Goal: Task Accomplishment & Management: Use online tool/utility

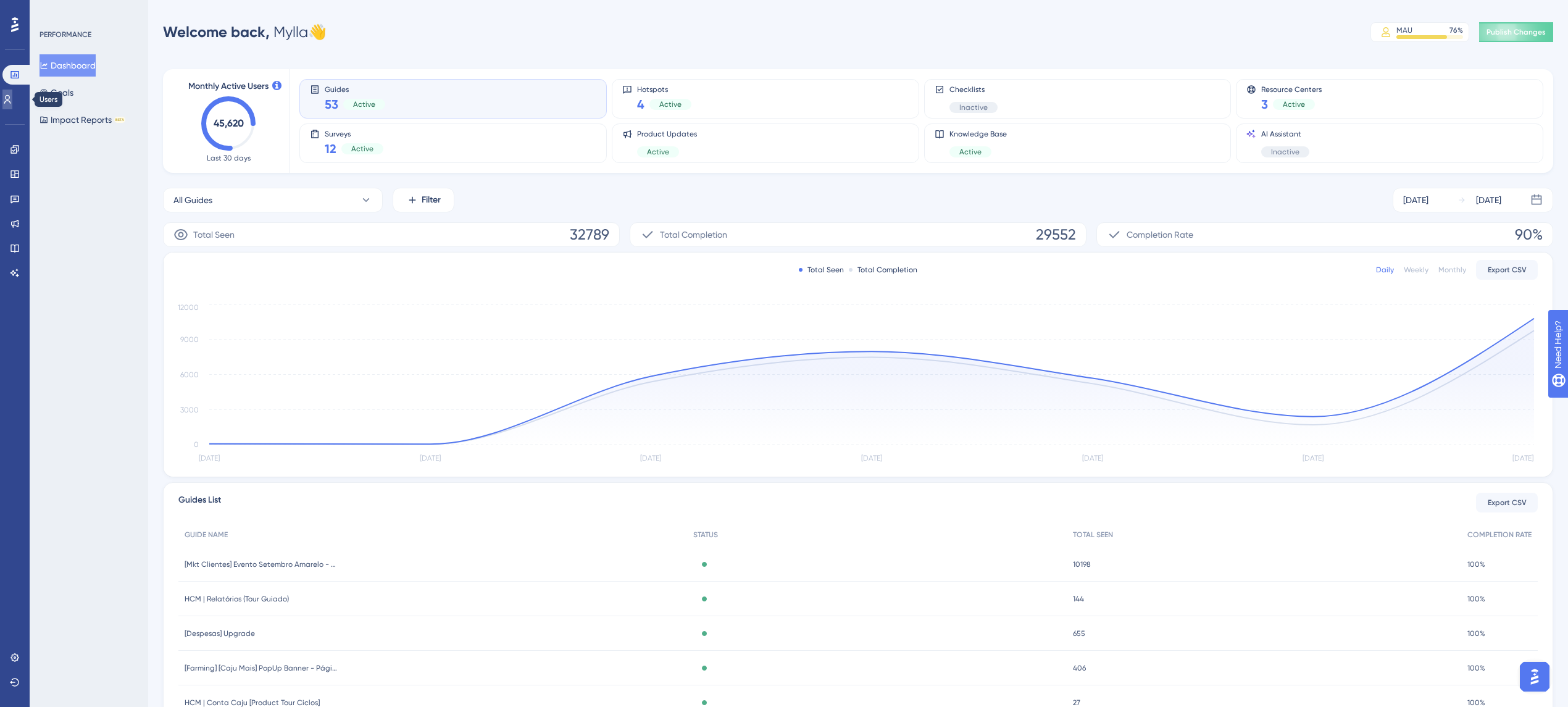
click at [9, 95] on link at bounding box center [7, 99] width 10 height 20
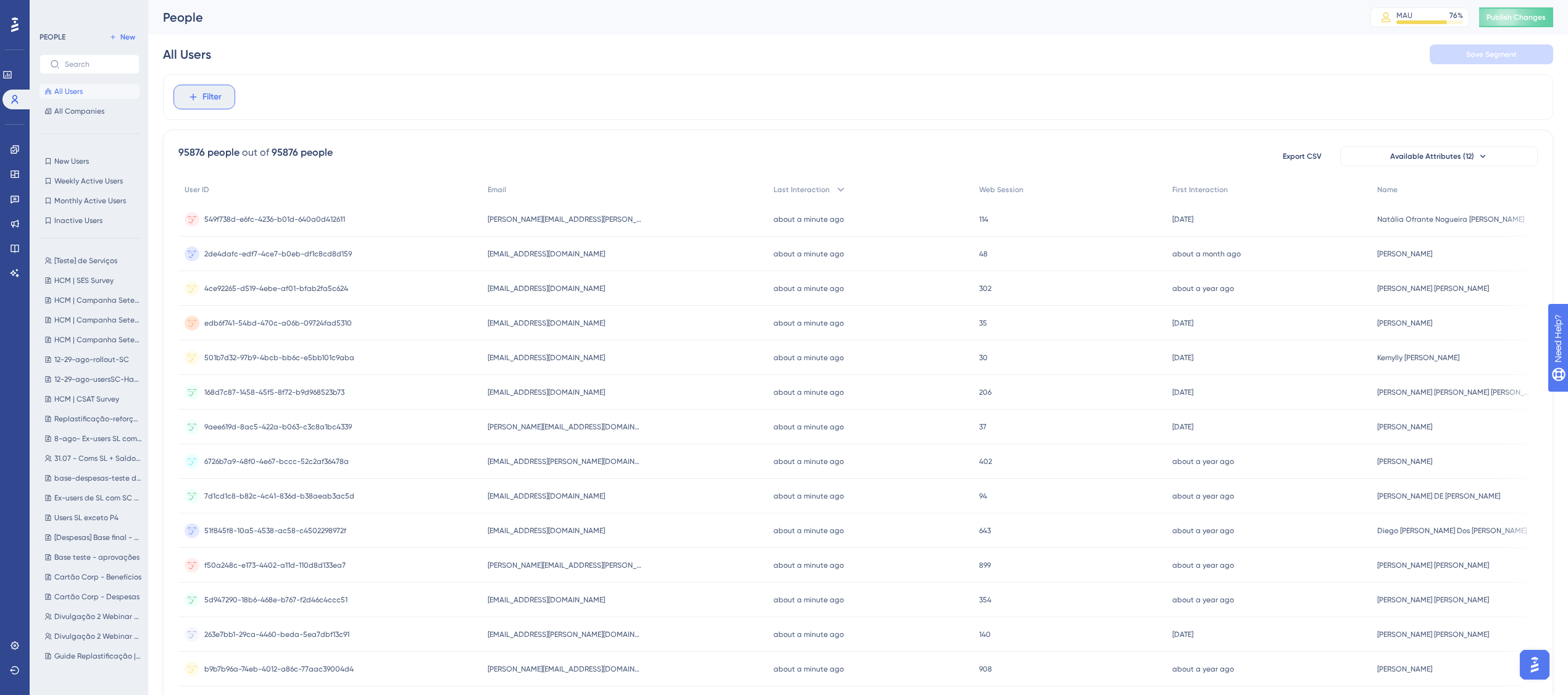
click at [211, 103] on span "Filter" at bounding box center [212, 97] width 19 height 15
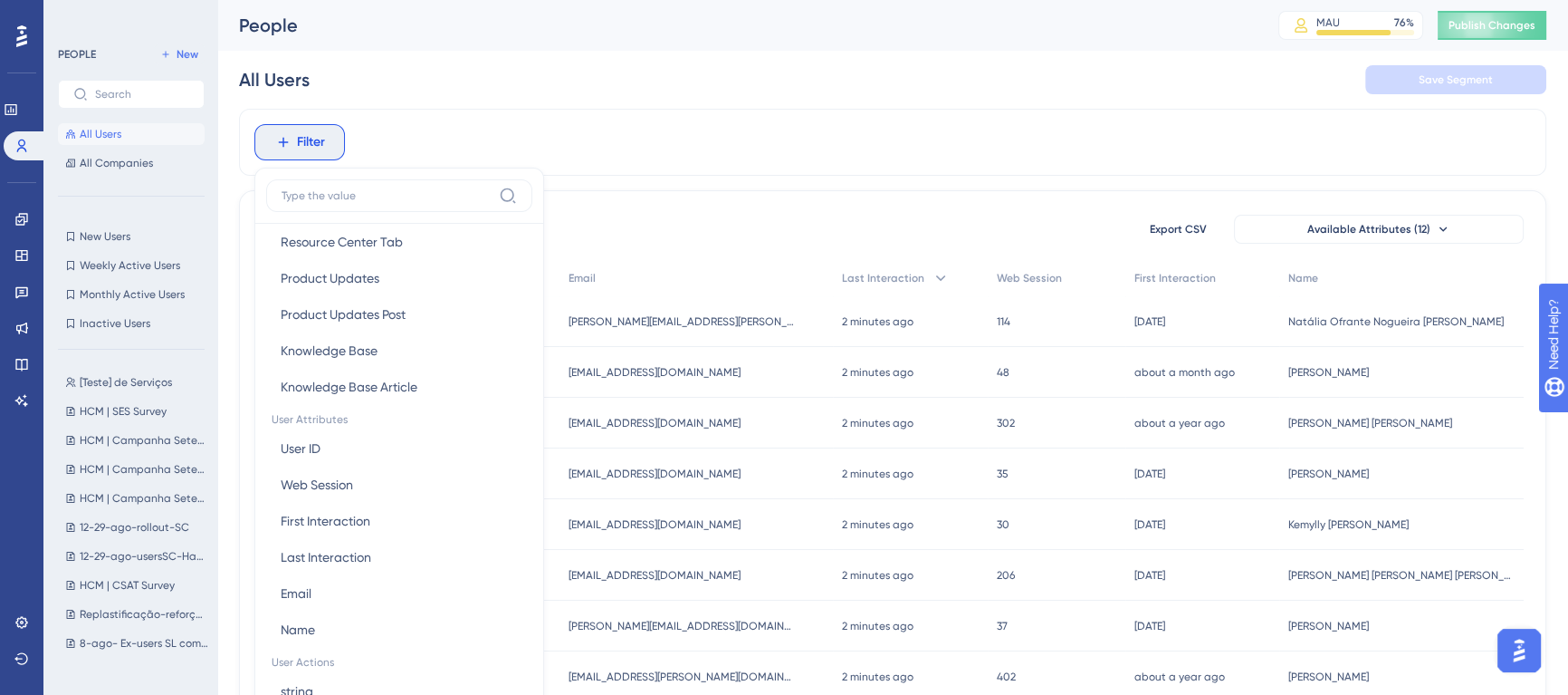
scroll to position [658, 0]
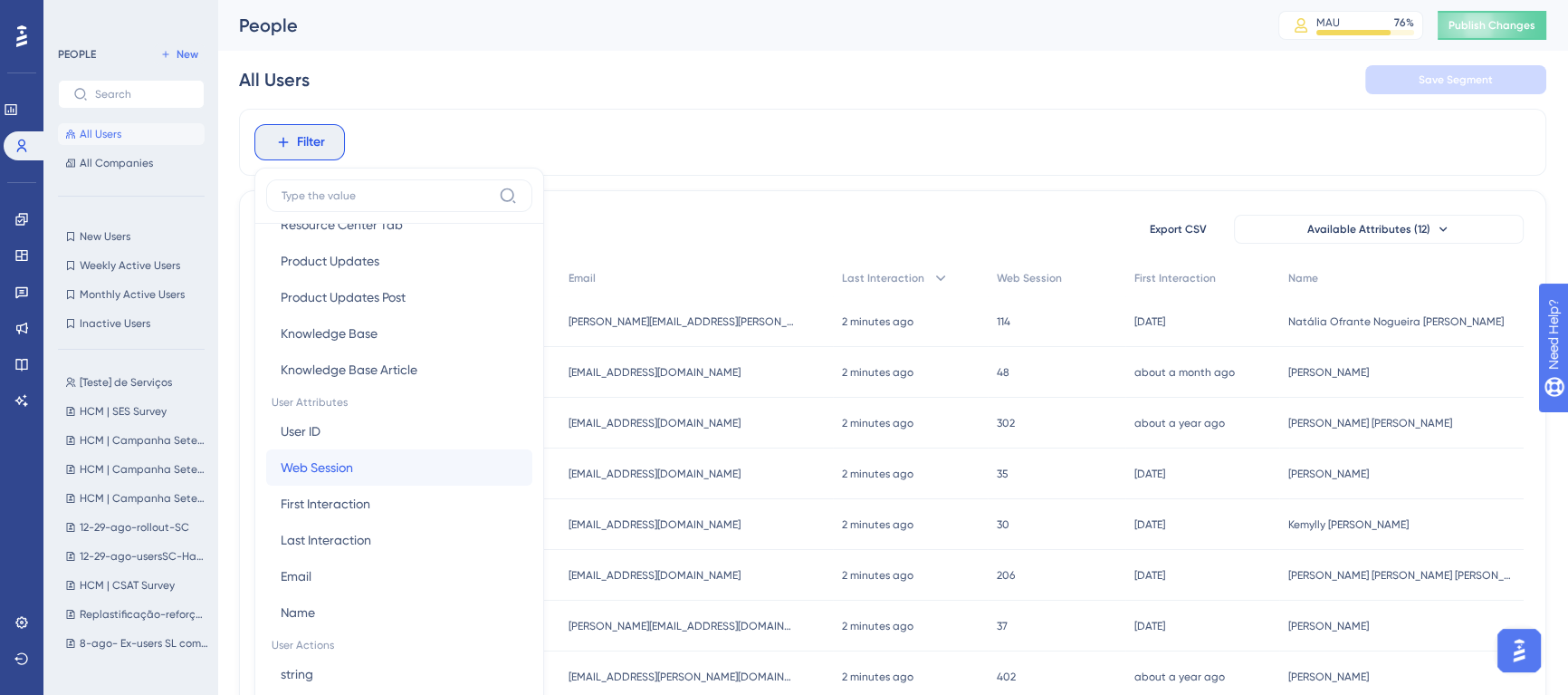
click at [416, 466] on button "Web Session Web Session" at bounding box center [399, 467] width 267 height 37
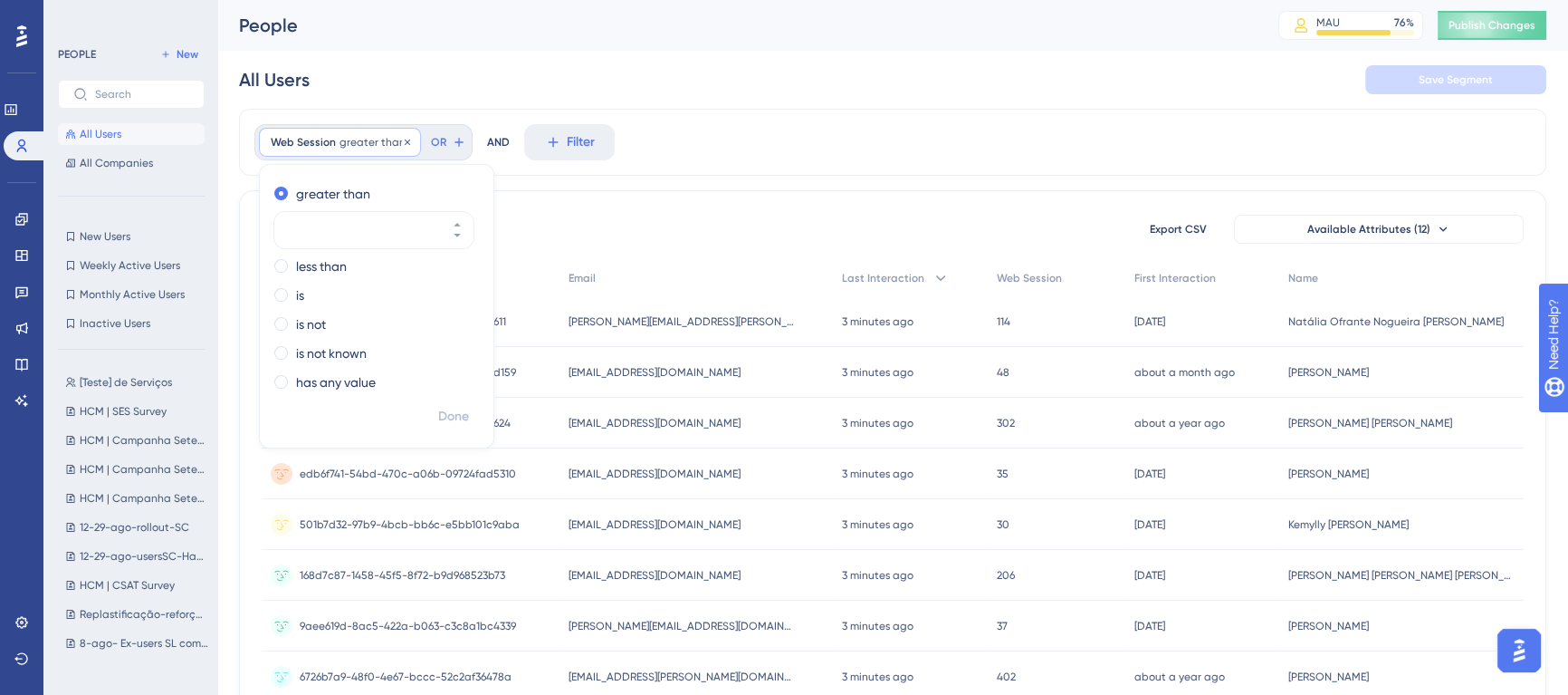
click at [382, 139] on span "greater than" at bounding box center [373, 142] width 66 height 15
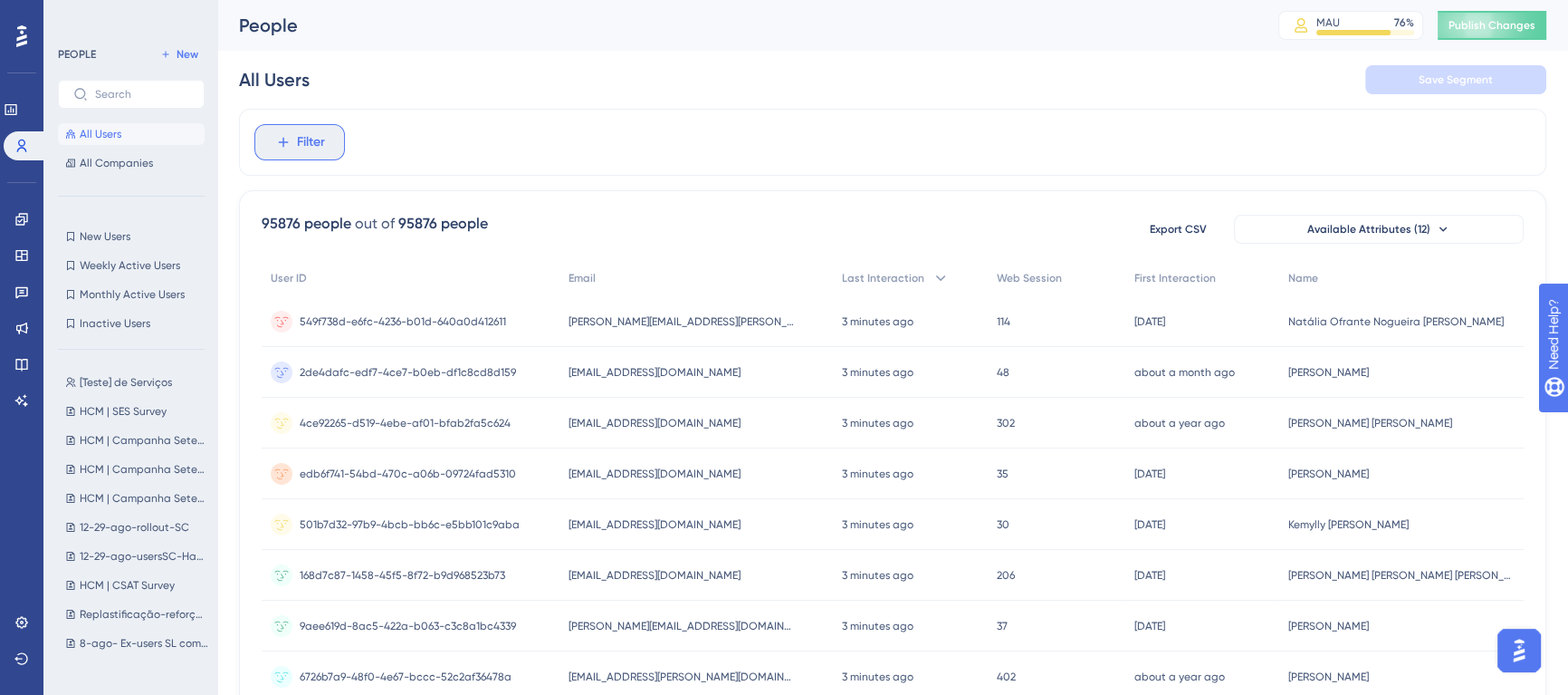
click at [319, 133] on span "Filter" at bounding box center [311, 142] width 28 height 22
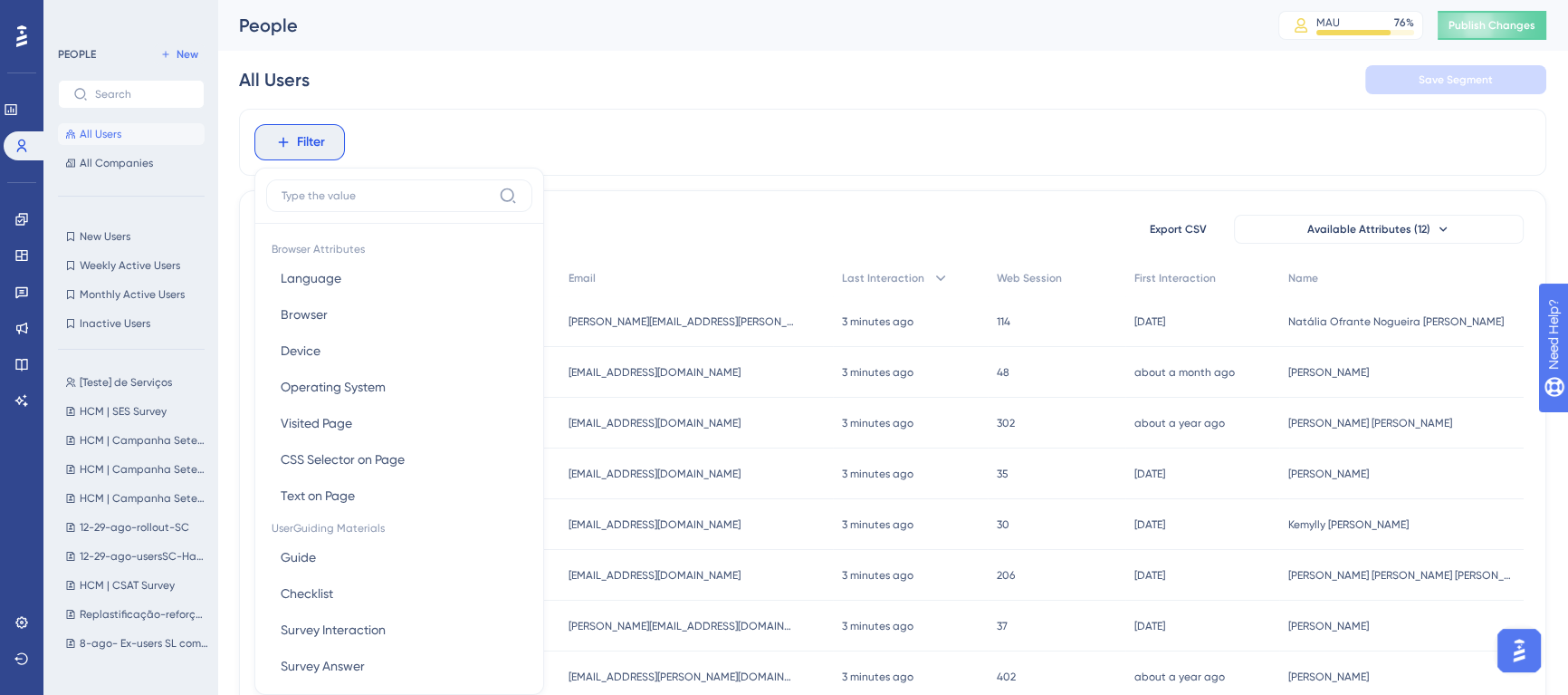
scroll to position [78, 0]
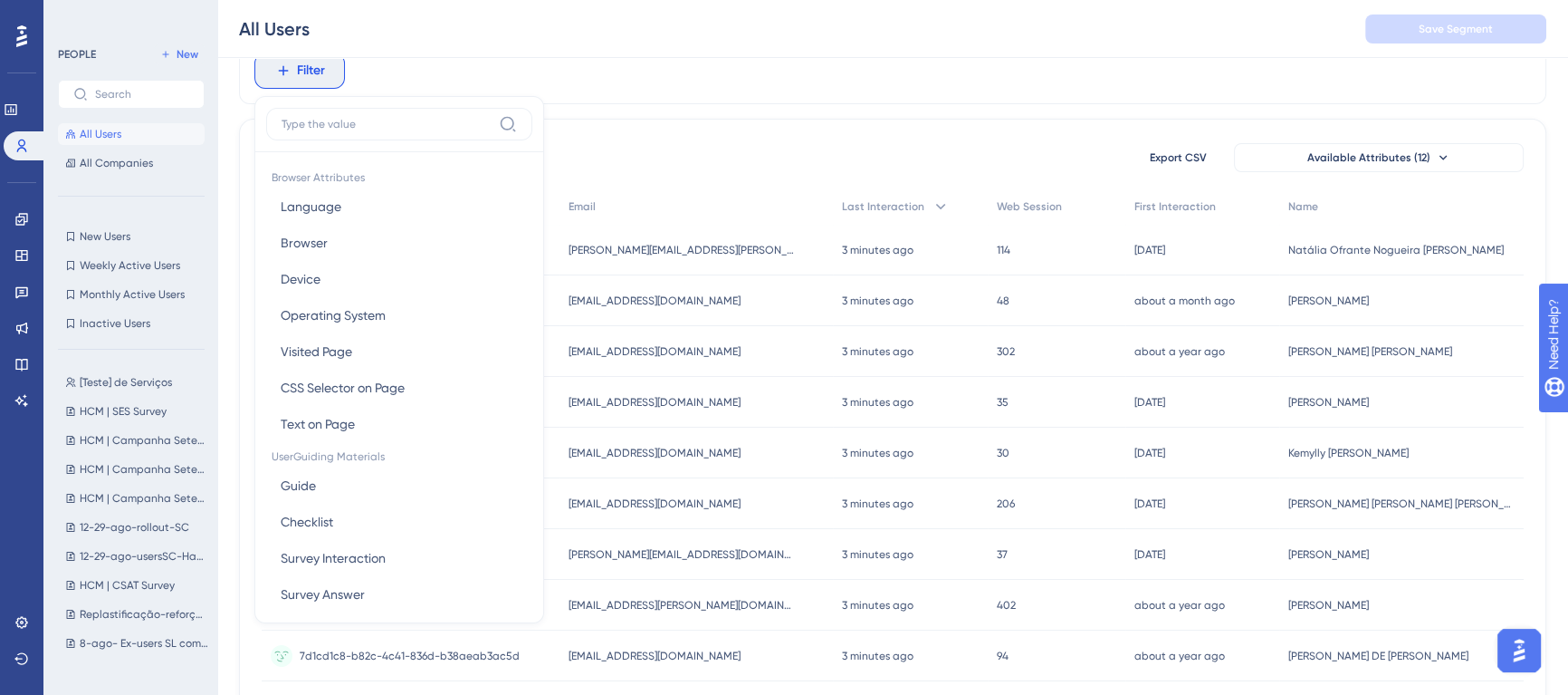
click at [1519, 658] on img "Open AI Assistant Launcher" at bounding box center [1519, 650] width 33 height 33
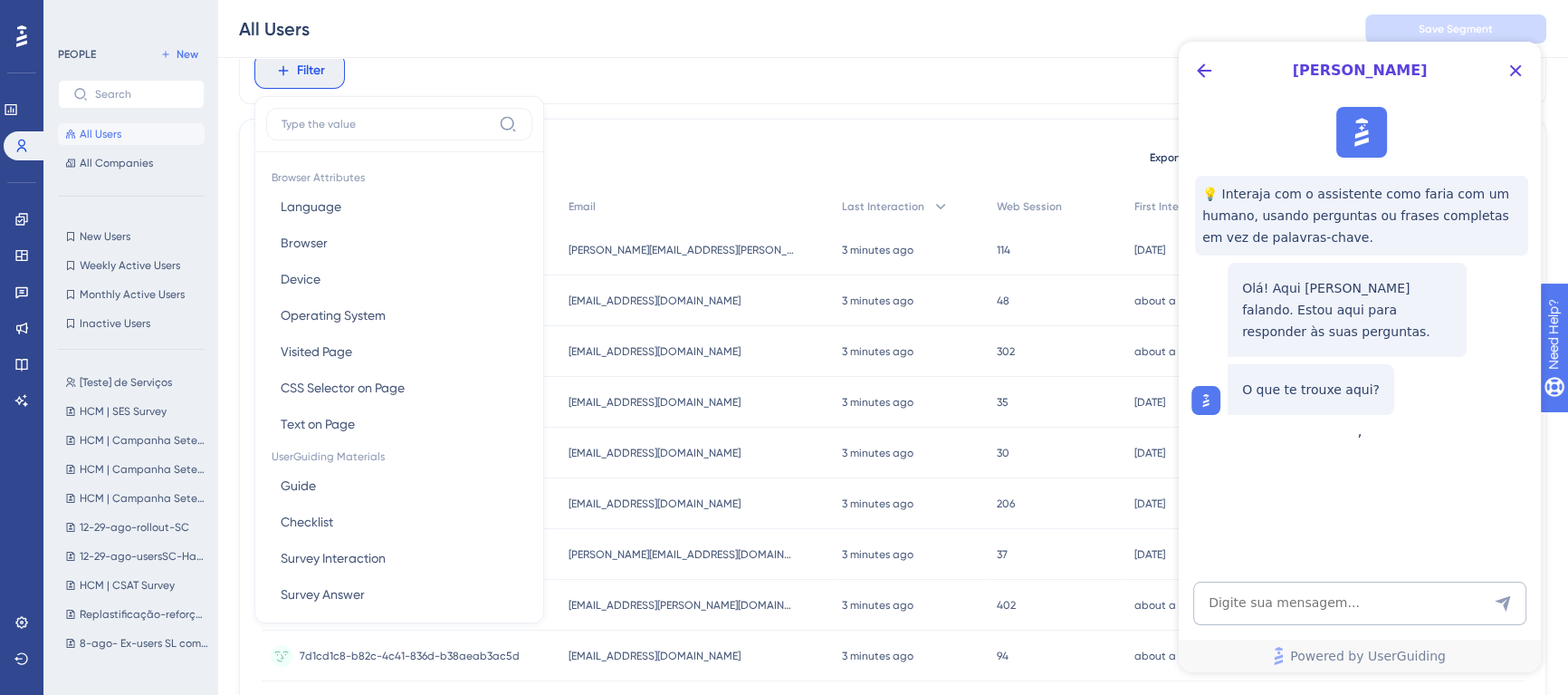
scroll to position [0, 0]
click at [1357, 611] on textarea "AI Assistant Text Input" at bounding box center [1360, 604] width 333 height 44
click at [1521, 78] on icon "Close Button" at bounding box center [1515, 70] width 22 height 22
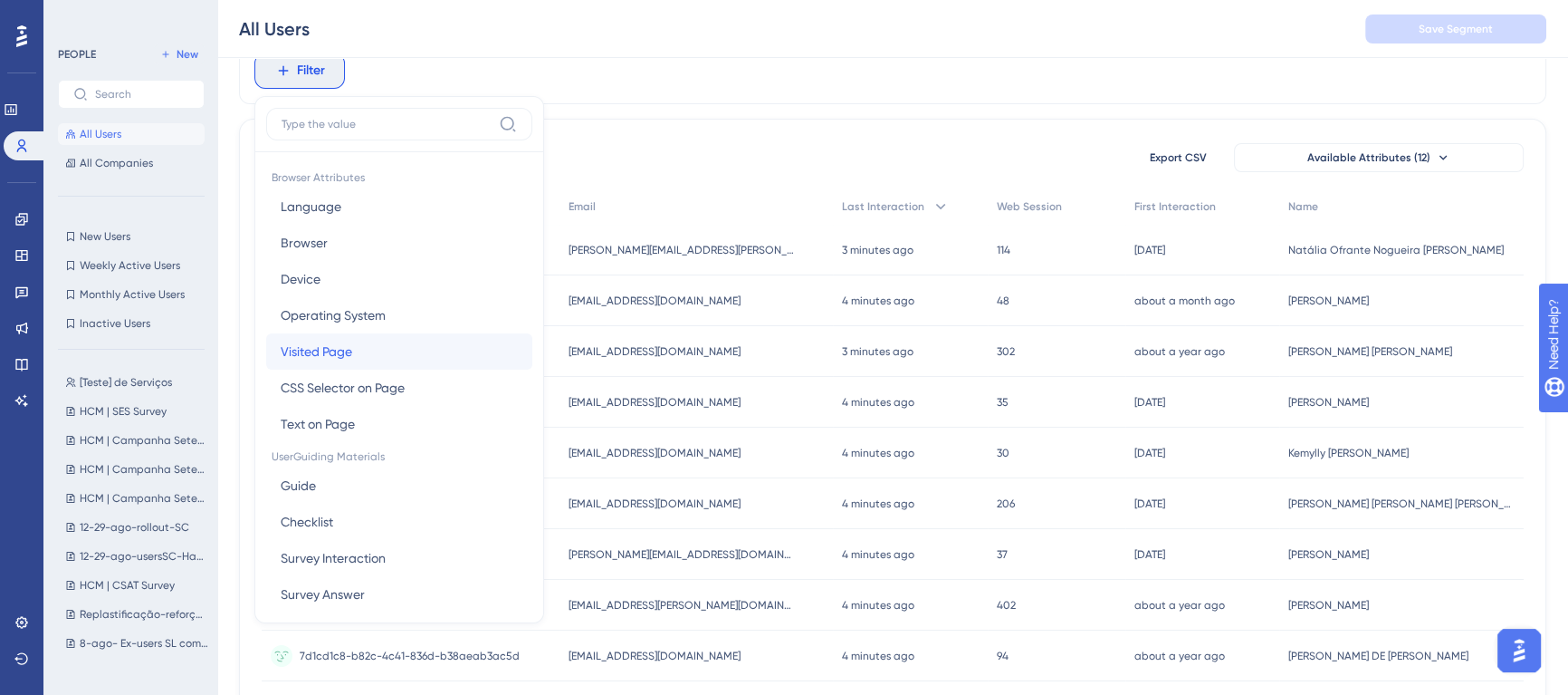
click at [403, 356] on button "Visited Page Visited Page" at bounding box center [399, 351] width 267 height 37
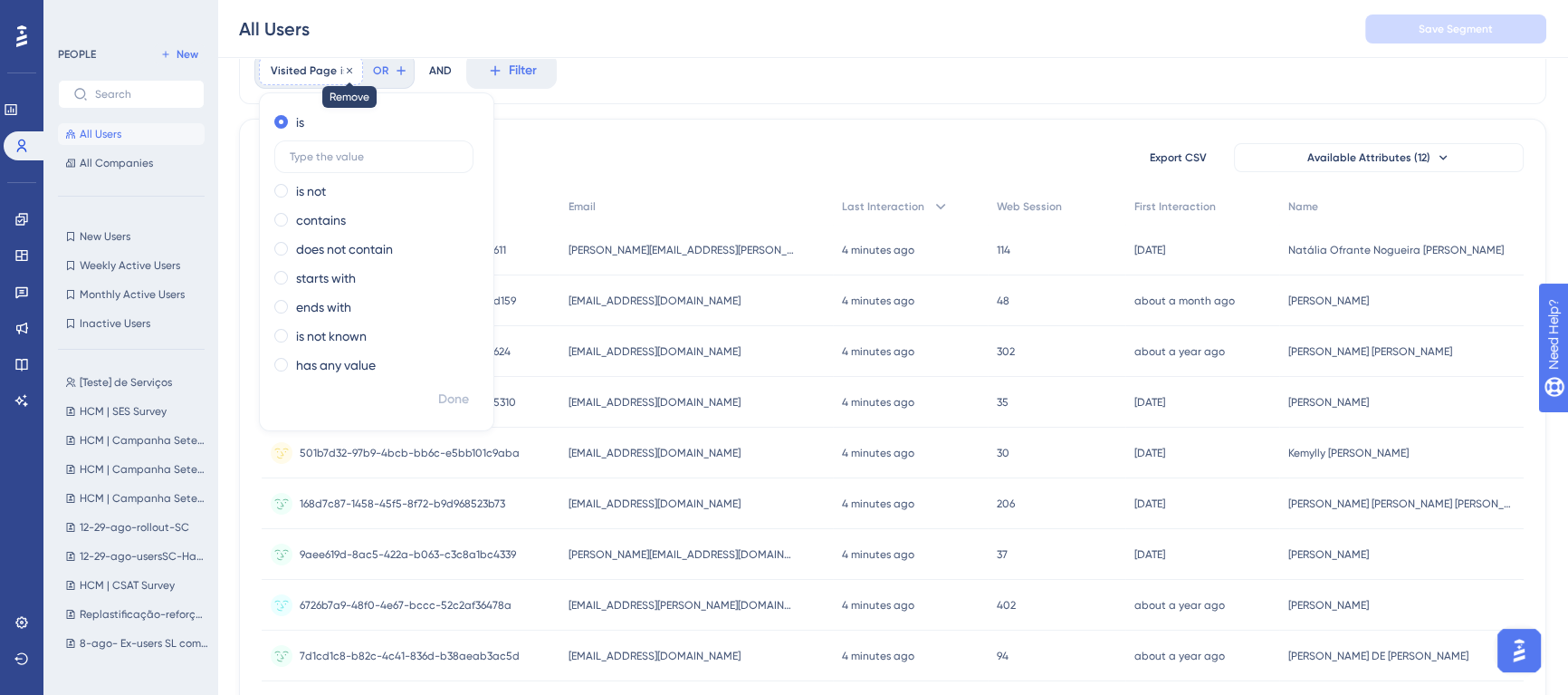
click at [344, 67] on icon at bounding box center [349, 70] width 11 height 11
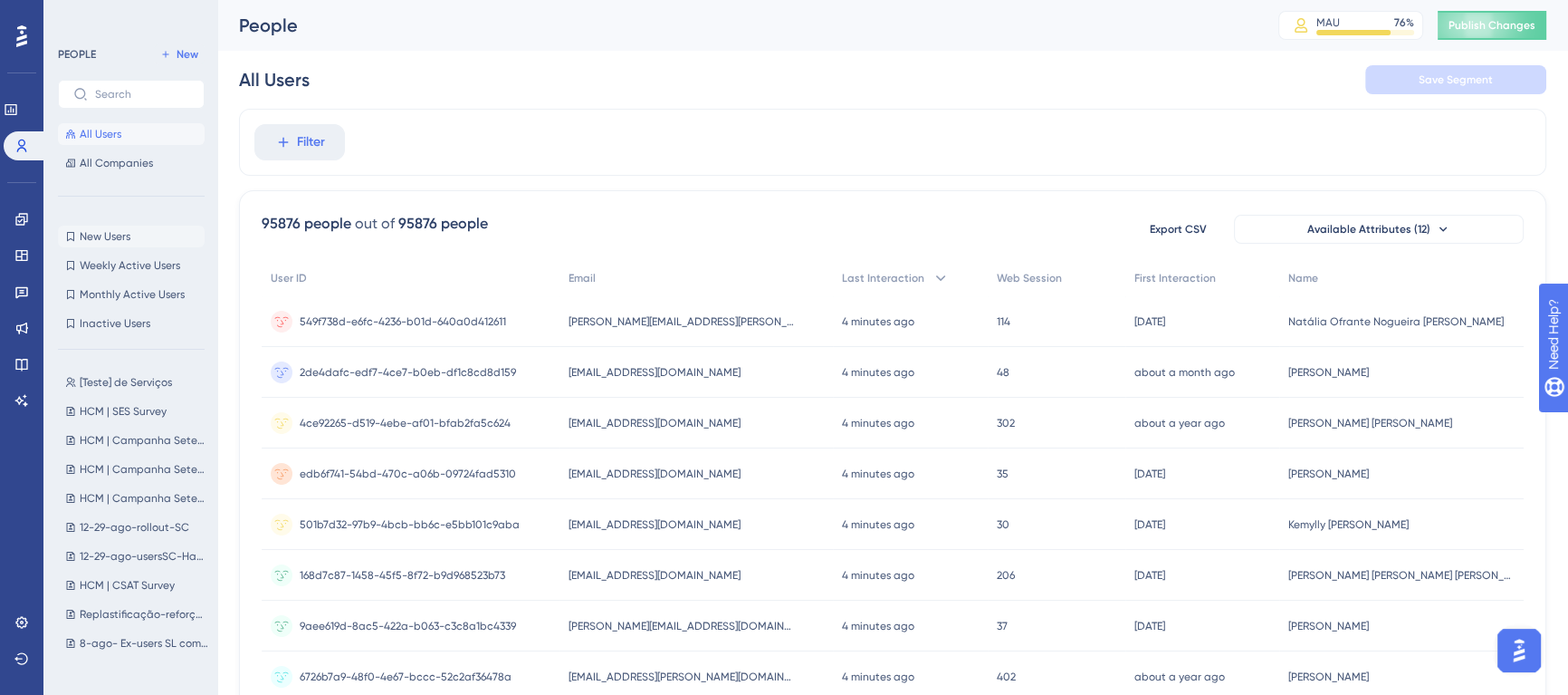
click at [153, 236] on button "New Users New Users" at bounding box center [131, 236] width 147 height 22
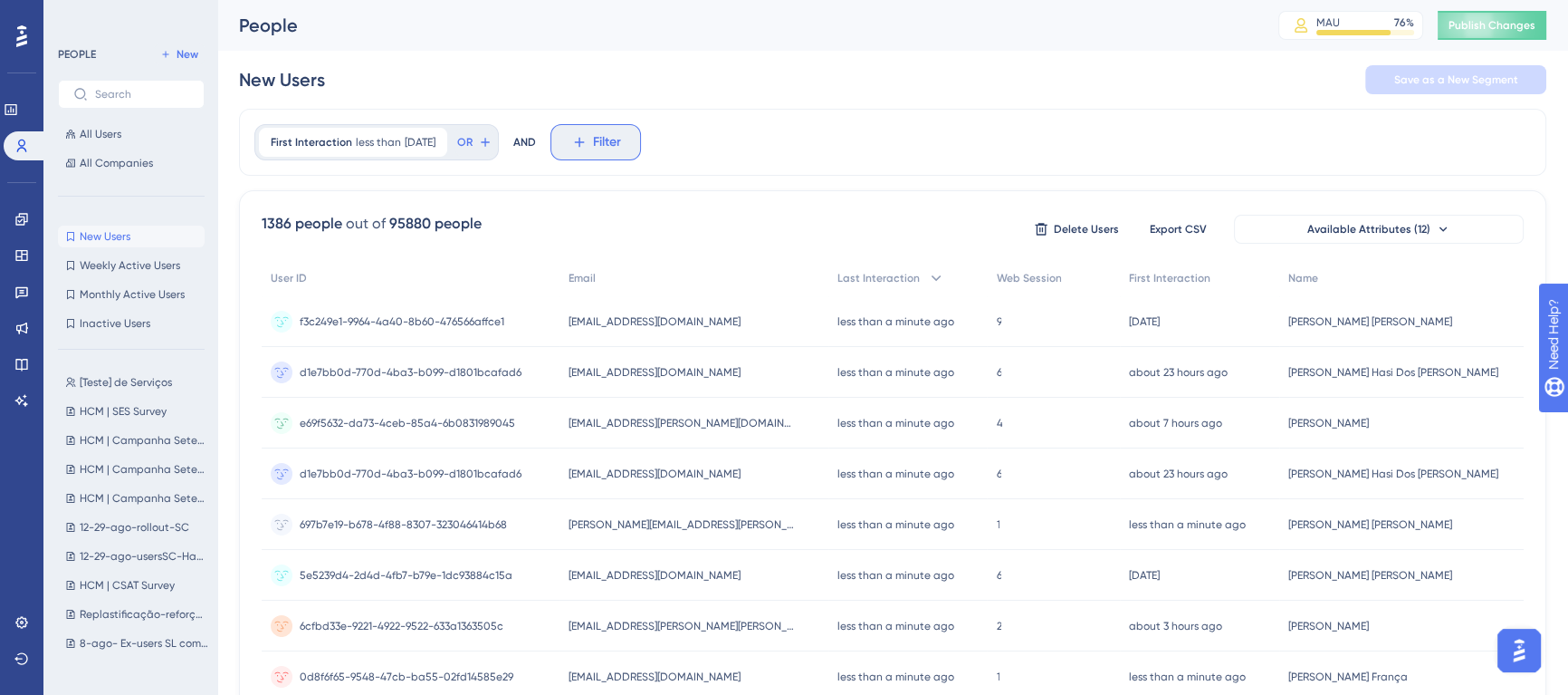
drag, startPoint x: 615, startPoint y: 131, endPoint x: 626, endPoint y: 152, distance: 23.7
click at [615, 131] on button "Filter" at bounding box center [595, 142] width 90 height 37
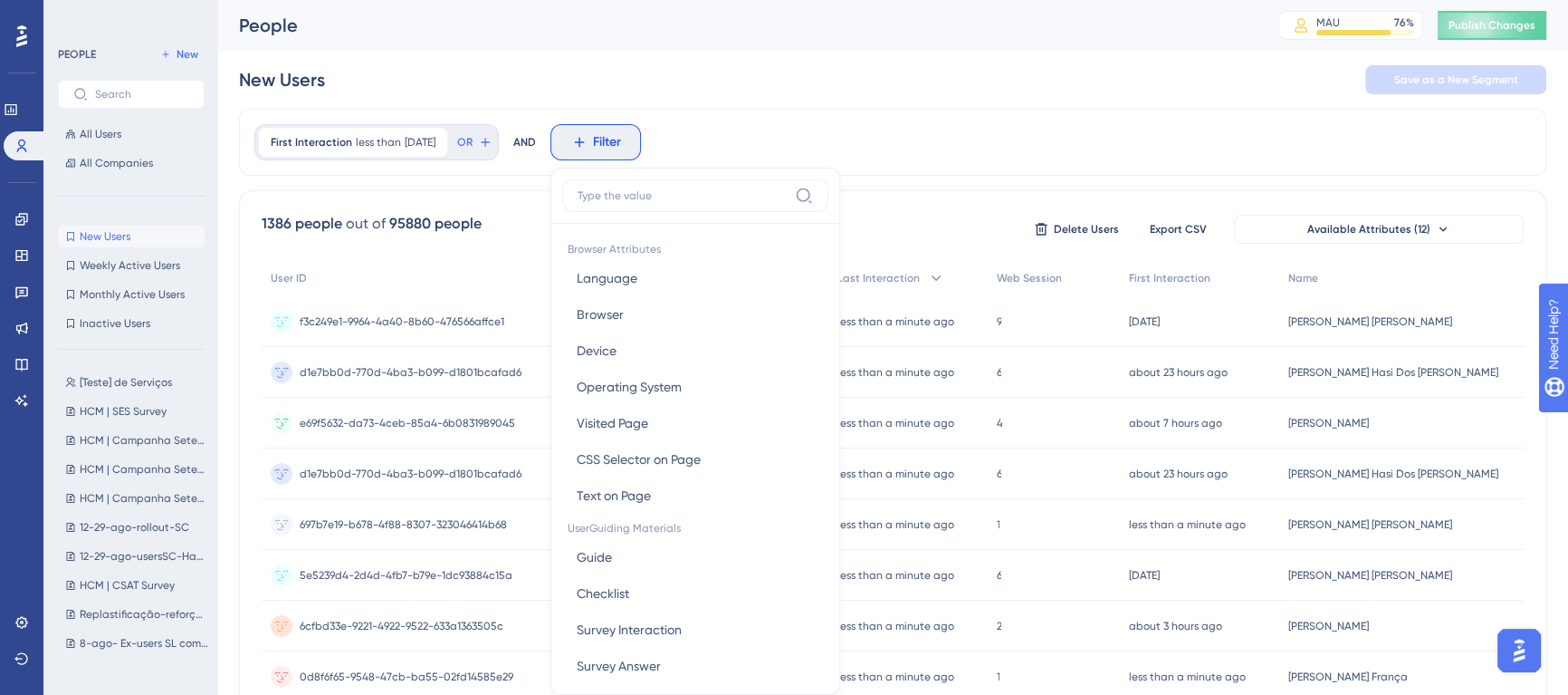
scroll to position [83, 0]
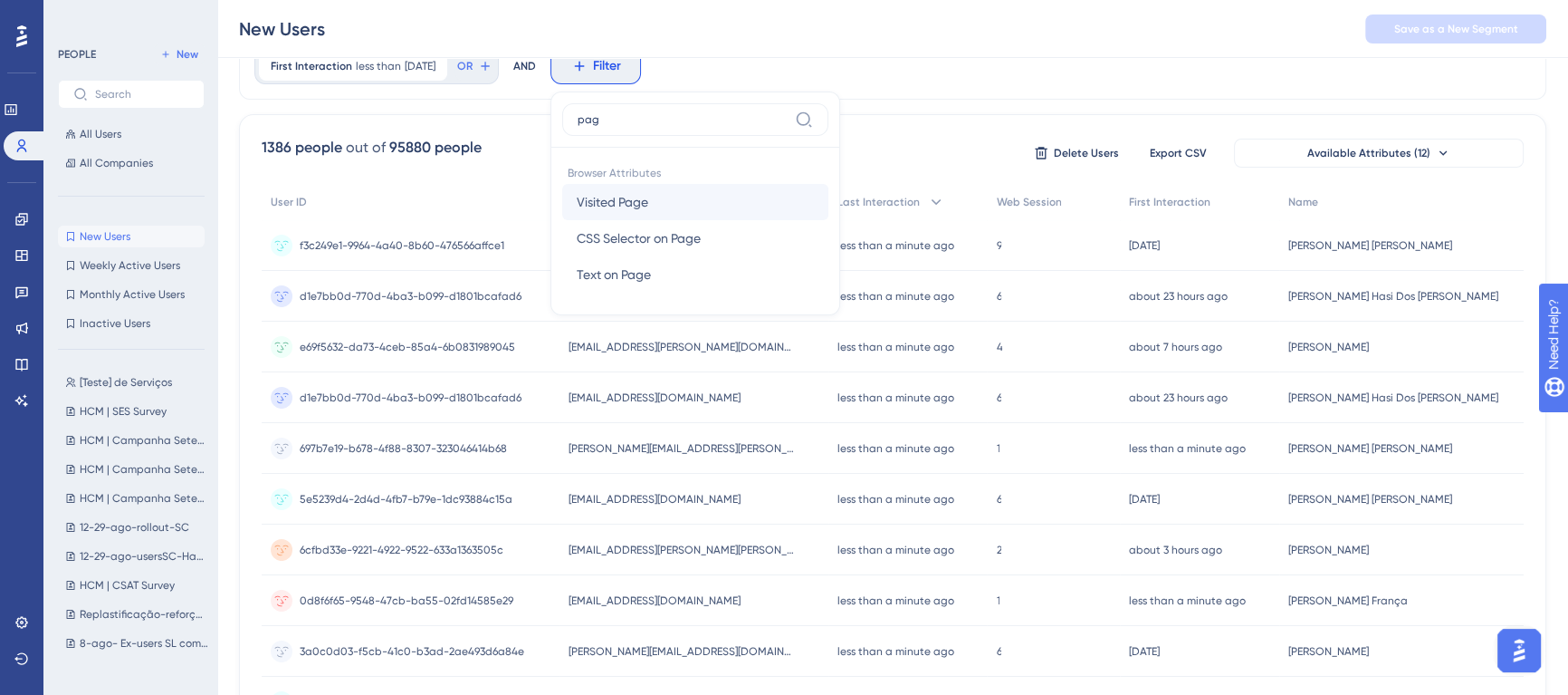
type input "pag"
click at [701, 202] on button "Visited Page Visited Page" at bounding box center [695, 201] width 267 height 37
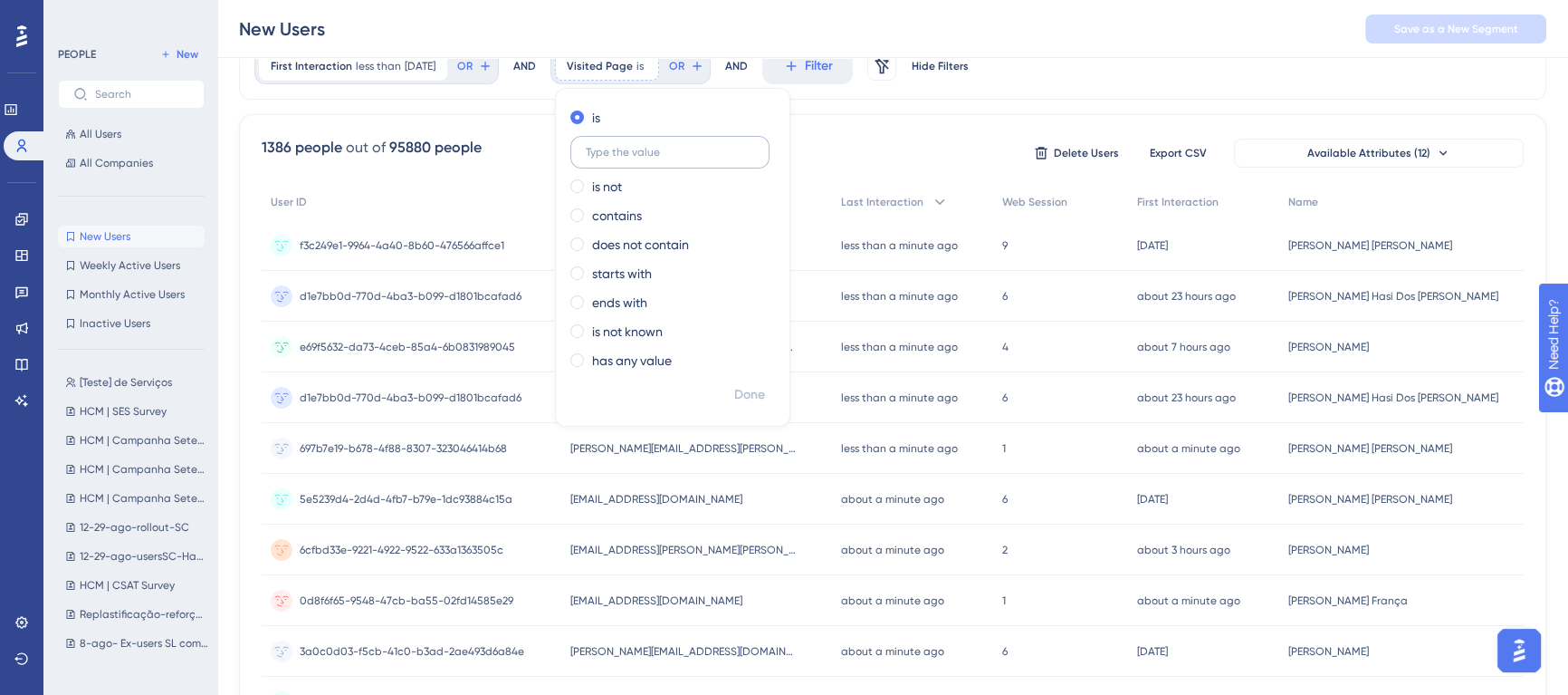
click at [691, 146] on input "text" at bounding box center [670, 152] width 168 height 13
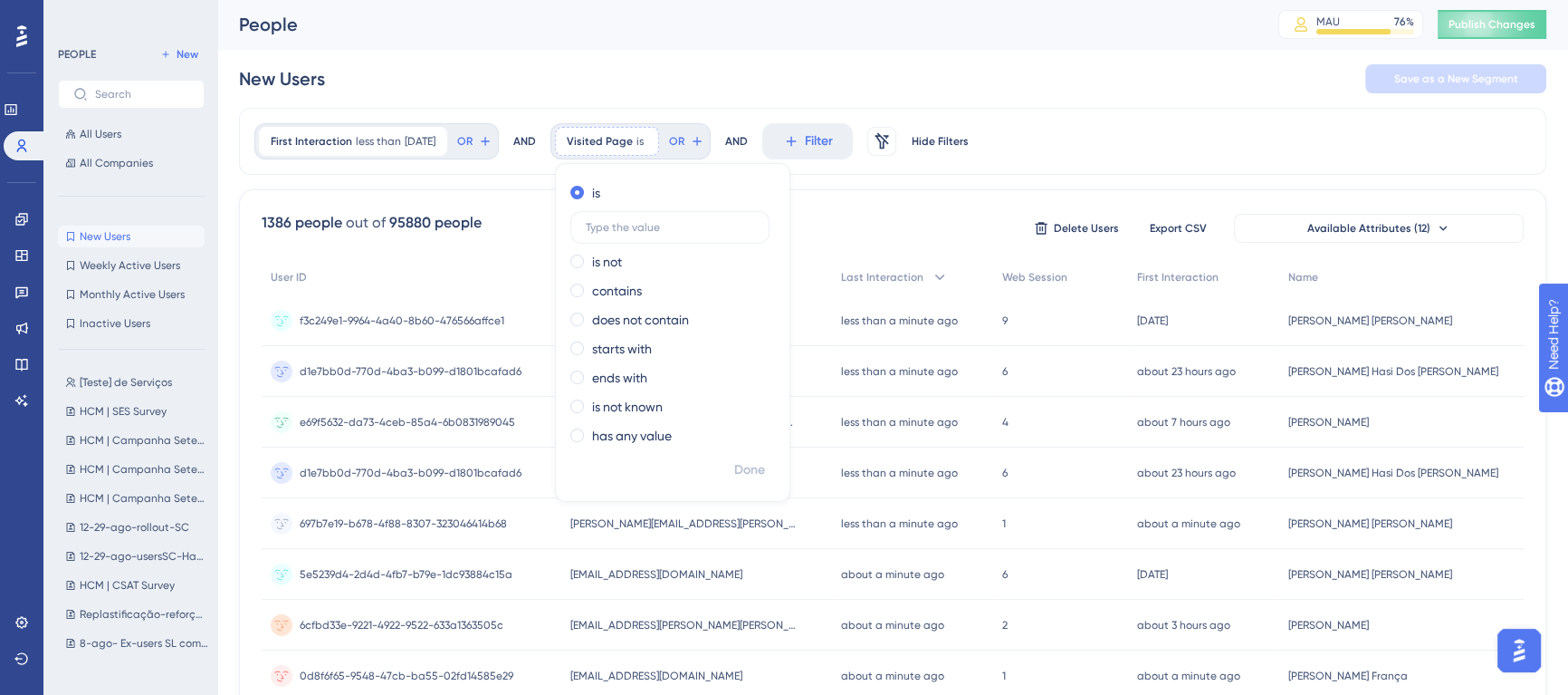
click at [639, 78] on div "New Users Save as a New Segment" at bounding box center [892, 78] width 1307 height 58
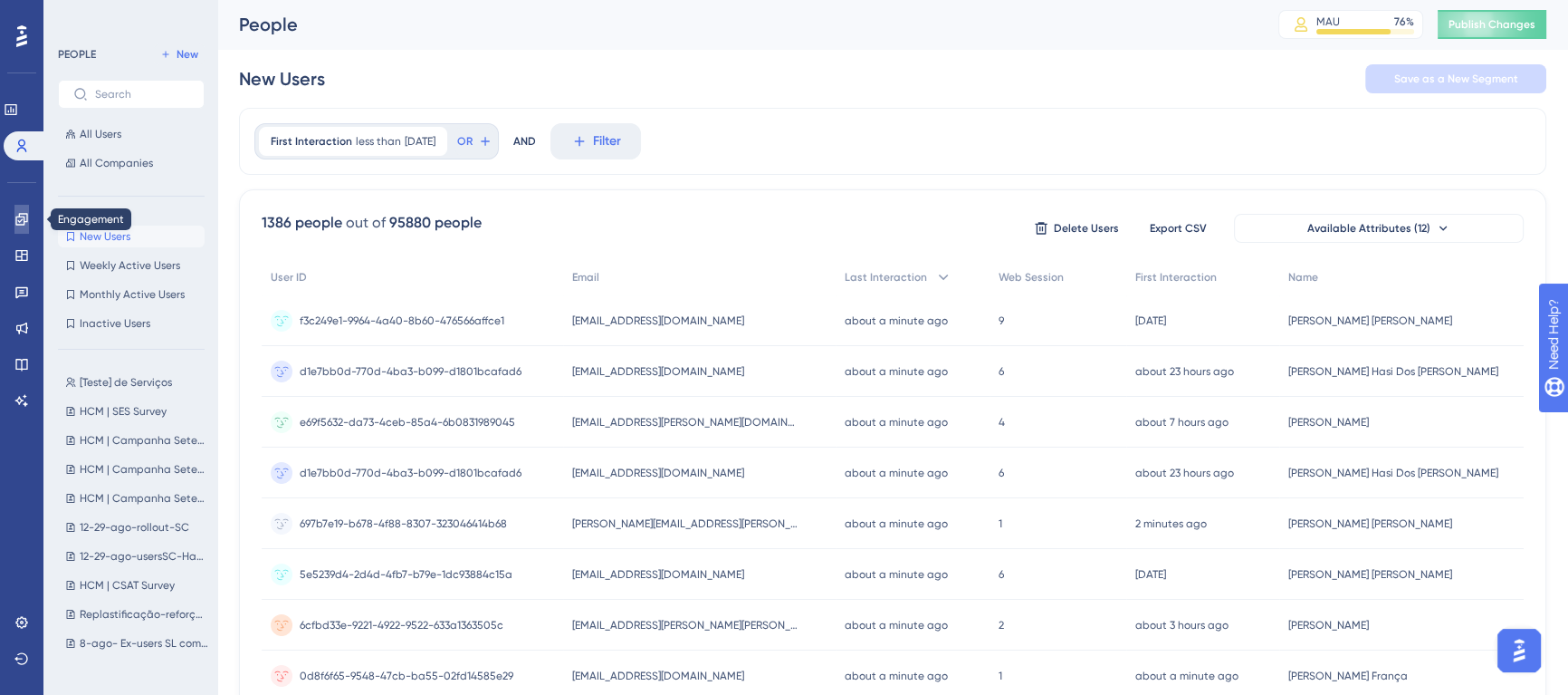
click at [25, 229] on link at bounding box center [22, 218] width 15 height 29
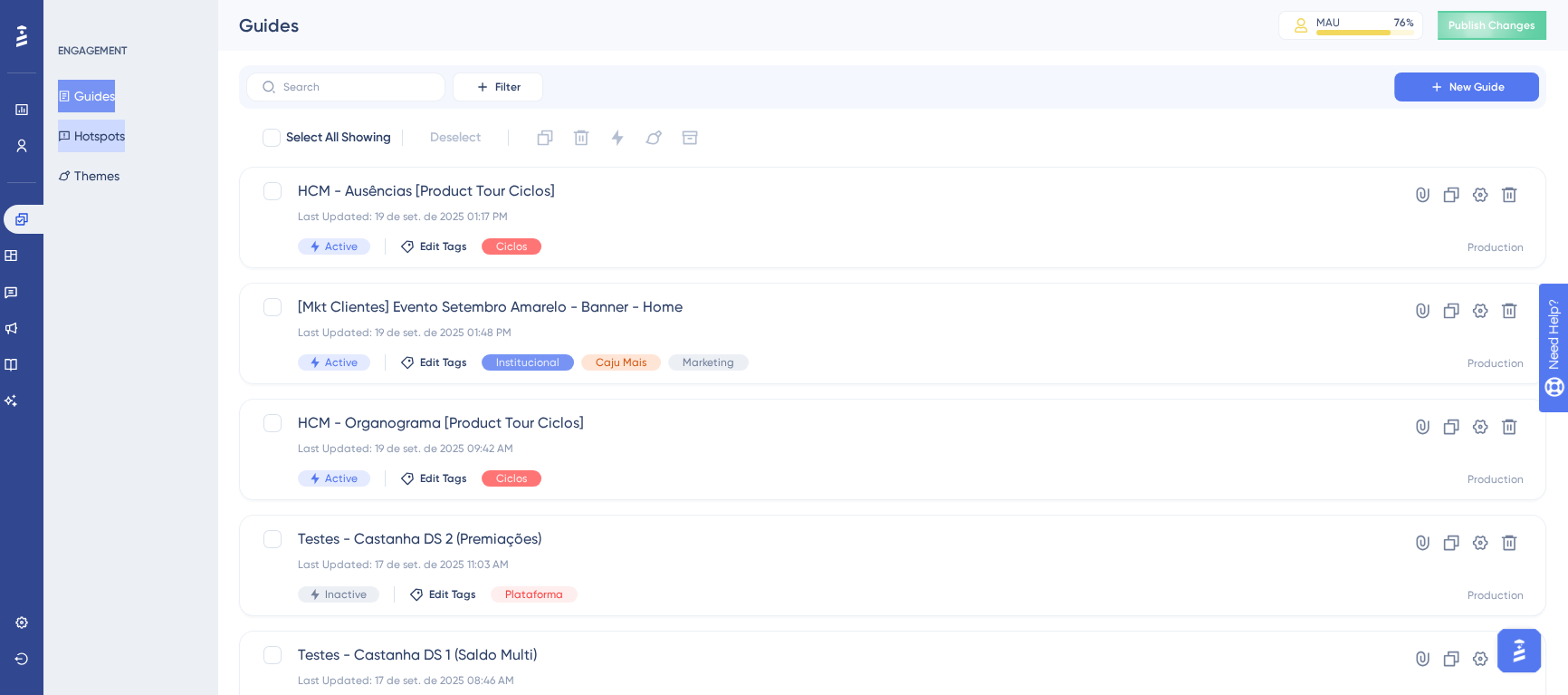
click at [91, 131] on button "Hotspots" at bounding box center [91, 136] width 67 height 33
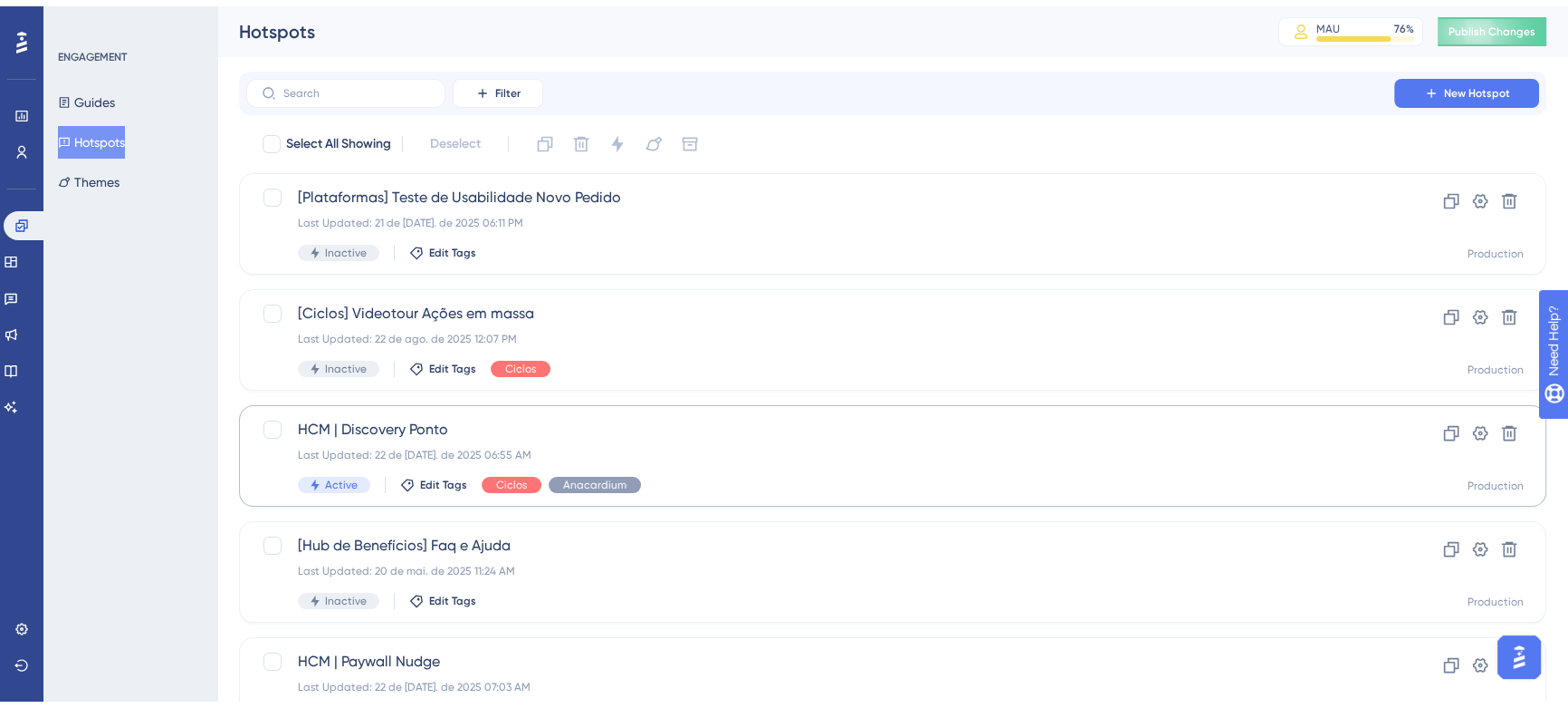
scroll to position [81, 0]
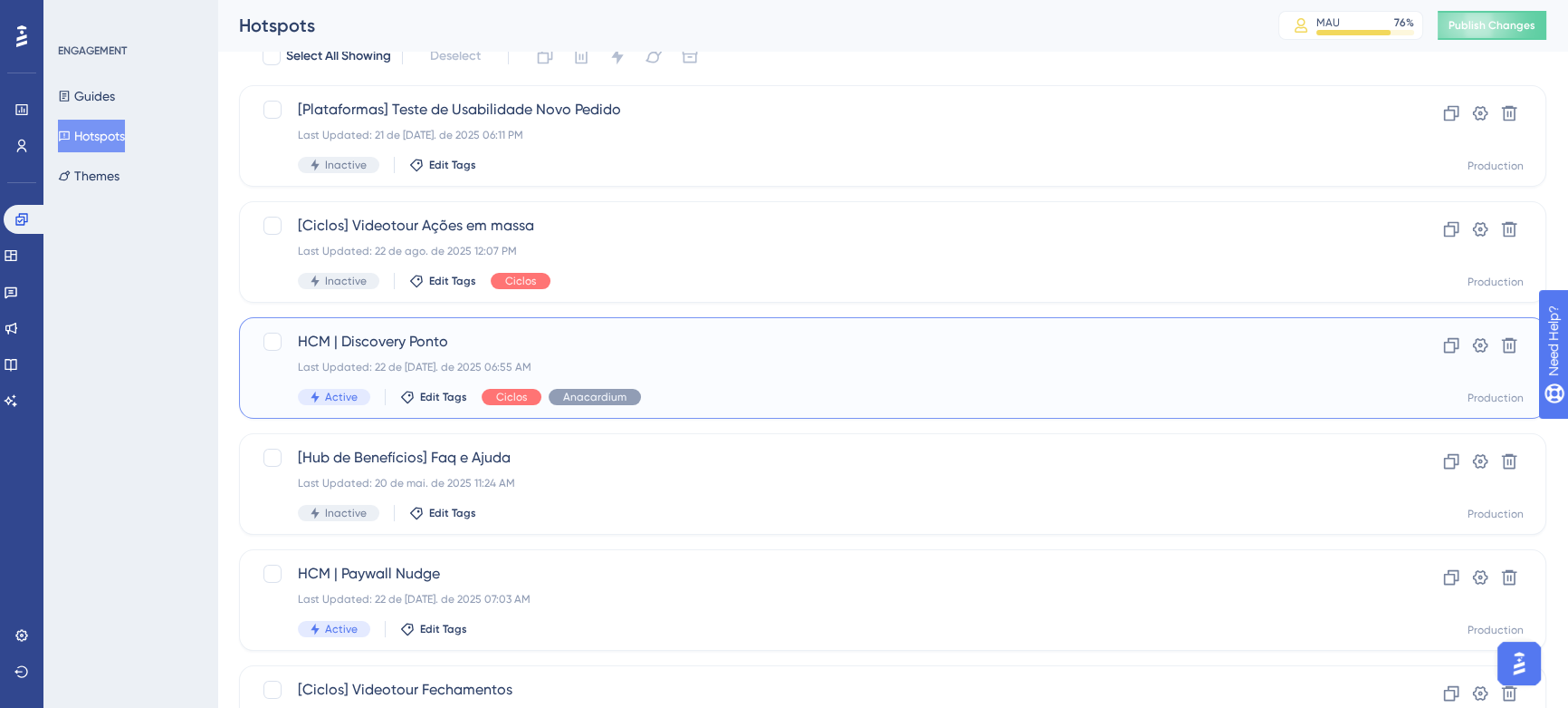
click at [616, 335] on span "HCM | Discovery Ponto" at bounding box center [821, 341] width 1045 height 22
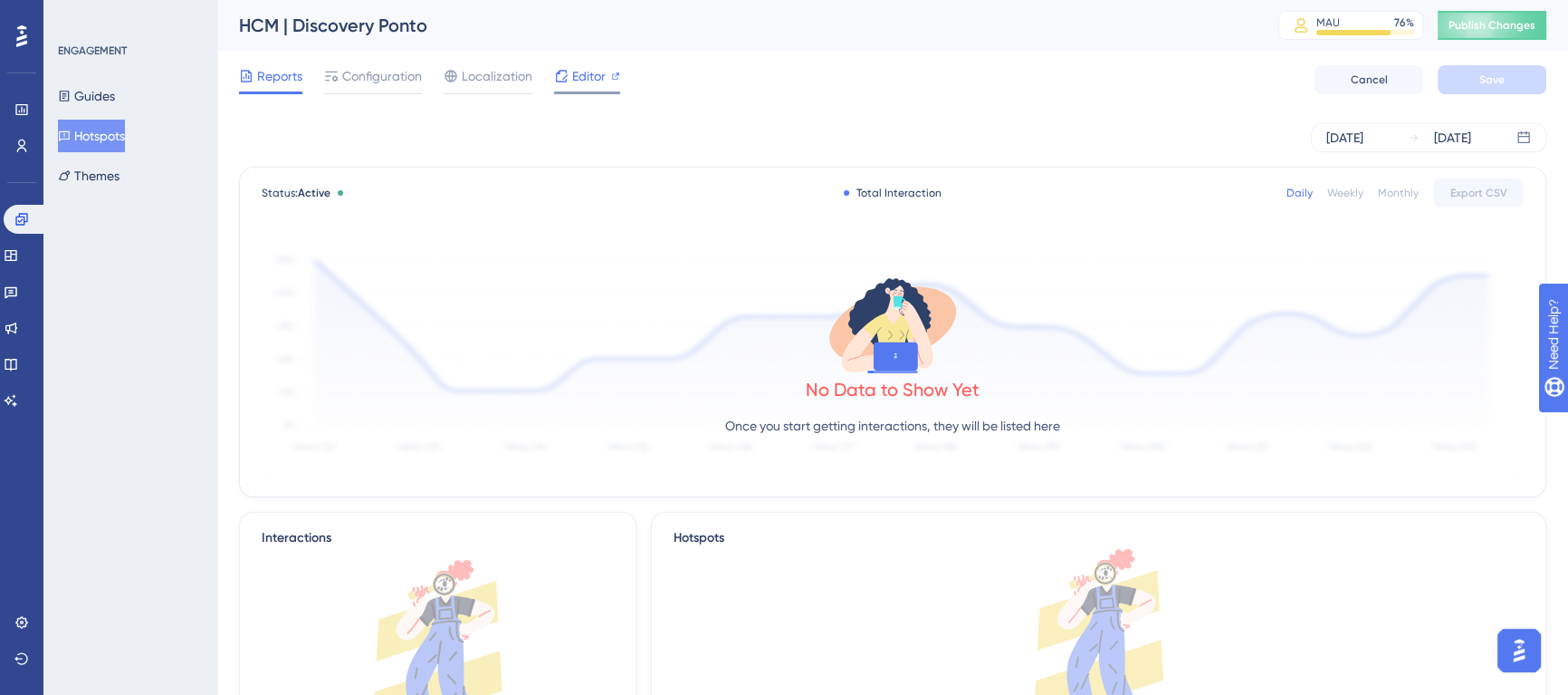
click at [587, 71] on span "Editor" at bounding box center [589, 76] width 34 height 22
click at [93, 99] on button "Guides" at bounding box center [86, 95] width 57 height 33
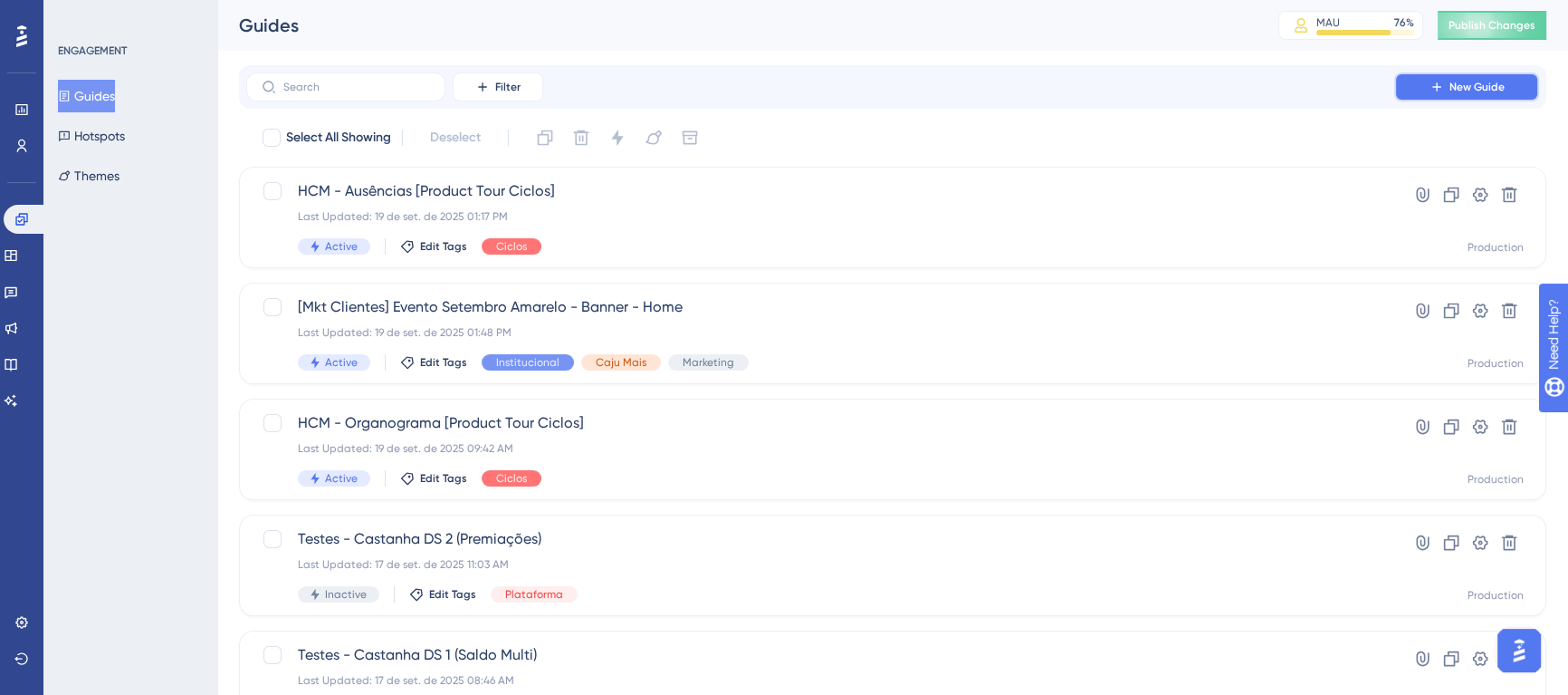
click at [1445, 90] on button "New Guide" at bounding box center [1467, 86] width 145 height 29
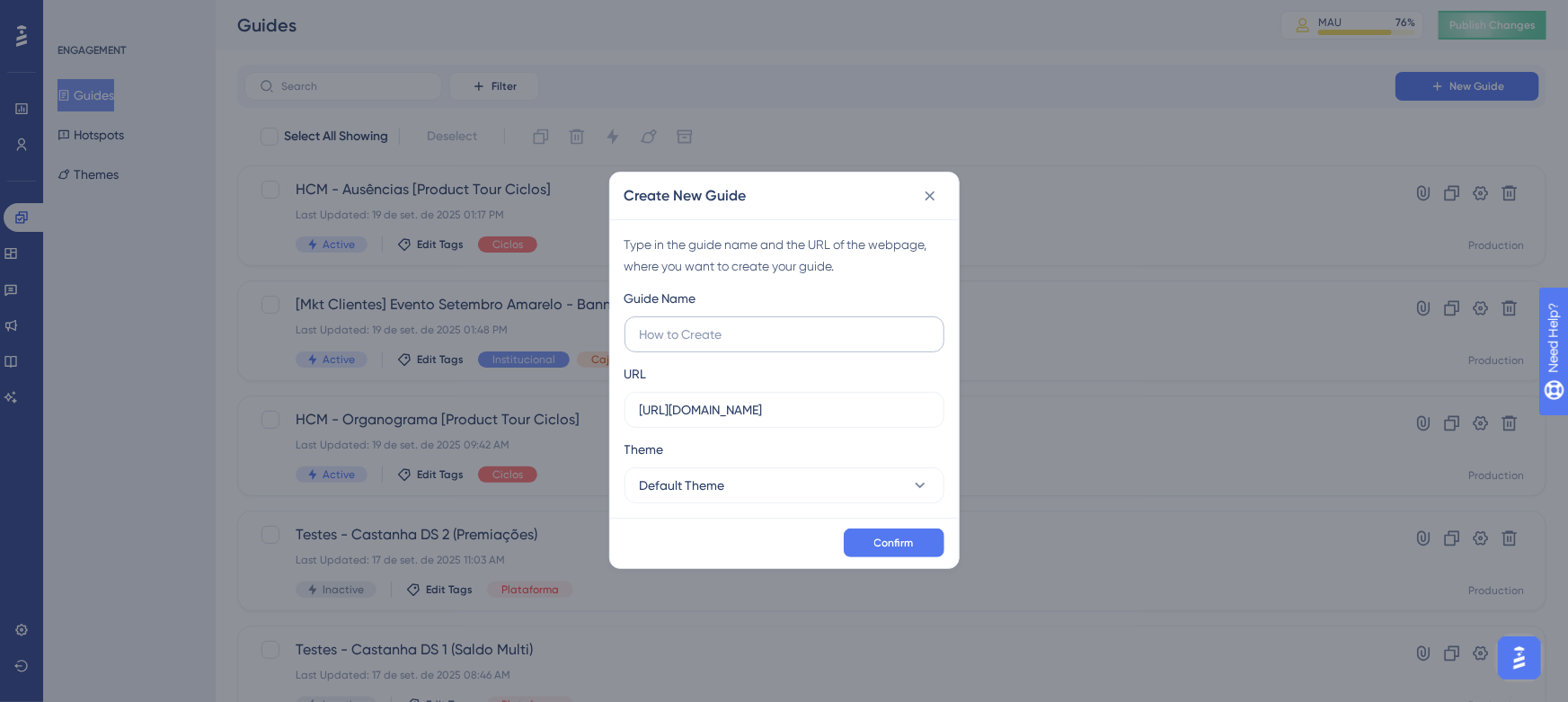
click at [779, 332] on input "text" at bounding box center [784, 334] width 289 height 20
type input "teste ju alex"
click at [889, 494] on button "Default Theme" at bounding box center [784, 485] width 320 height 36
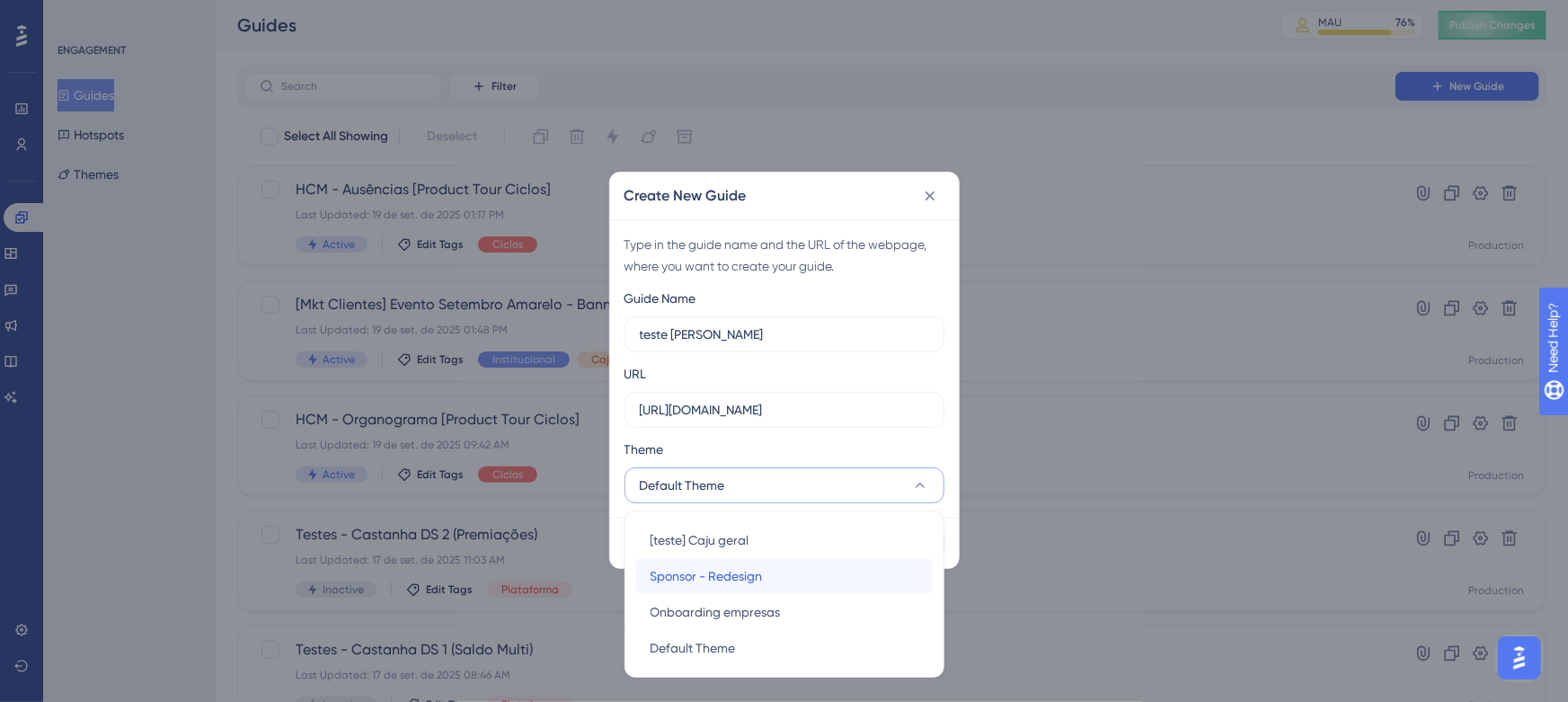
click at [774, 566] on div "Sponsor - Redesign Sponsor - Redesign" at bounding box center [784, 575] width 268 height 36
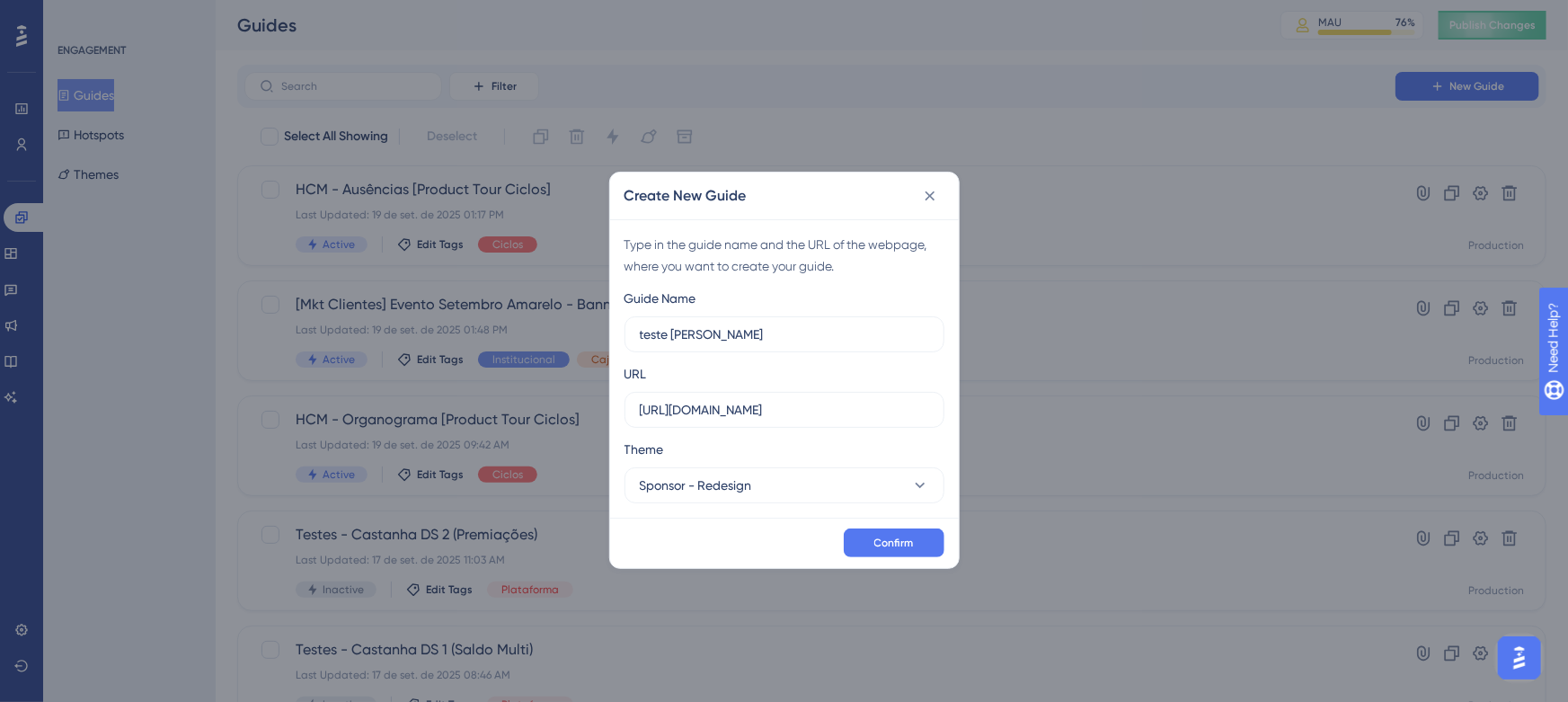
click at [837, 445] on div "Theme" at bounding box center [784, 452] width 320 height 29
click at [910, 542] on span "Confirm" at bounding box center [894, 542] width 39 height 15
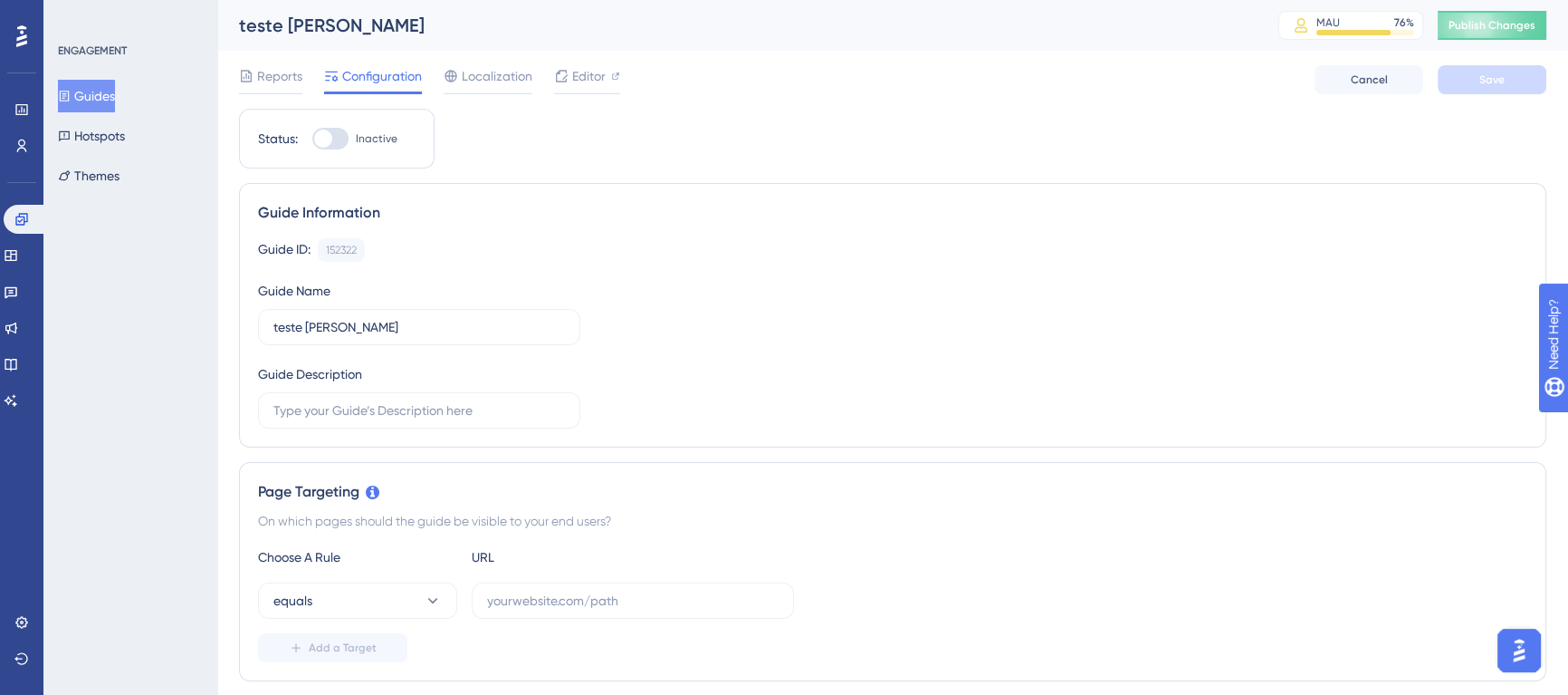
click at [805, 271] on div "Guide ID: 152322 Copy Guide Name teste ju alex Guide Description" at bounding box center [892, 333] width 1270 height 190
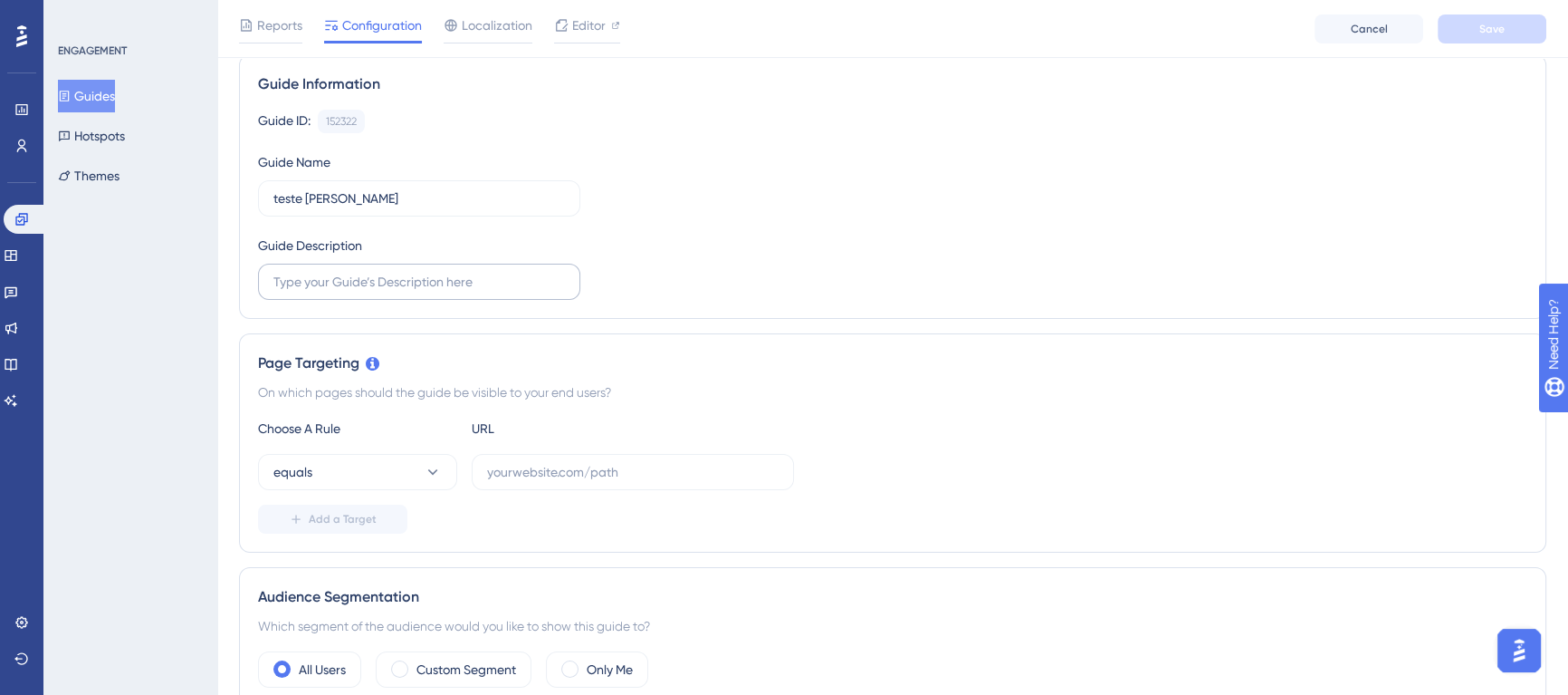
scroll to position [164, 0]
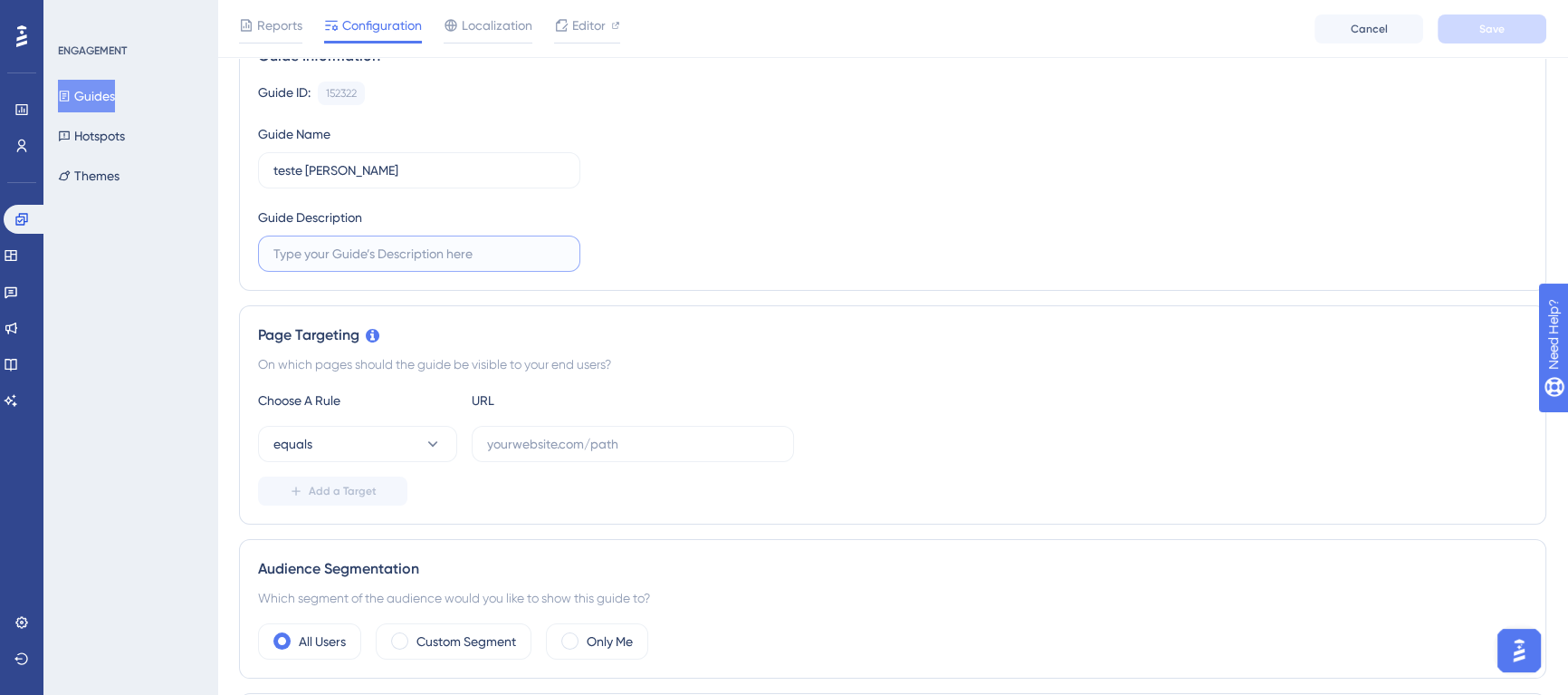
drag, startPoint x: 328, startPoint y: 259, endPoint x: 592, endPoint y: 258, distance: 264.0
click at [337, 263] on label at bounding box center [418, 254] width 322 height 37
click at [337, 263] on input "text" at bounding box center [419, 254] width 291 height 20
click at [675, 246] on div "Guide ID: 152322 Copy Guide Name teste ju alex Guide Description" at bounding box center [892, 176] width 1270 height 190
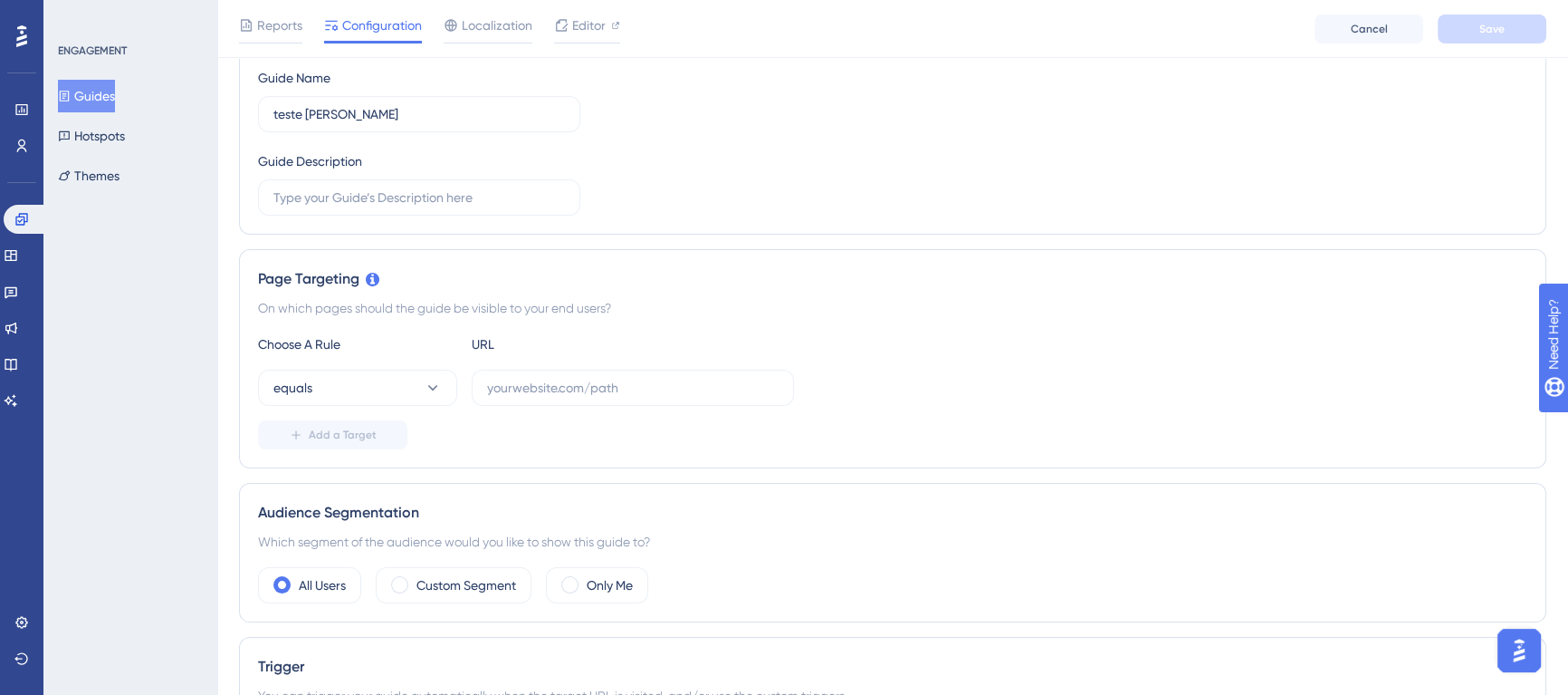
scroll to position [246, 0]
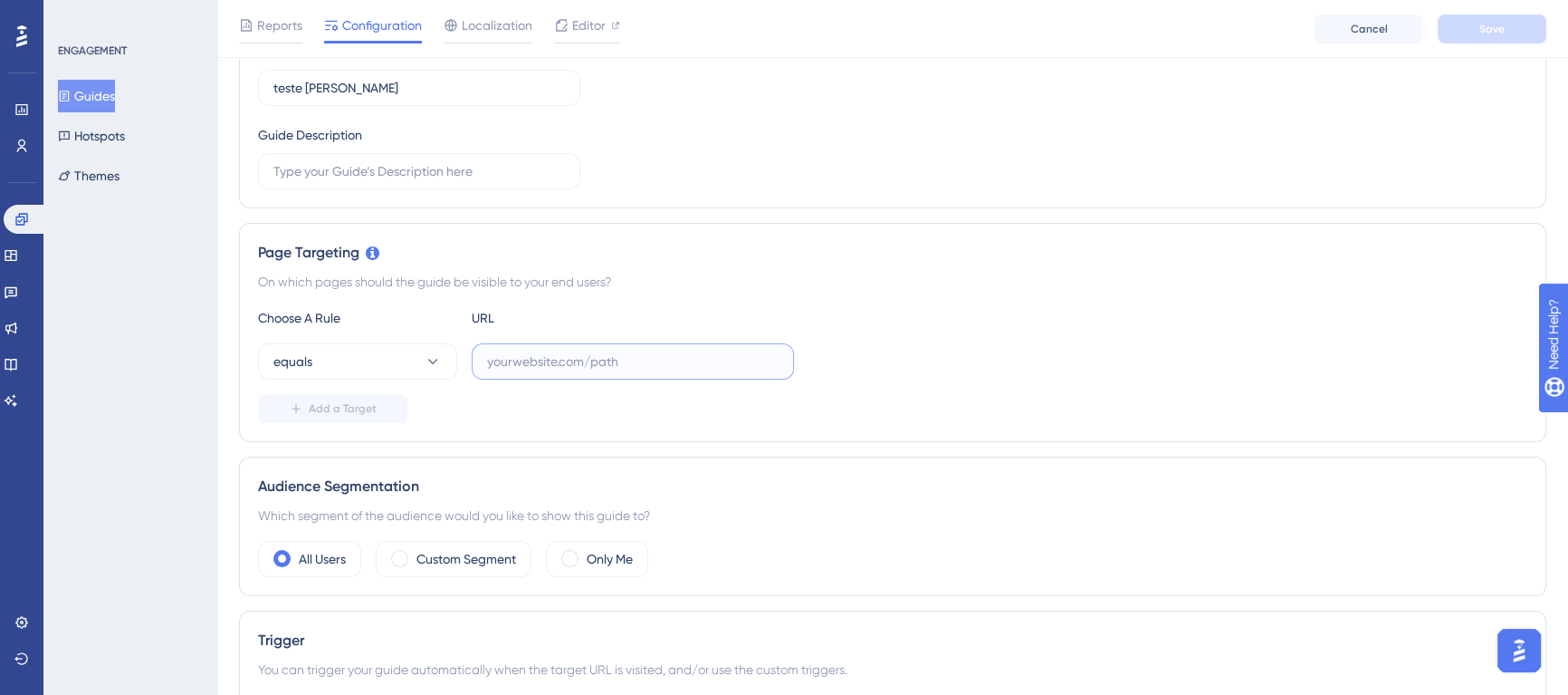
click at [515, 362] on input "text" at bounding box center [633, 361] width 291 height 20
click at [840, 375] on div "equals" at bounding box center [892, 361] width 1270 height 37
click at [634, 348] on label at bounding box center [632, 361] width 322 height 37
click at [634, 351] on input "text" at bounding box center [633, 361] width 291 height 20
click at [397, 367] on button "equals" at bounding box center [357, 361] width 199 height 37
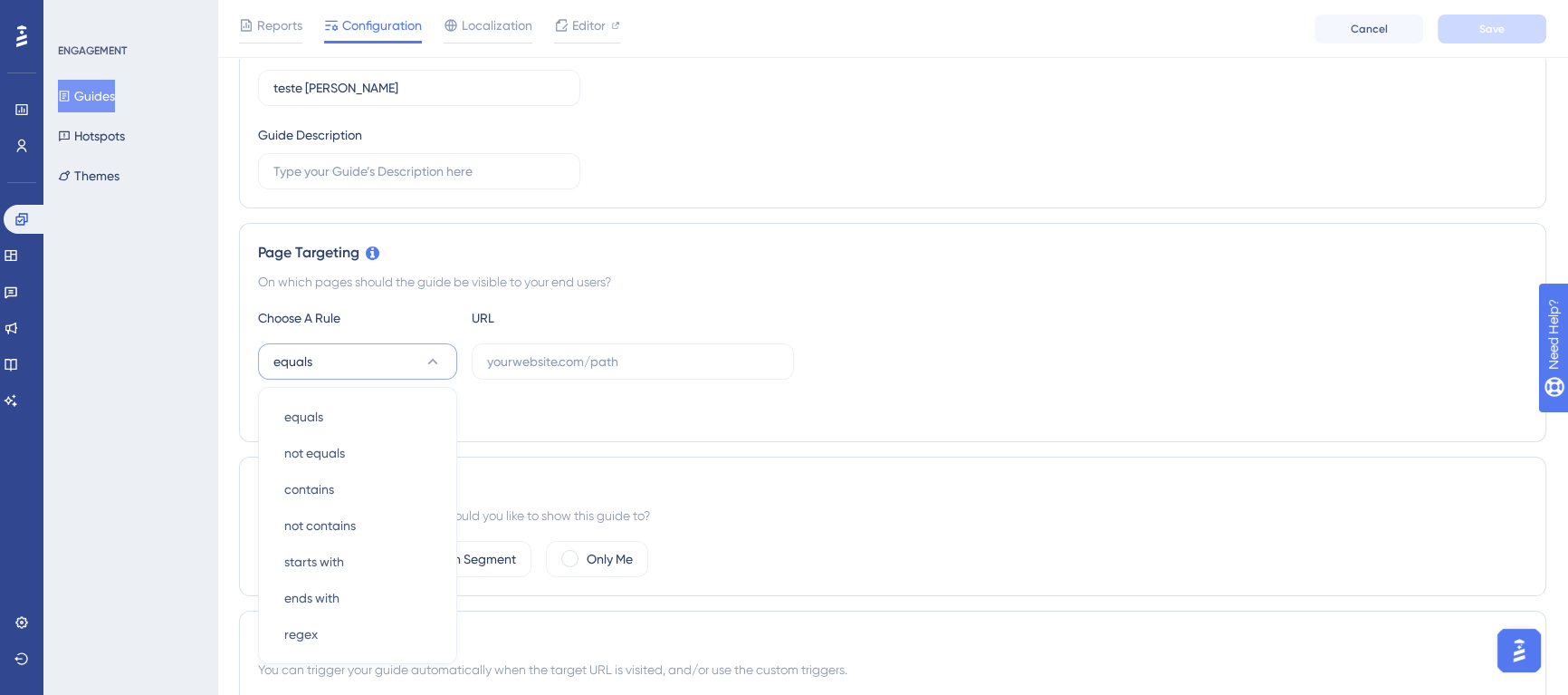
scroll to position [423, 0]
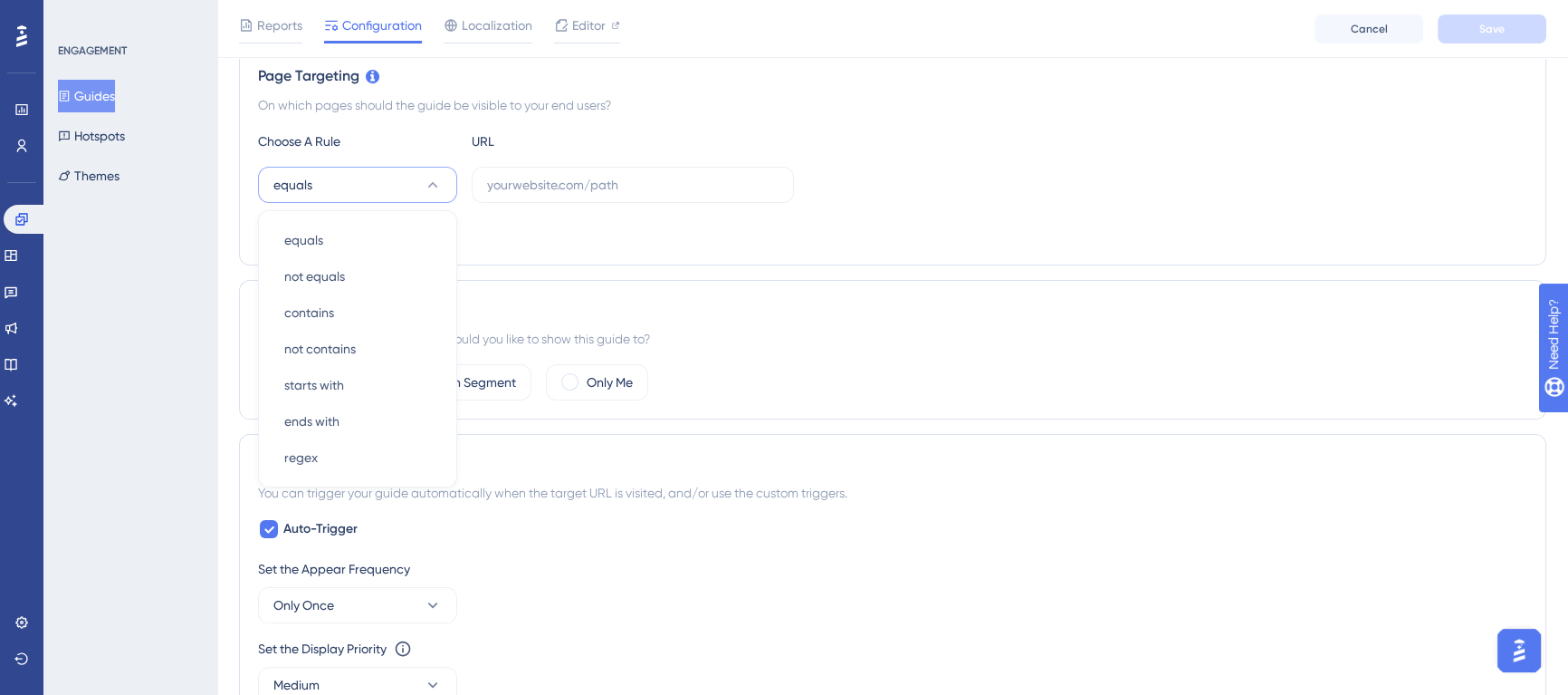
click at [858, 247] on div "Page Targeting On which pages should the guide be visible to your end users? Ch…" at bounding box center [892, 156] width 1307 height 219
click at [925, 245] on div "Add a Target" at bounding box center [892, 231] width 1270 height 29
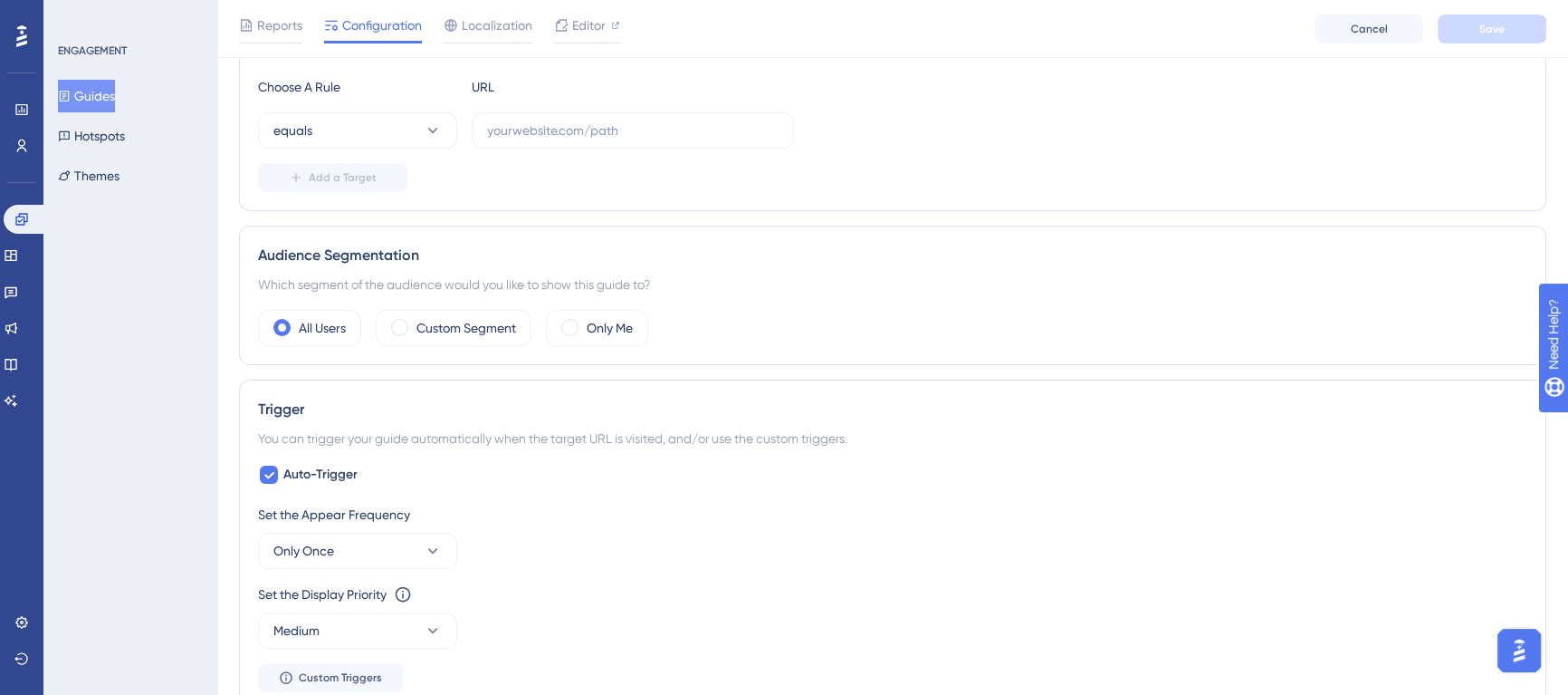
scroll to position [506, 0]
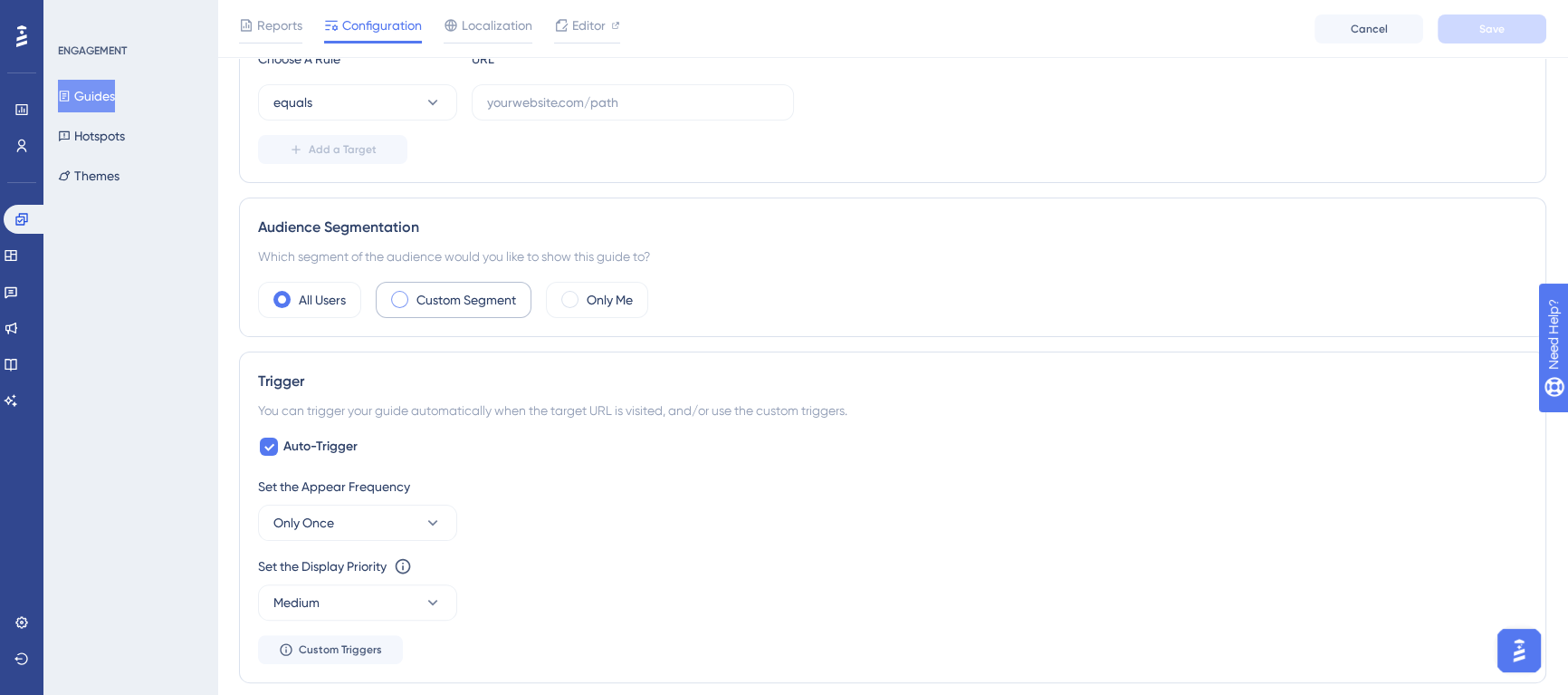
click at [456, 301] on label "Custom Segment" at bounding box center [466, 299] width 99 height 22
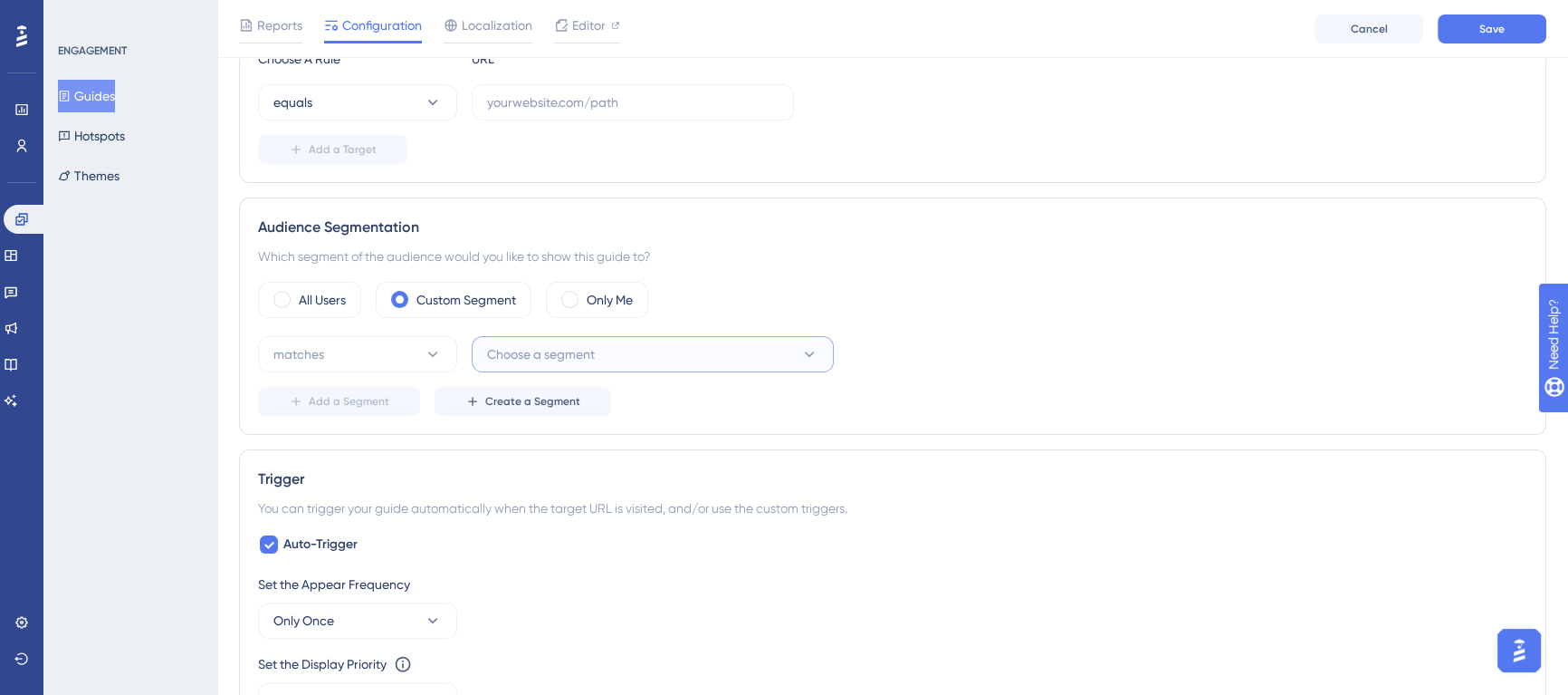
click at [560, 365] on button "Choose a segment" at bounding box center [652, 354] width 362 height 37
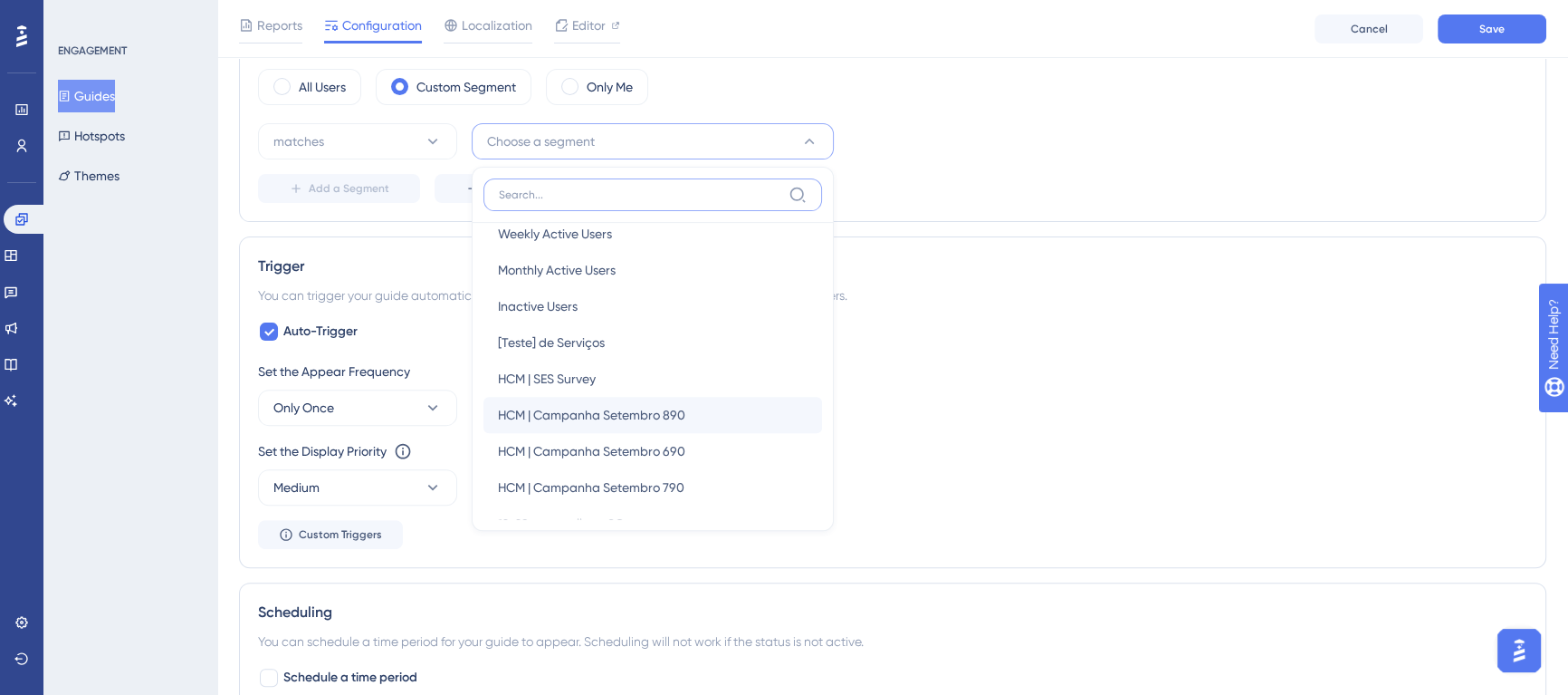
scroll to position [81, 0]
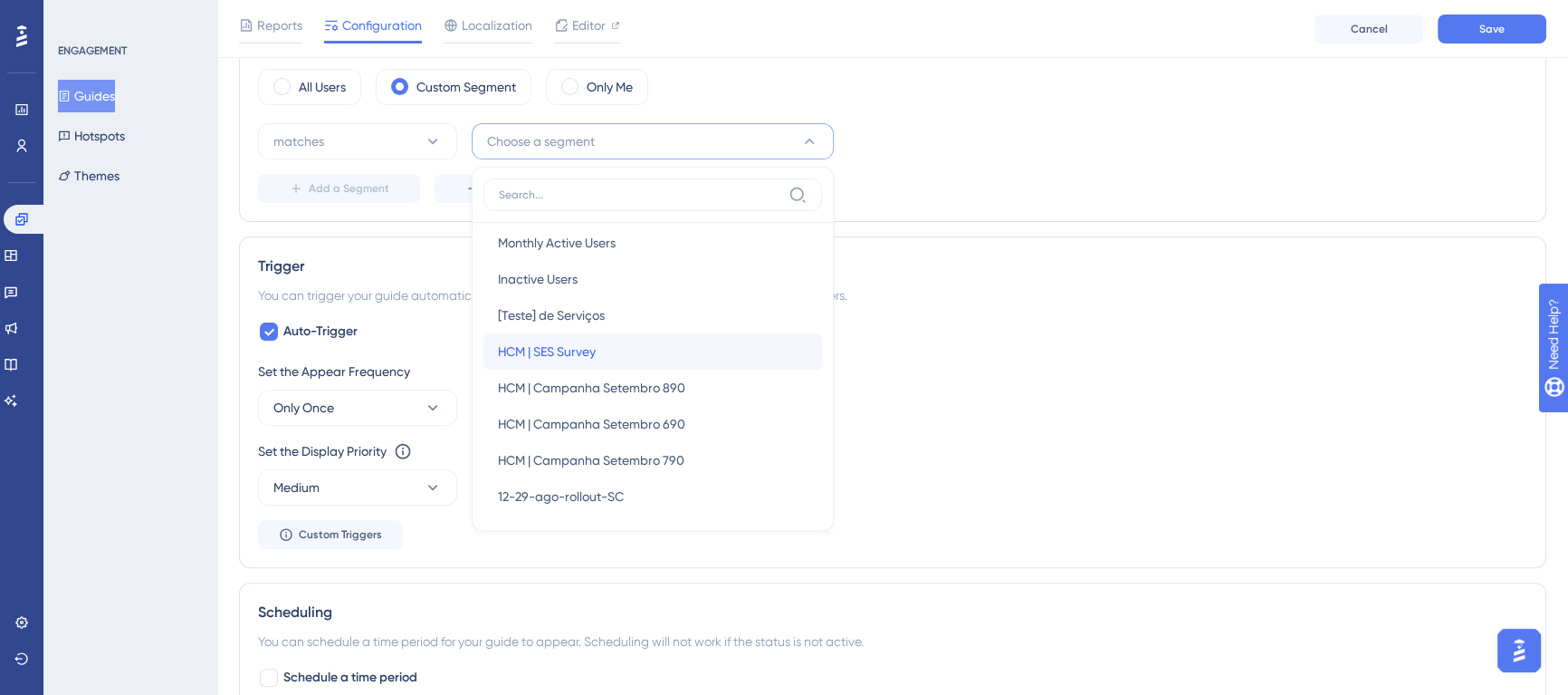
click at [589, 344] on span "HCM | SES Survey" at bounding box center [546, 352] width 98 height 22
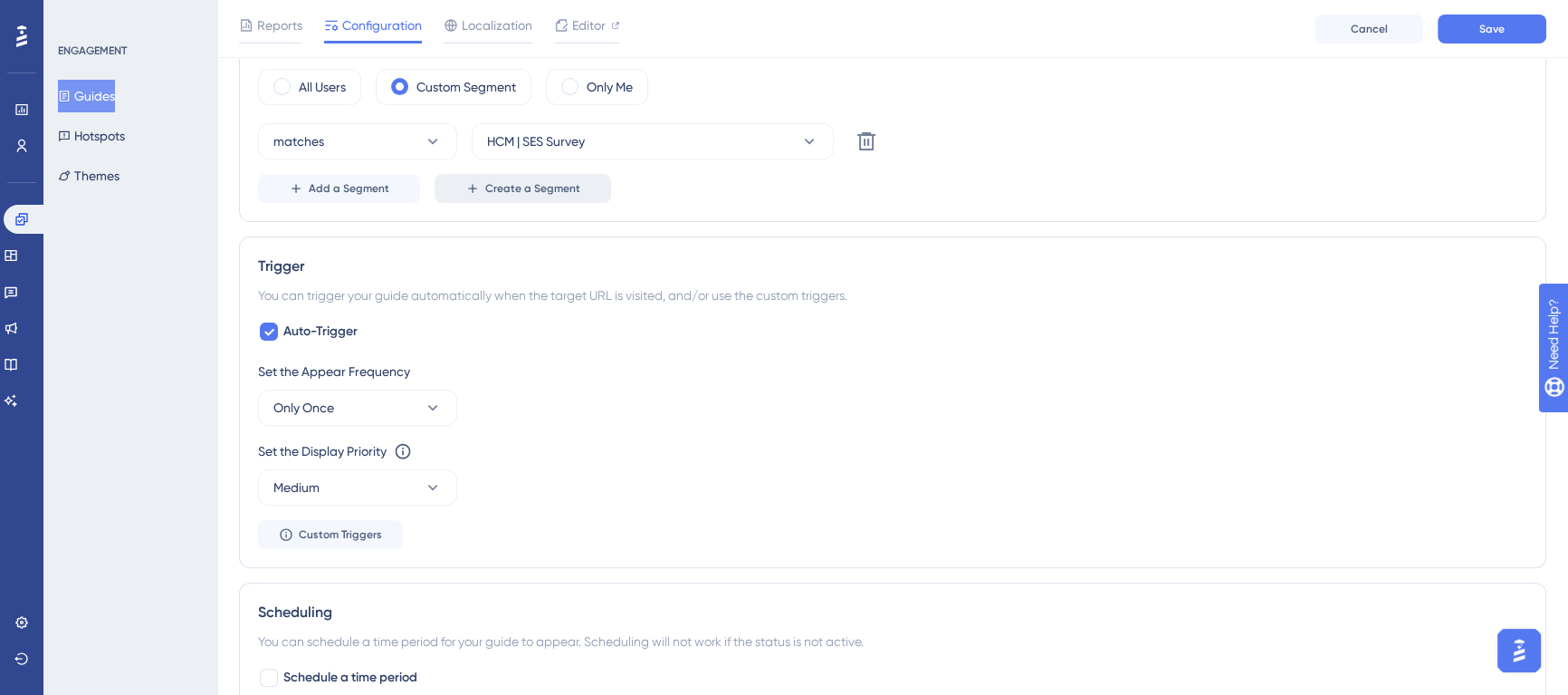
click at [528, 182] on span "Create a Segment" at bounding box center [533, 188] width 95 height 15
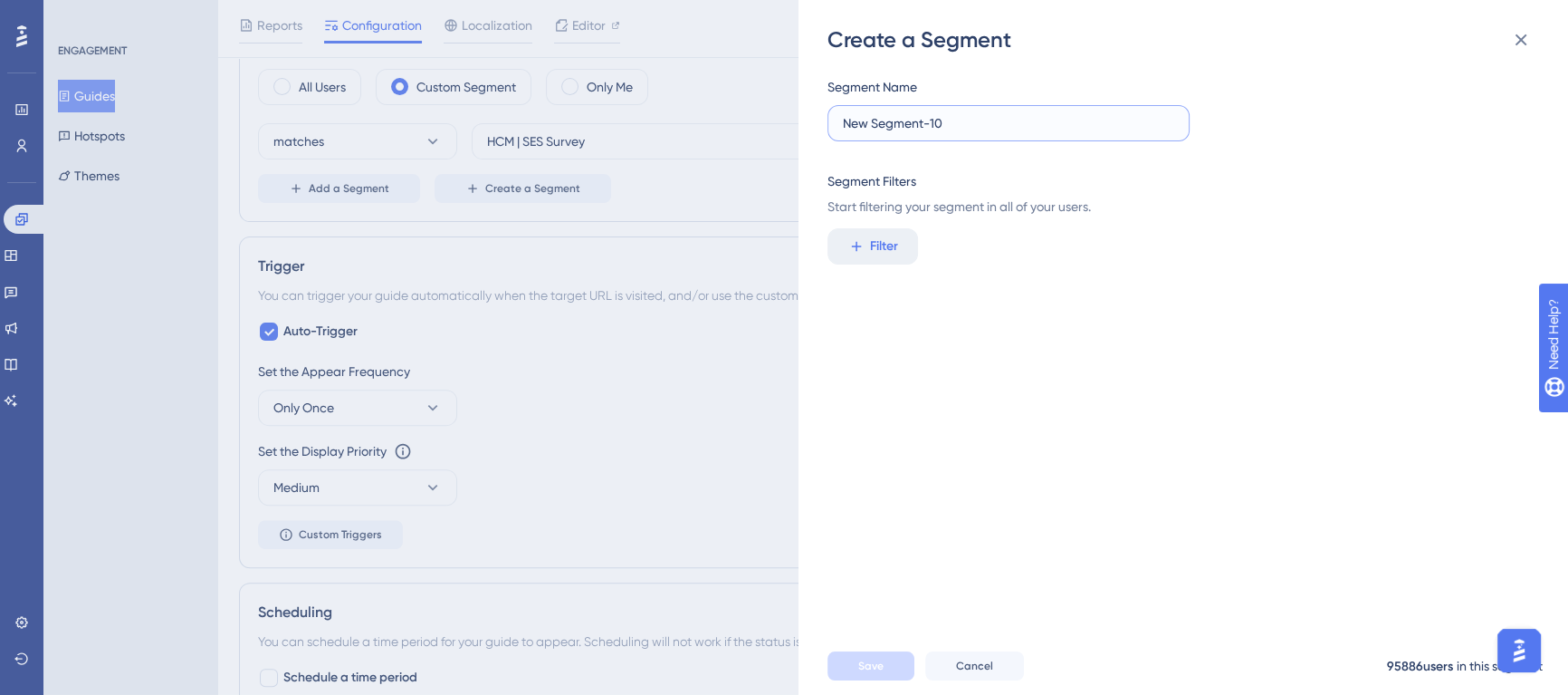
click at [964, 118] on input "New Segment-10" at bounding box center [1009, 123] width 331 height 20
click at [886, 250] on span "Filter" at bounding box center [884, 247] width 28 height 22
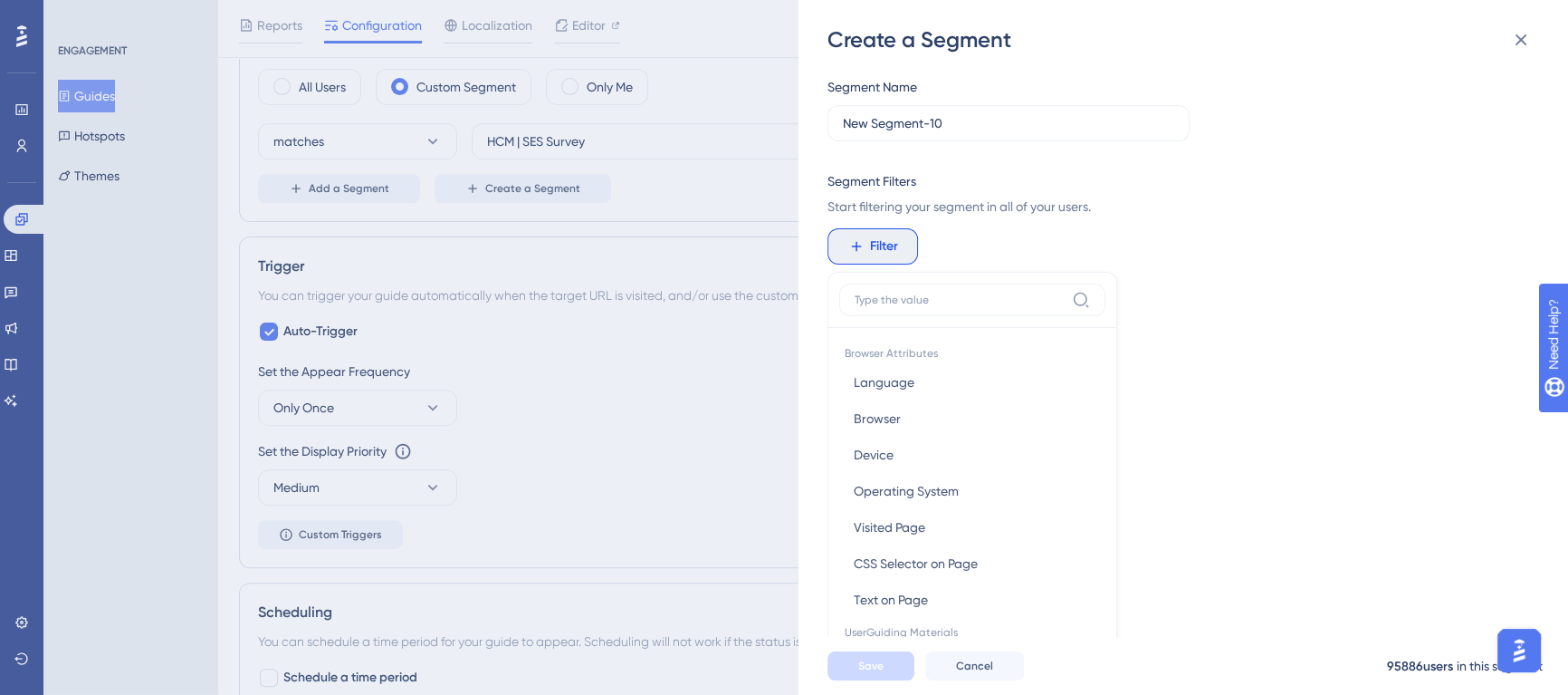
scroll to position [131, 0]
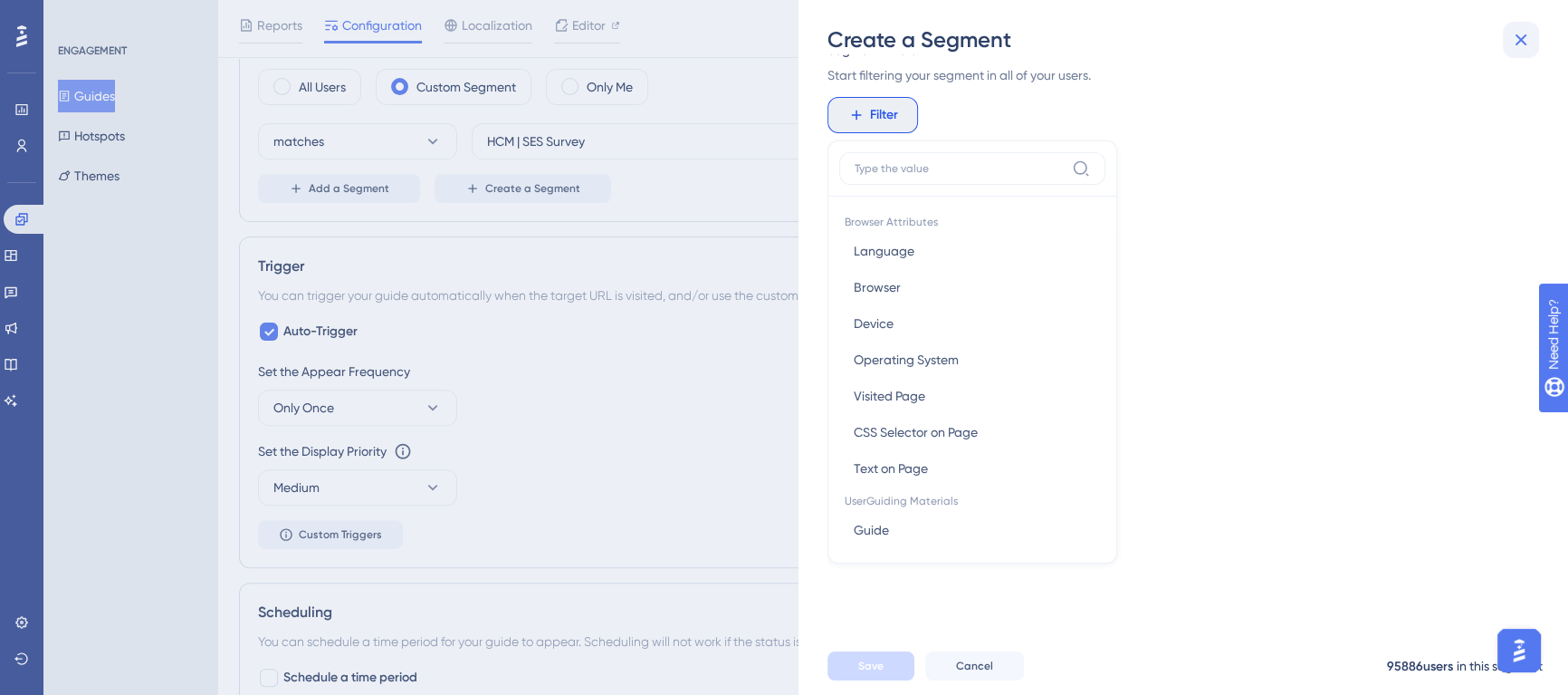
click at [1521, 35] on icon at bounding box center [1521, 40] width 22 height 22
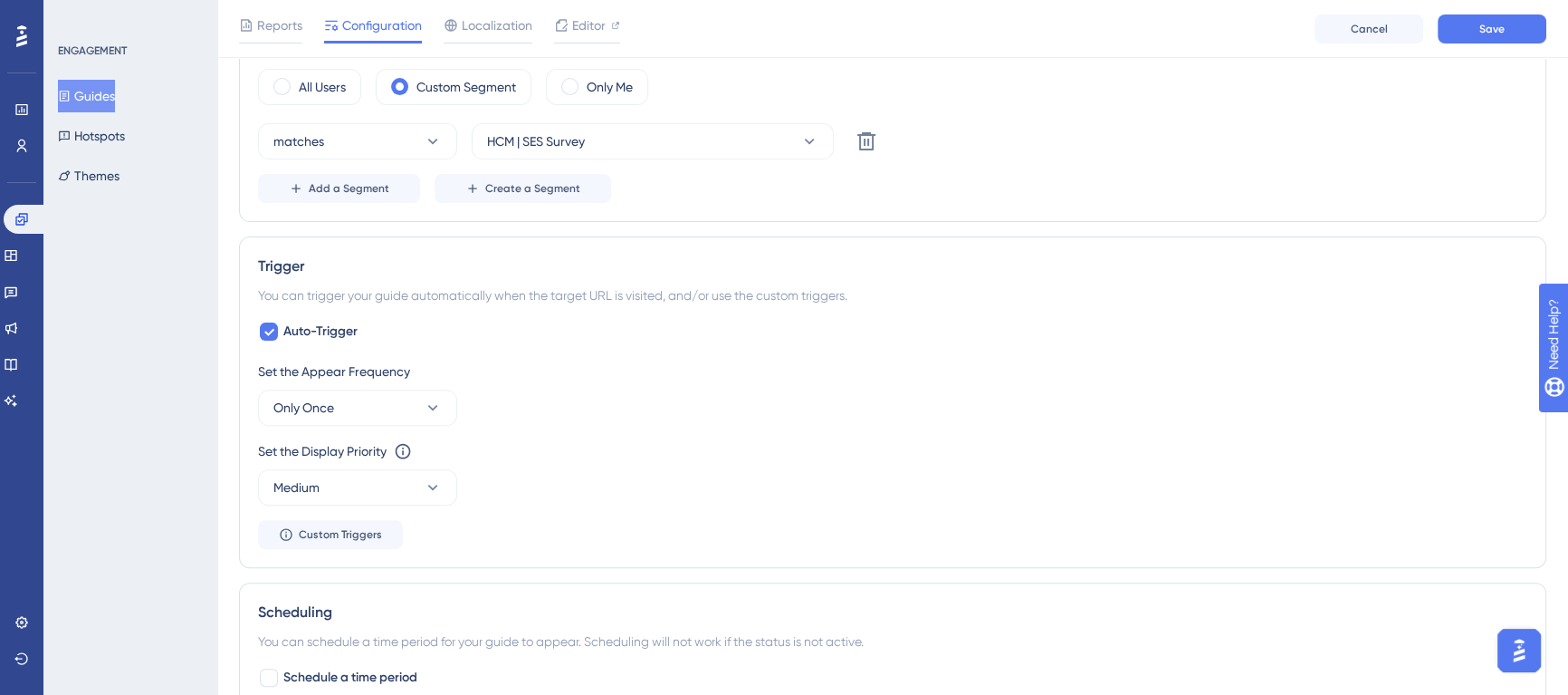
click at [894, 216] on div "Audience Segmentation Which segment of the audience would you like to show this…" at bounding box center [892, 102] width 1307 height 237
click at [859, 137] on icon at bounding box center [866, 141] width 18 height 18
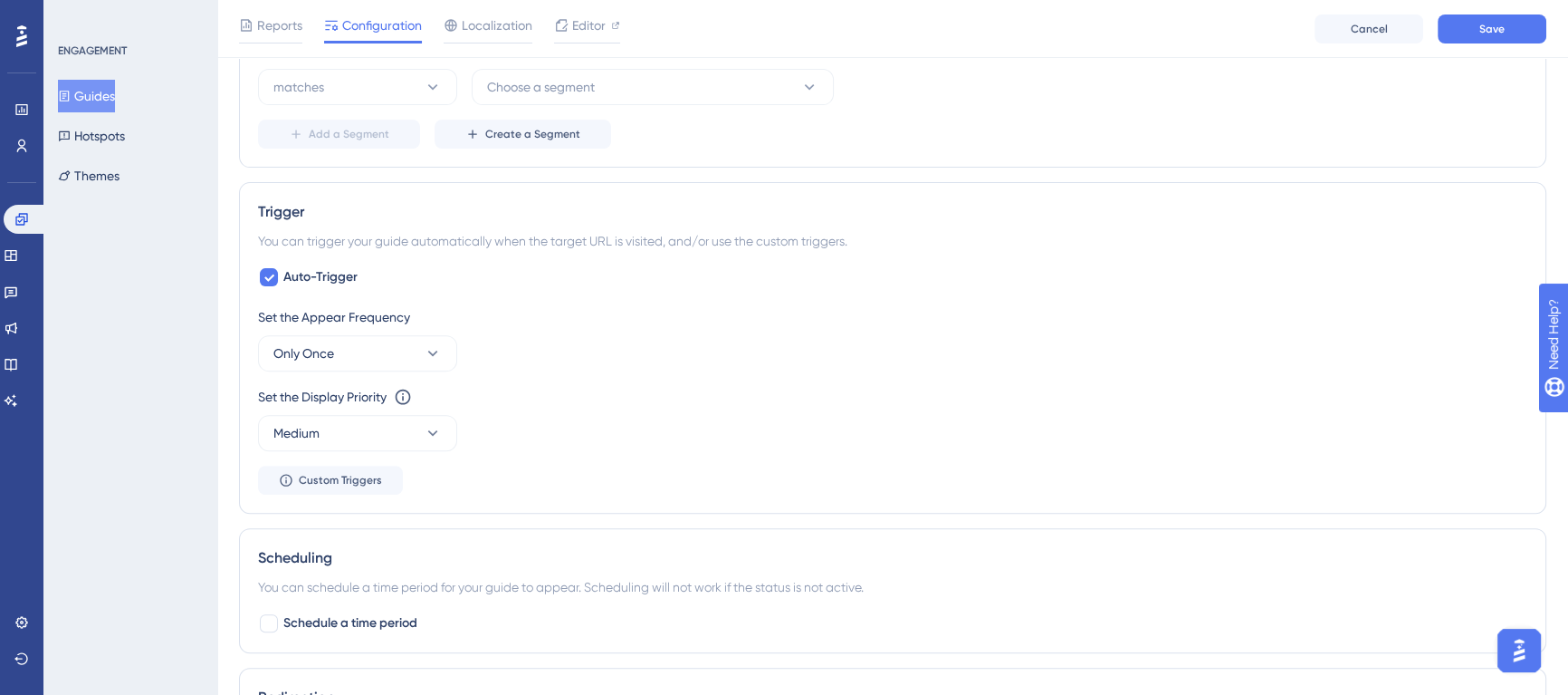
scroll to position [883, 0]
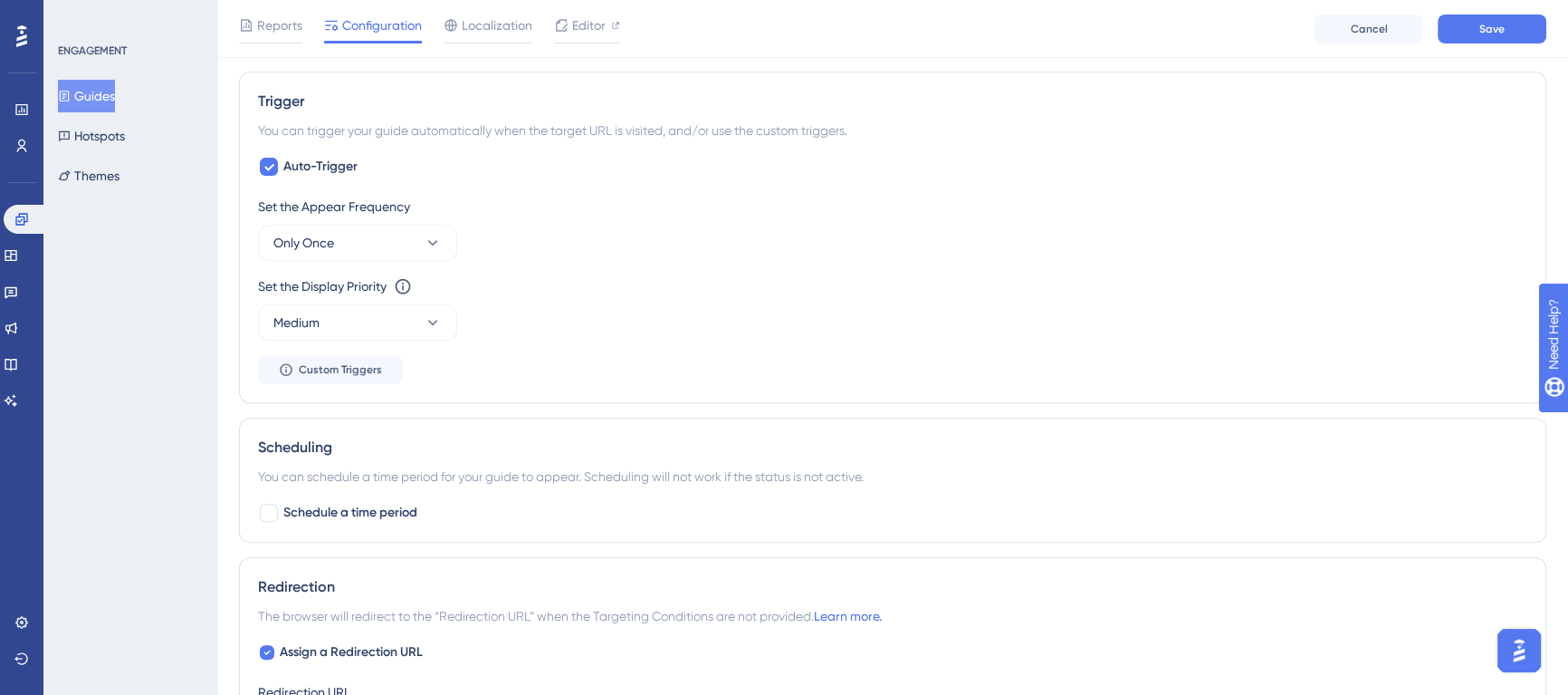
click at [955, 252] on div "Set the Appear Frequency Only Once" at bounding box center [892, 228] width 1270 height 65
click at [271, 163] on icon at bounding box center [269, 167] width 11 height 15
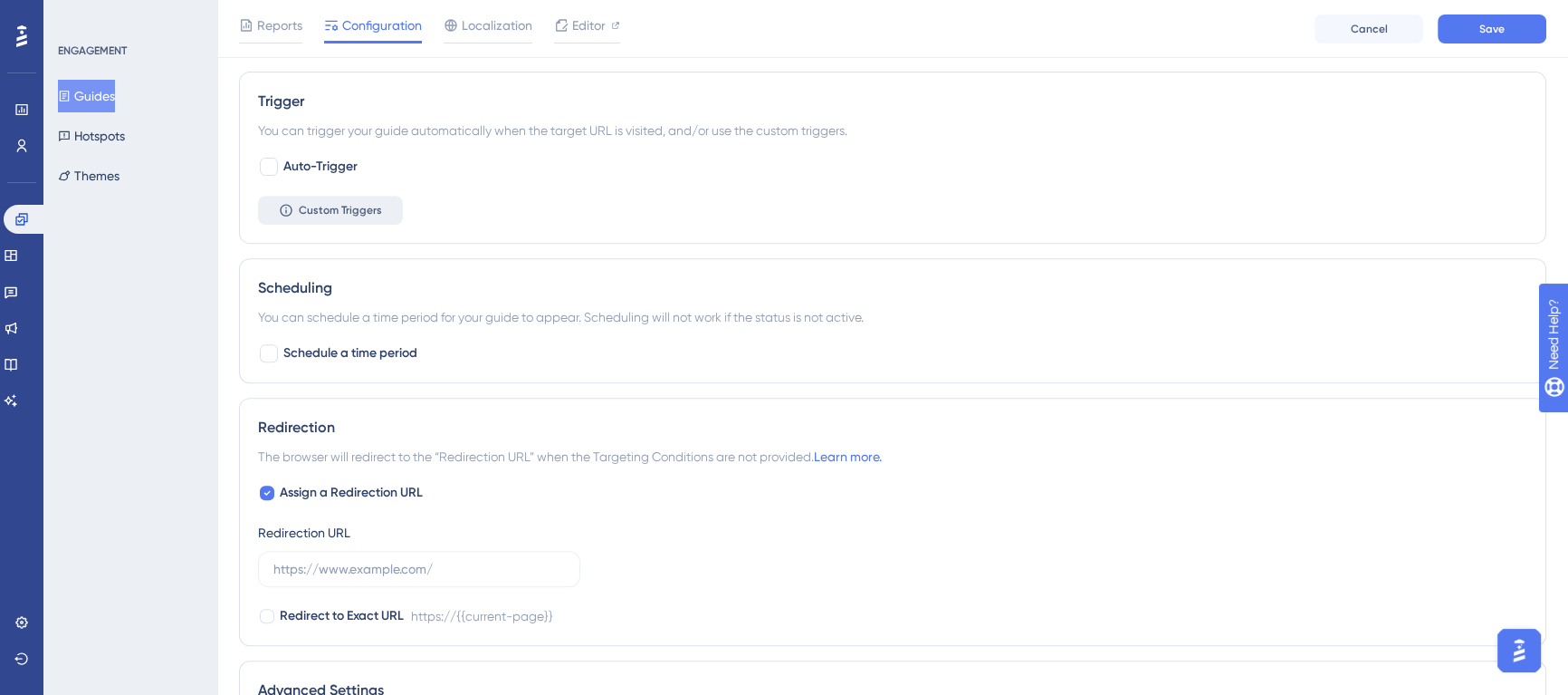
click at [328, 207] on span "Custom Triggers" at bounding box center [340, 210] width 83 height 15
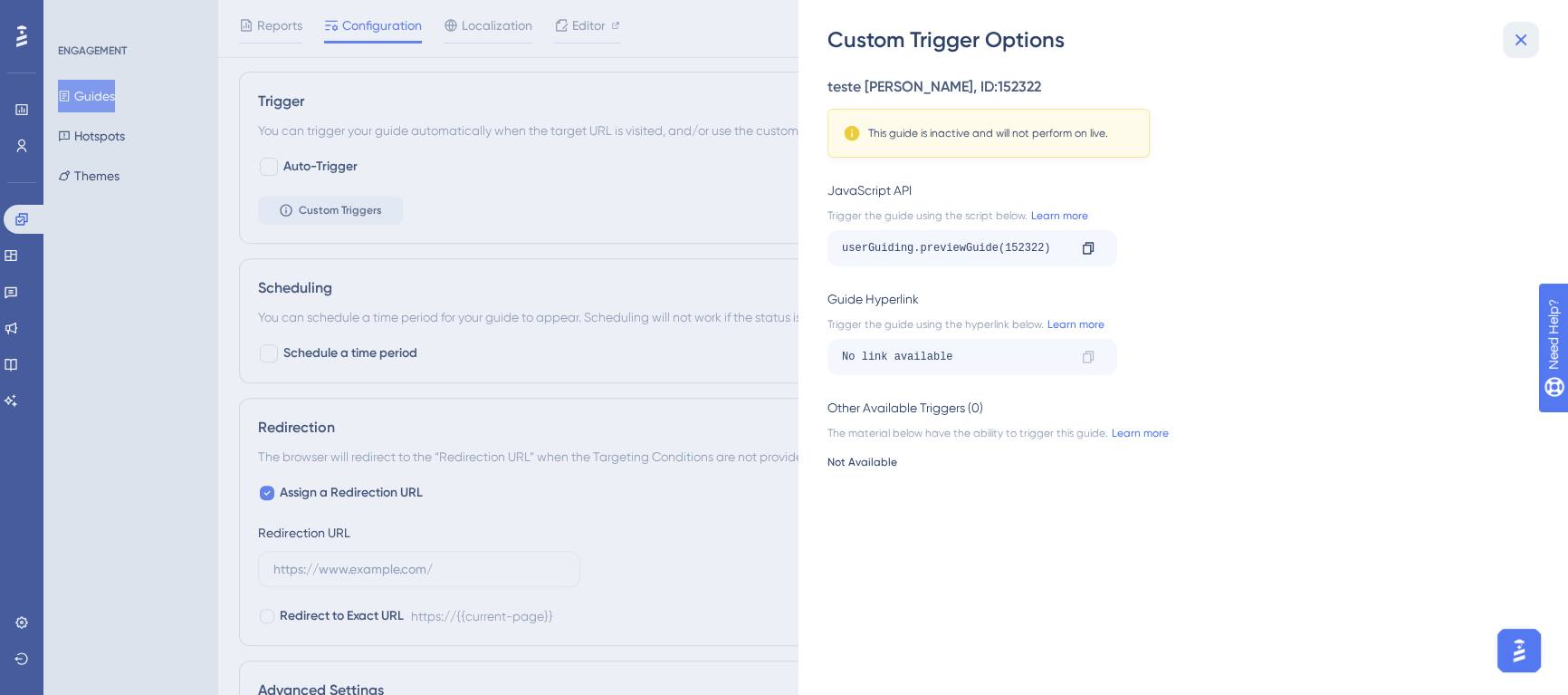
drag, startPoint x: 1522, startPoint y: 37, endPoint x: 1147, endPoint y: 161, distance: 395.0
click at [1522, 37] on icon at bounding box center [1521, 41] width 12 height 12
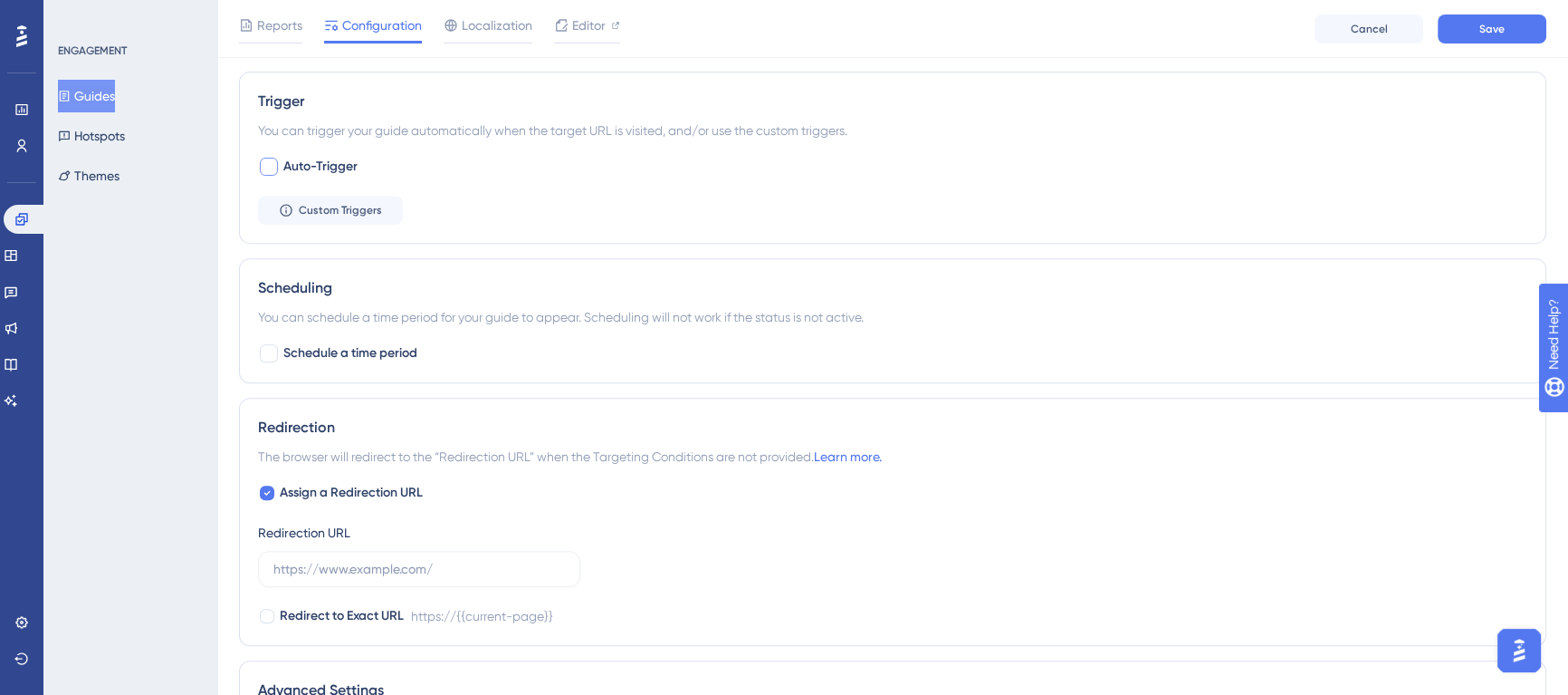
click at [330, 173] on span "Auto-Trigger" at bounding box center [320, 167] width 74 height 22
checkbox input "true"
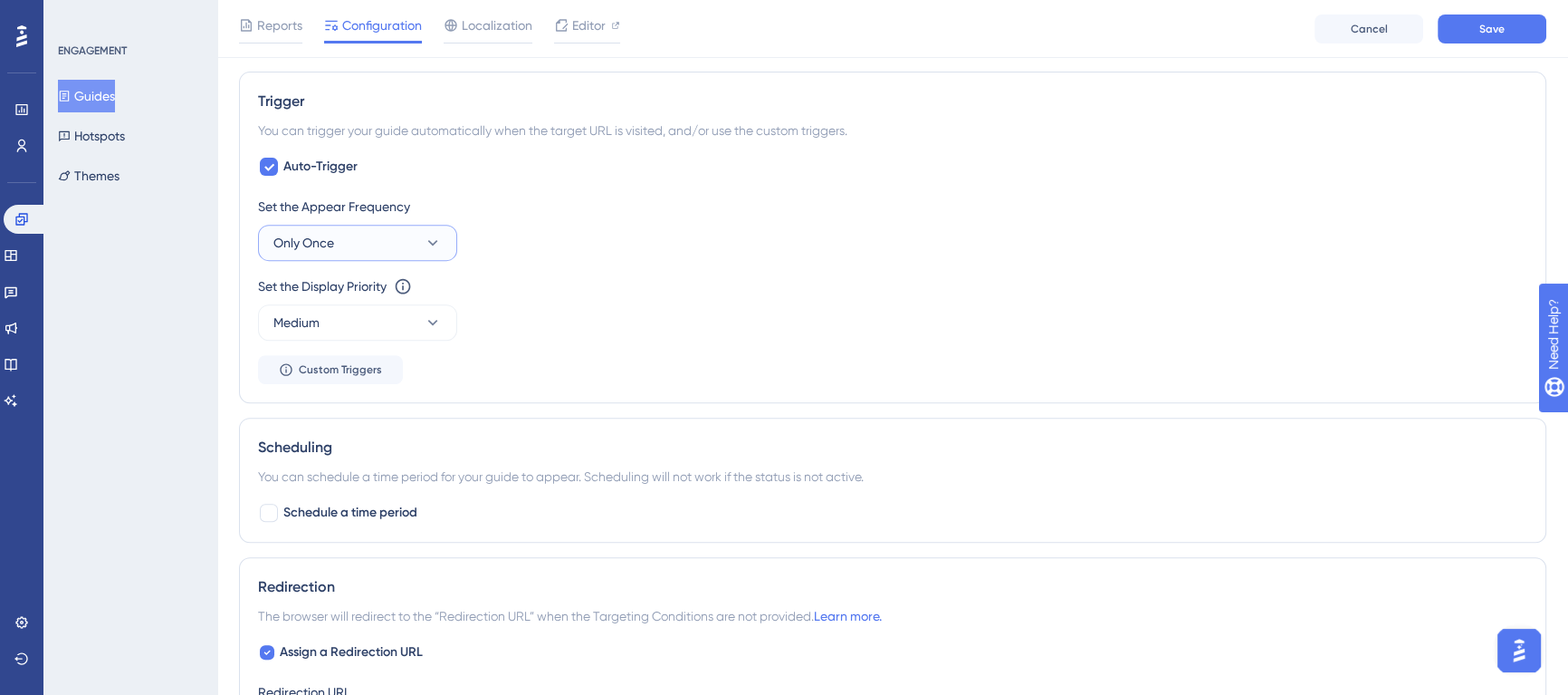
click at [445, 238] on button "Only Once" at bounding box center [357, 243] width 199 height 37
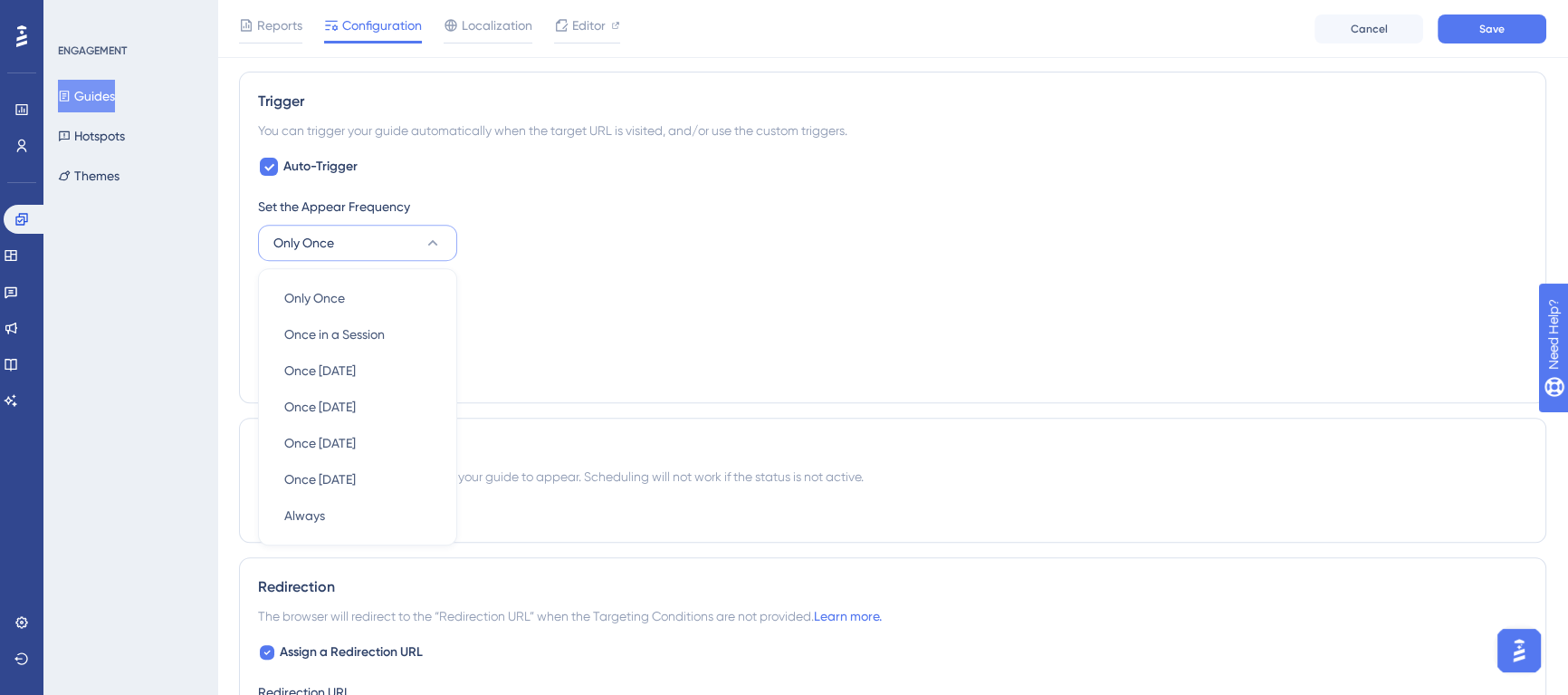
scroll to position [938, 0]
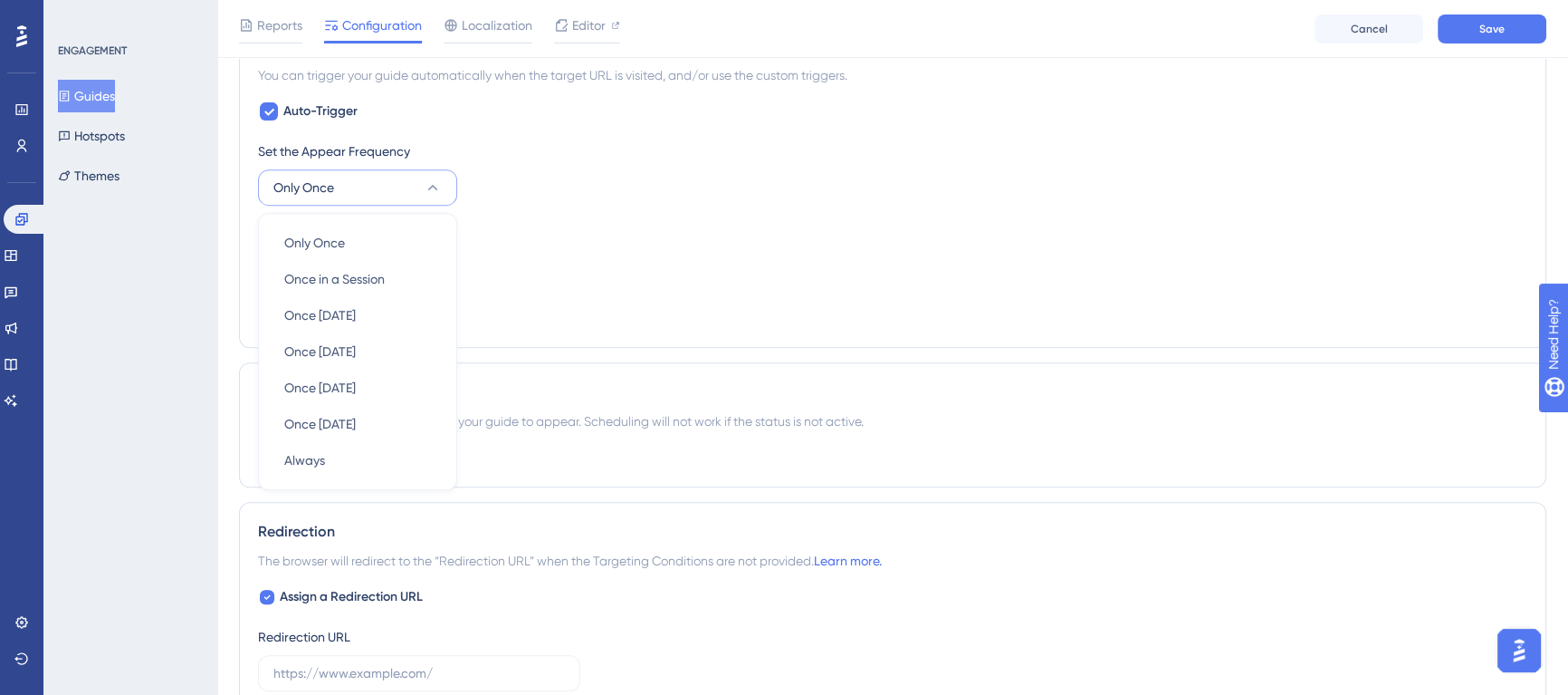
click at [760, 290] on div "Set the Appear Frequency Only Once Only Once Only Once Once in a Session Once i…" at bounding box center [892, 235] width 1270 height 188
click at [604, 255] on div "Set the Display Priority This option will set the display priority between auto…" at bounding box center [892, 253] width 1270 height 65
click at [521, 256] on div "Set the Display Priority This option will set the display priority between auto…" at bounding box center [892, 253] width 1270 height 65
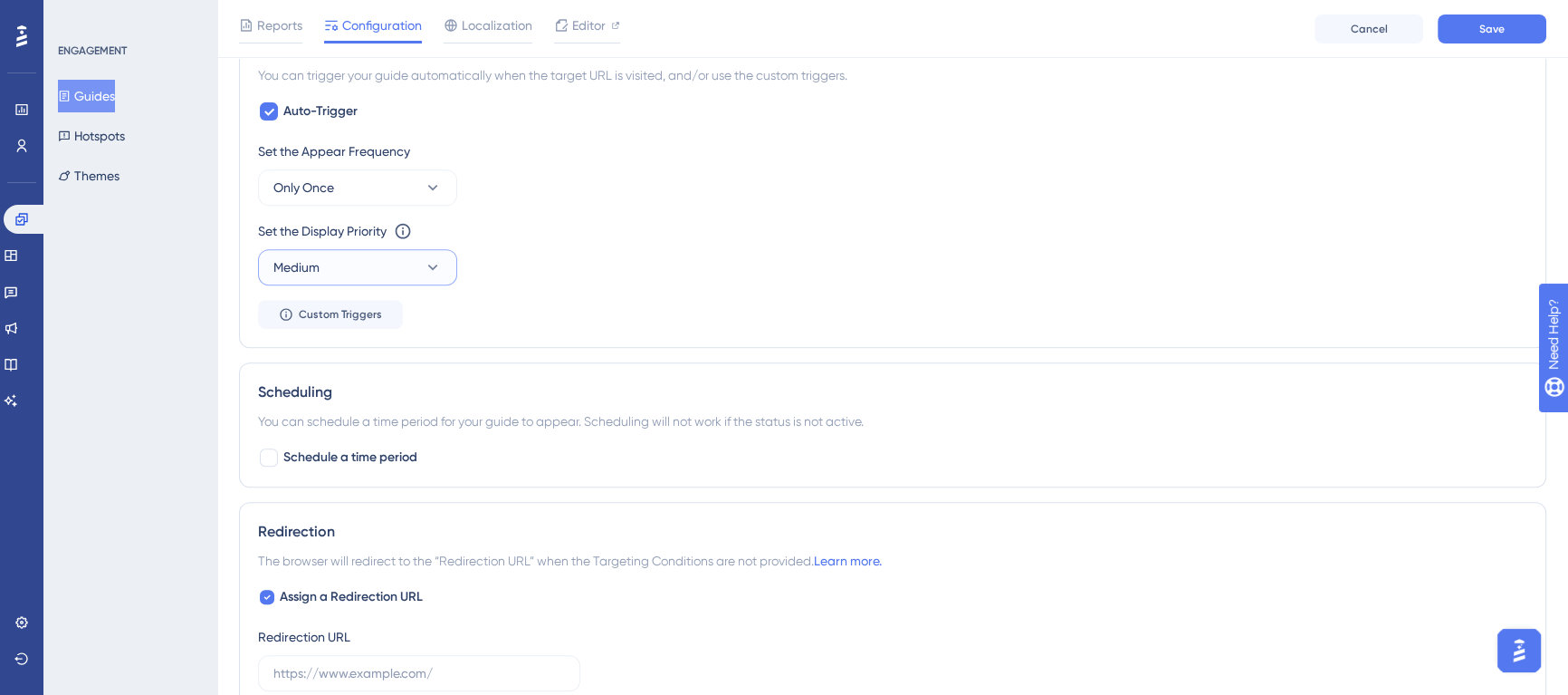
click at [411, 266] on button "Medium" at bounding box center [357, 267] width 199 height 37
click at [322, 433] on span "Highest" at bounding box center [306, 431] width 44 height 22
click at [562, 323] on div "Set the Appear Frequency Only Once Set the Display Priority This option will se…" at bounding box center [892, 235] width 1270 height 188
click at [445, 269] on button "Highest" at bounding box center [357, 267] width 199 height 37
click at [566, 284] on div "Set the Appear Frequency Only Once Set the Display Priority This option will se…" at bounding box center [892, 235] width 1270 height 188
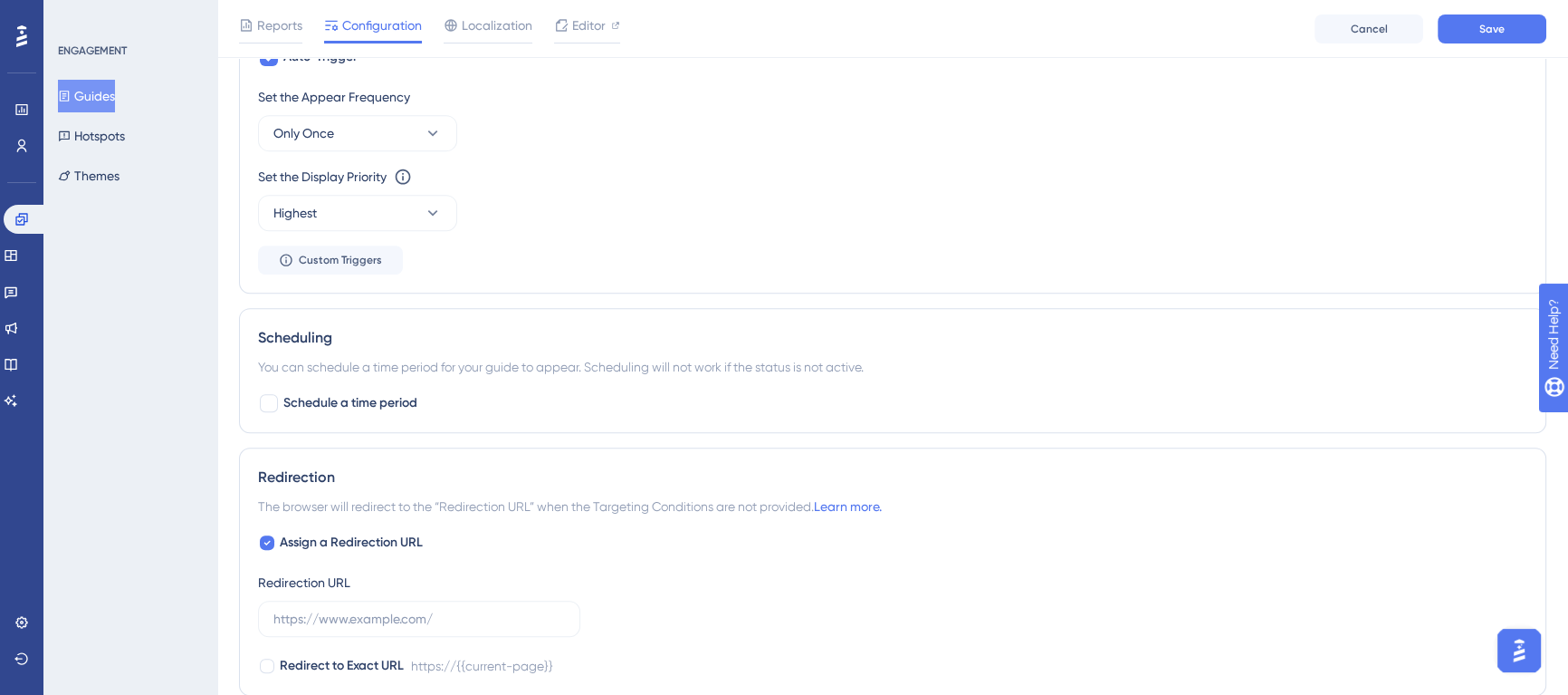
scroll to position [1021, 0]
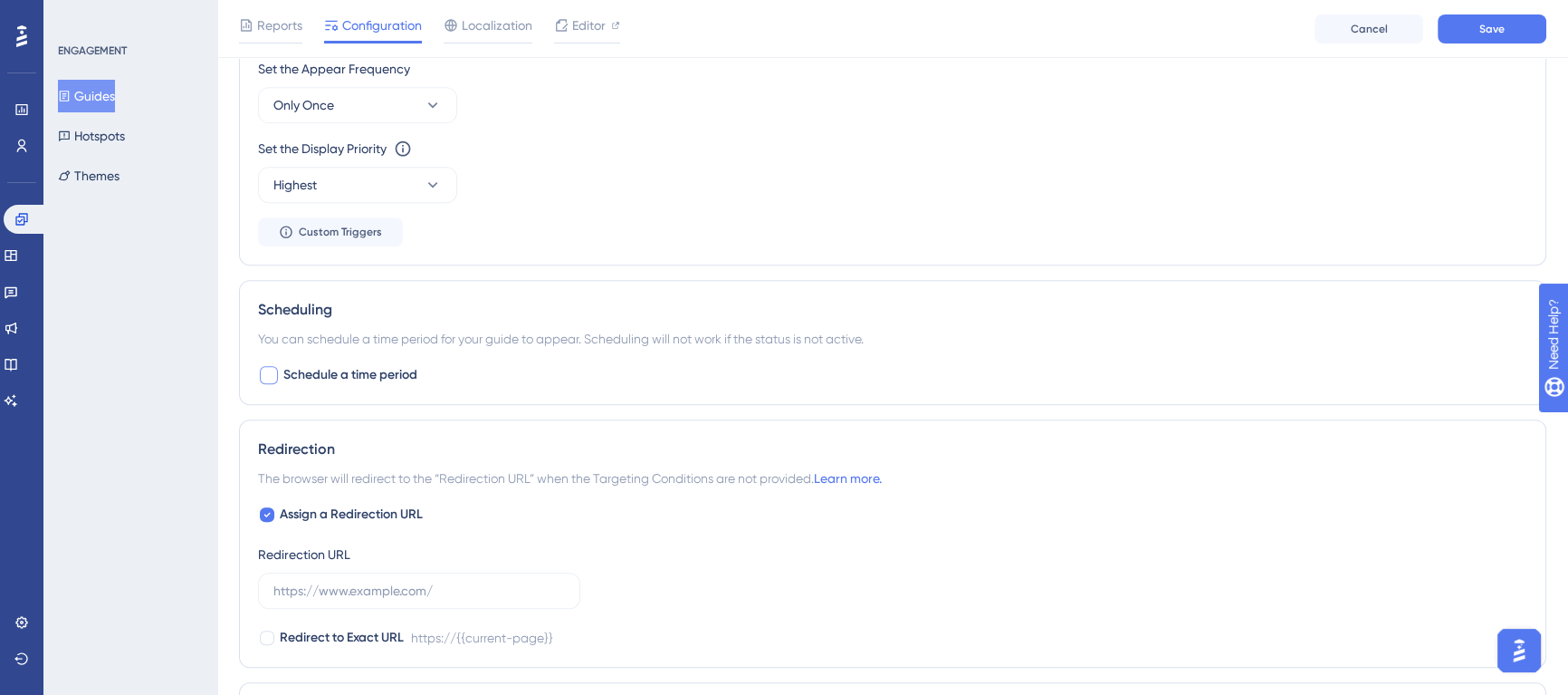
click at [321, 370] on span "Schedule a time period" at bounding box center [350, 375] width 134 height 22
checkbox input "true"
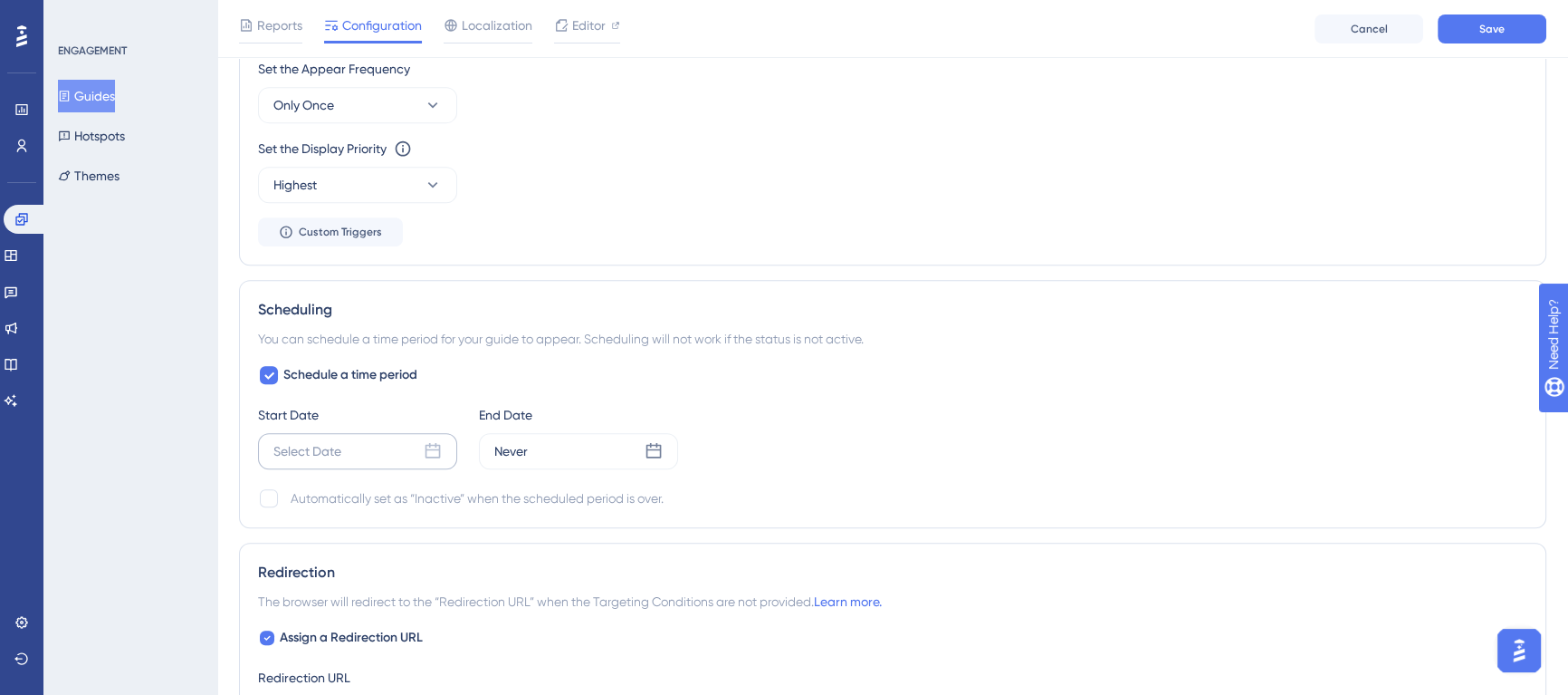
click at [424, 449] on icon at bounding box center [433, 451] width 18 height 18
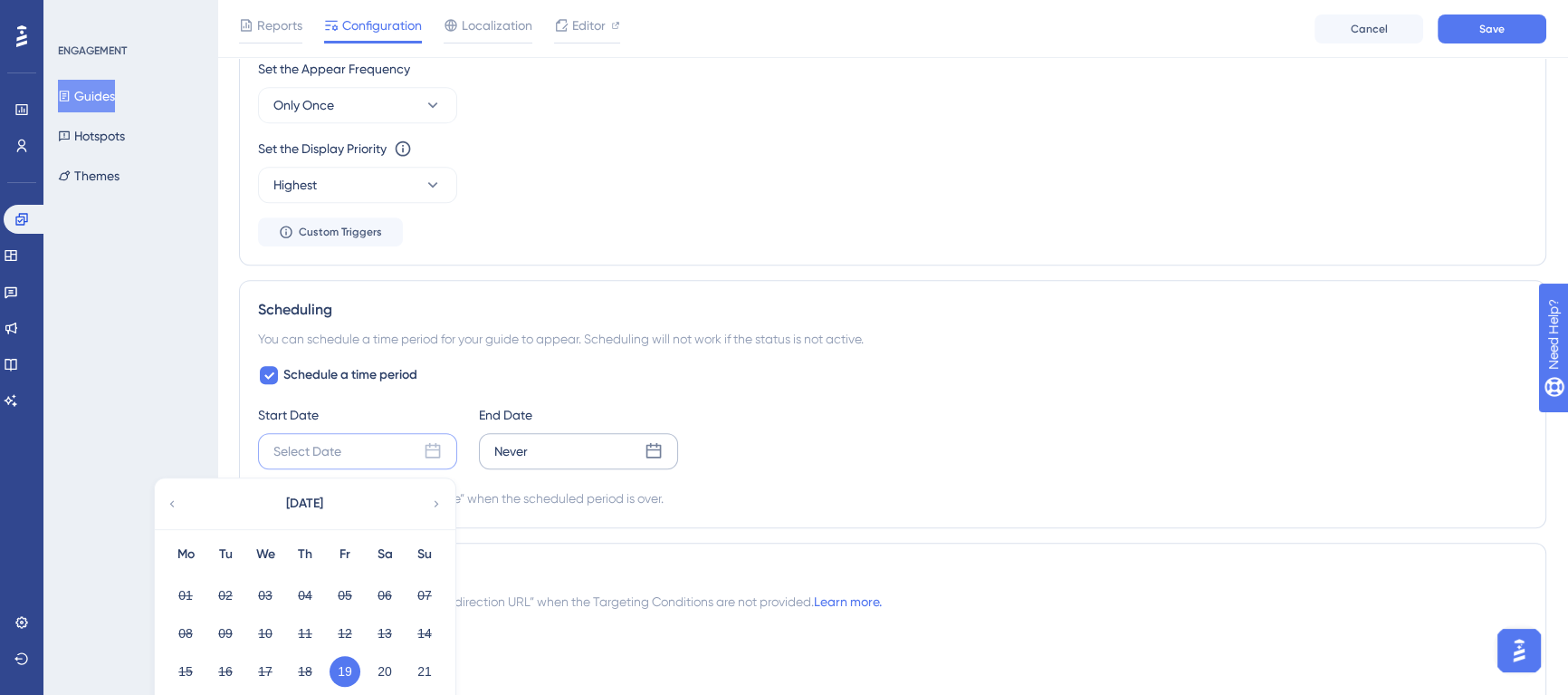
click at [643, 456] on div "Never" at bounding box center [578, 451] width 199 height 37
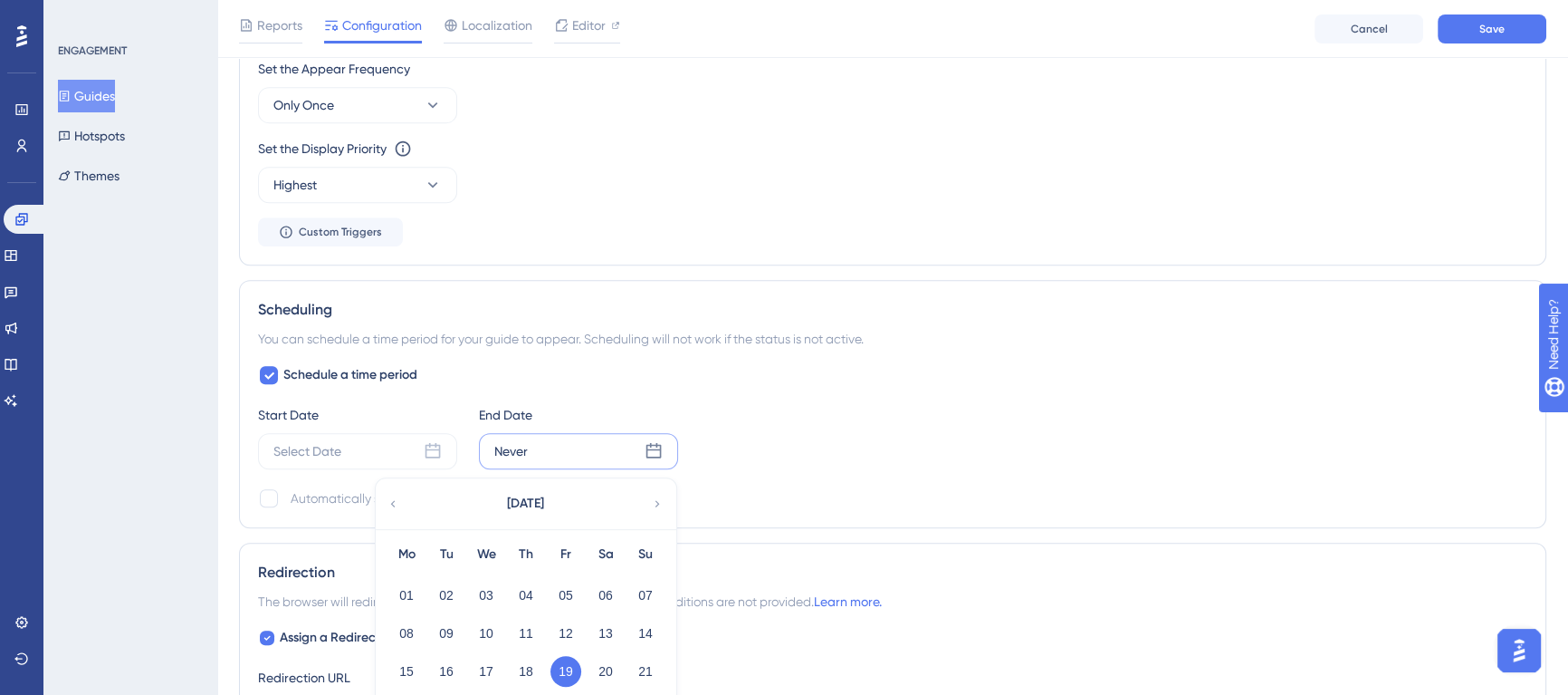
click at [892, 442] on div "Start Date Select Date End Date Never September 2025 Mo Tu We Th Fr Sa Su 01 02…" at bounding box center [892, 436] width 1270 height 65
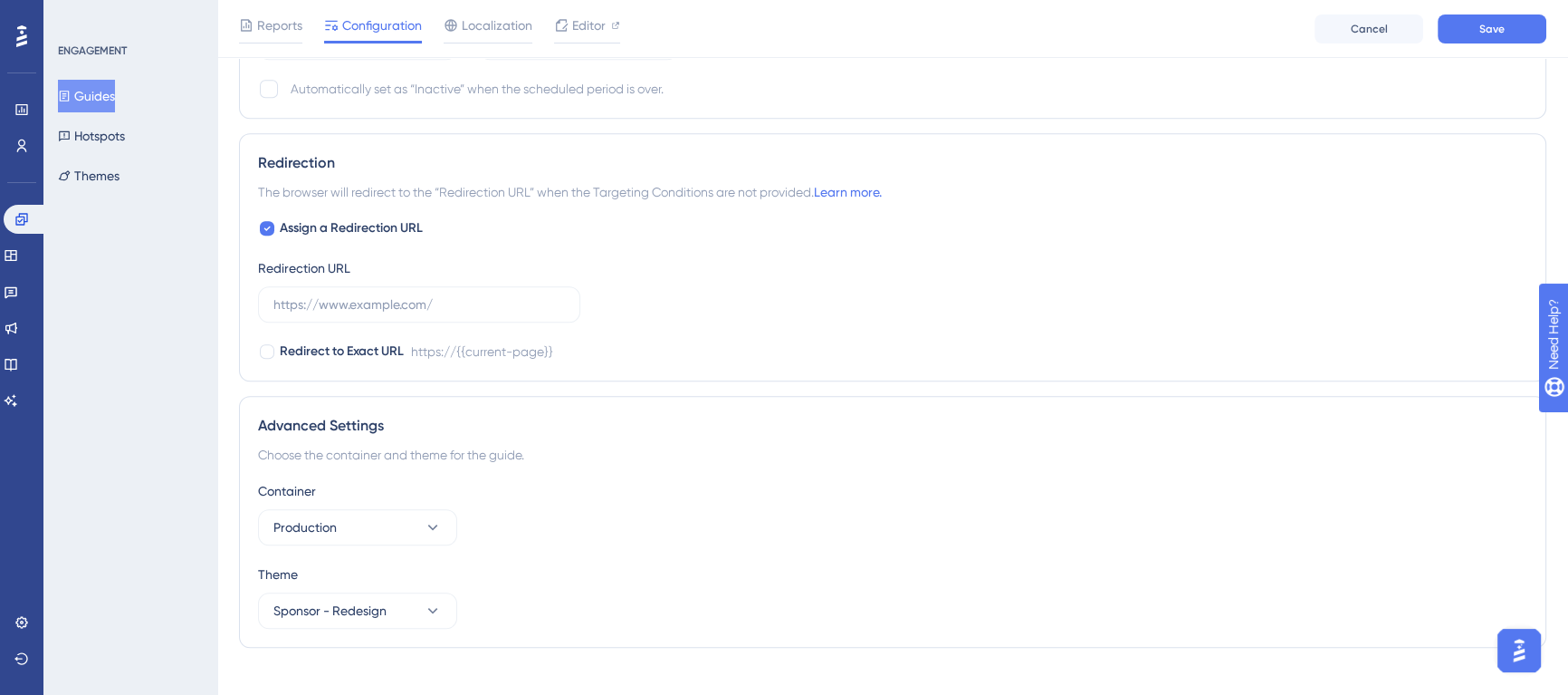
scroll to position [1432, 0]
click at [908, 236] on div "Assign a Redirection URL Redirection URL Redirect to Exact URL https://{{curren…" at bounding box center [892, 288] width 1270 height 145
click at [897, 312] on div "Assign a Redirection URL Redirection URL Redirect to Exact URL https://{{curren…" at bounding box center [892, 288] width 1270 height 145
click at [1102, 407] on div "Advanced Settings Choose the container and theme for the guide. Container Produ…" at bounding box center [892, 520] width 1307 height 252
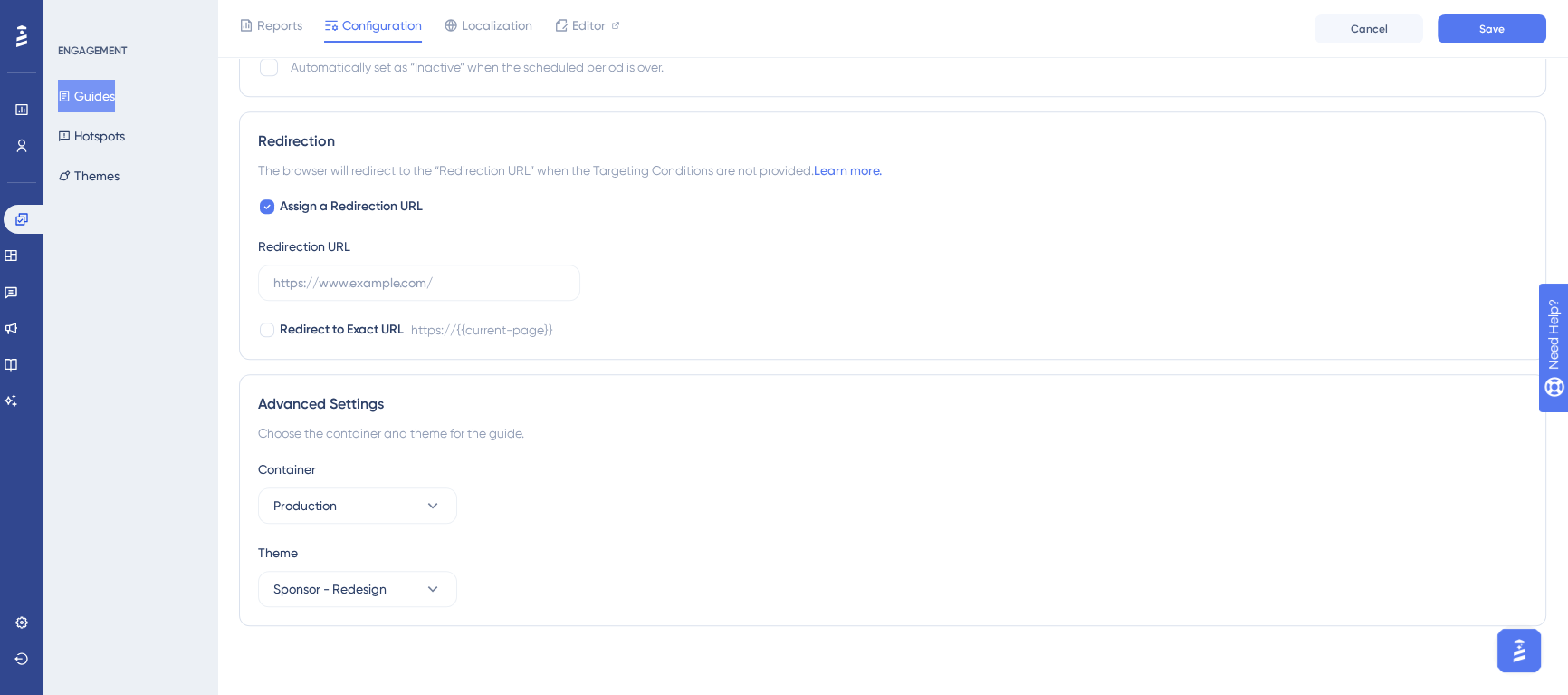
scroll to position [1452, 0]
click at [971, 373] on div "Advanced Settings Choose the container and theme for the guide. Container Produ…" at bounding box center [892, 499] width 1307 height 252
click at [435, 595] on button "Sponsor - Redesign" at bounding box center [357, 588] width 199 height 37
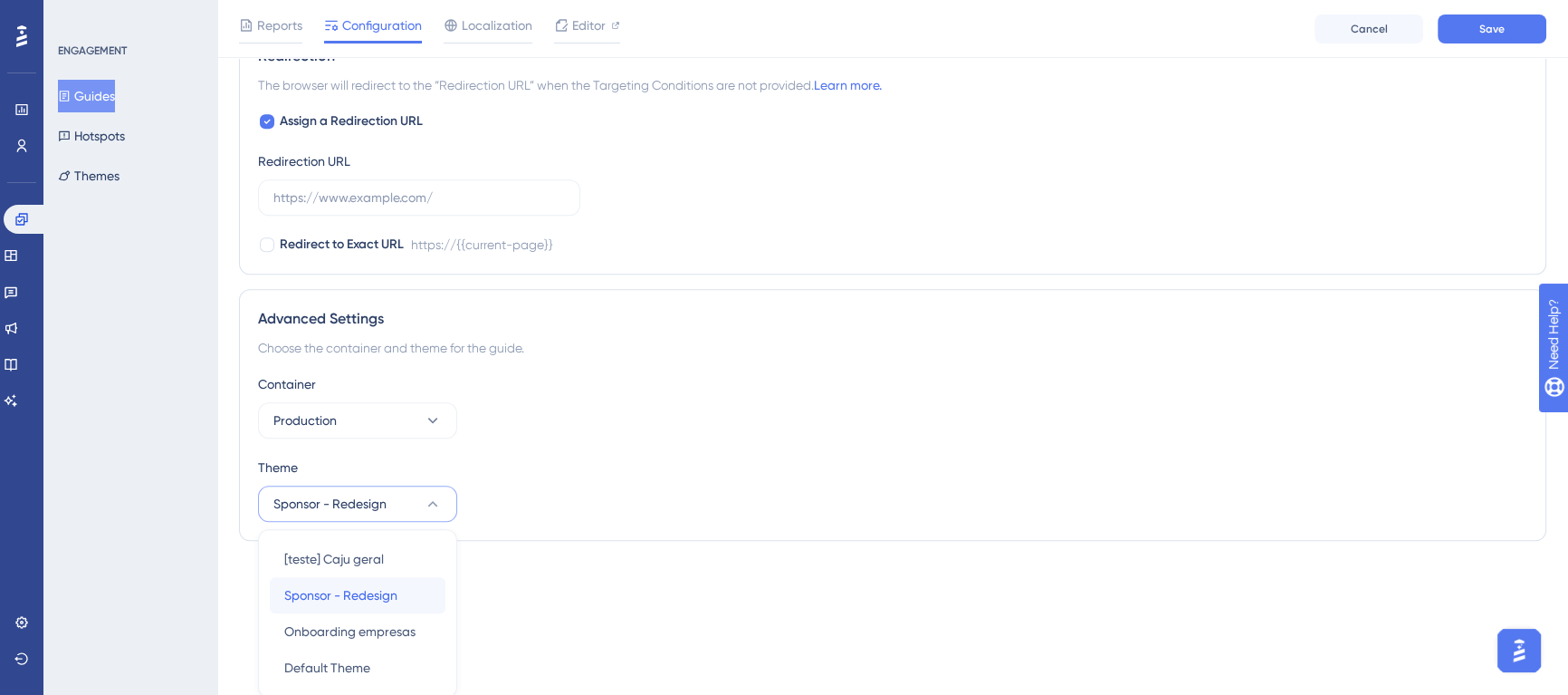
click at [381, 592] on span "Sponsor - Redesign" at bounding box center [341, 595] width 113 height 22
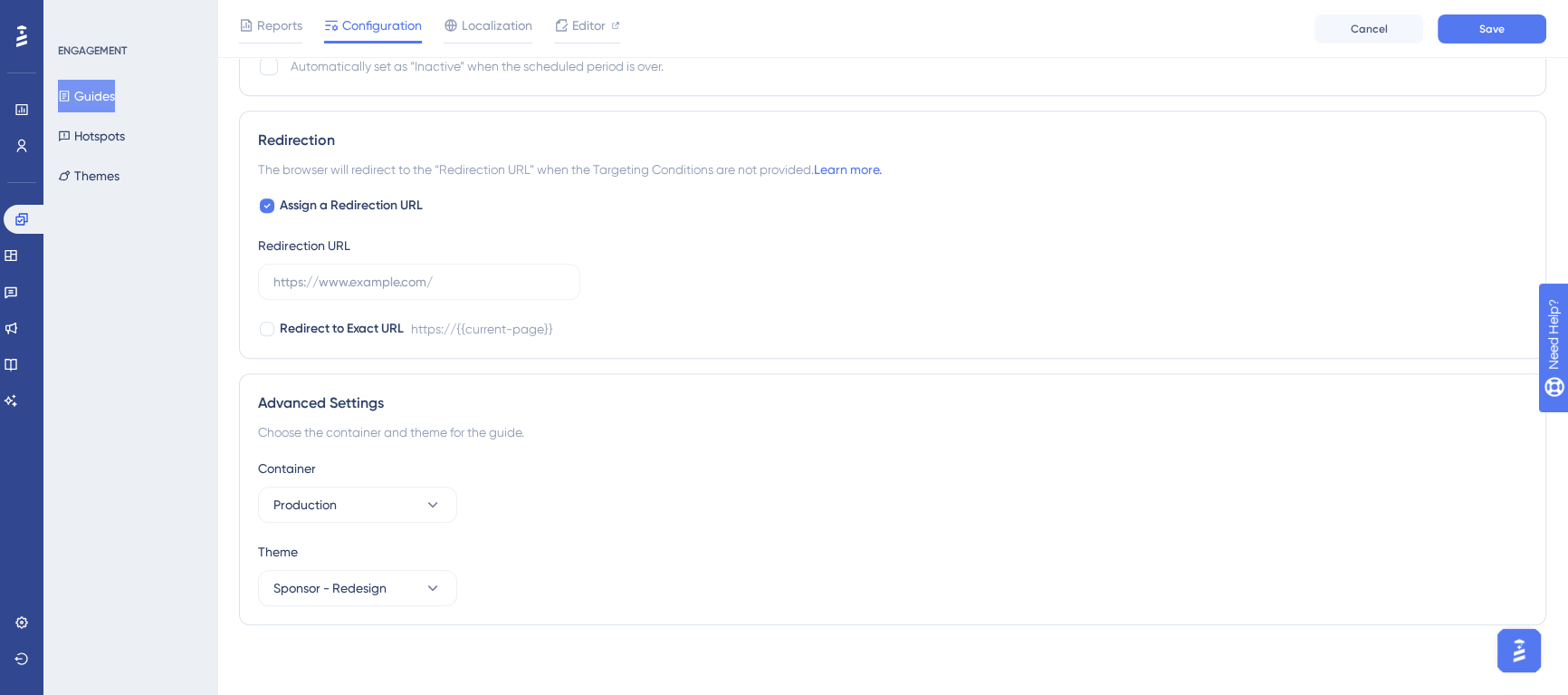
click at [697, 515] on div "Container Production" at bounding box center [892, 490] width 1270 height 65
click at [387, 504] on button "Production" at bounding box center [357, 505] width 199 height 37
click at [664, 478] on div "Container Production Production Production Staging Staging" at bounding box center [892, 490] width 1270 height 65
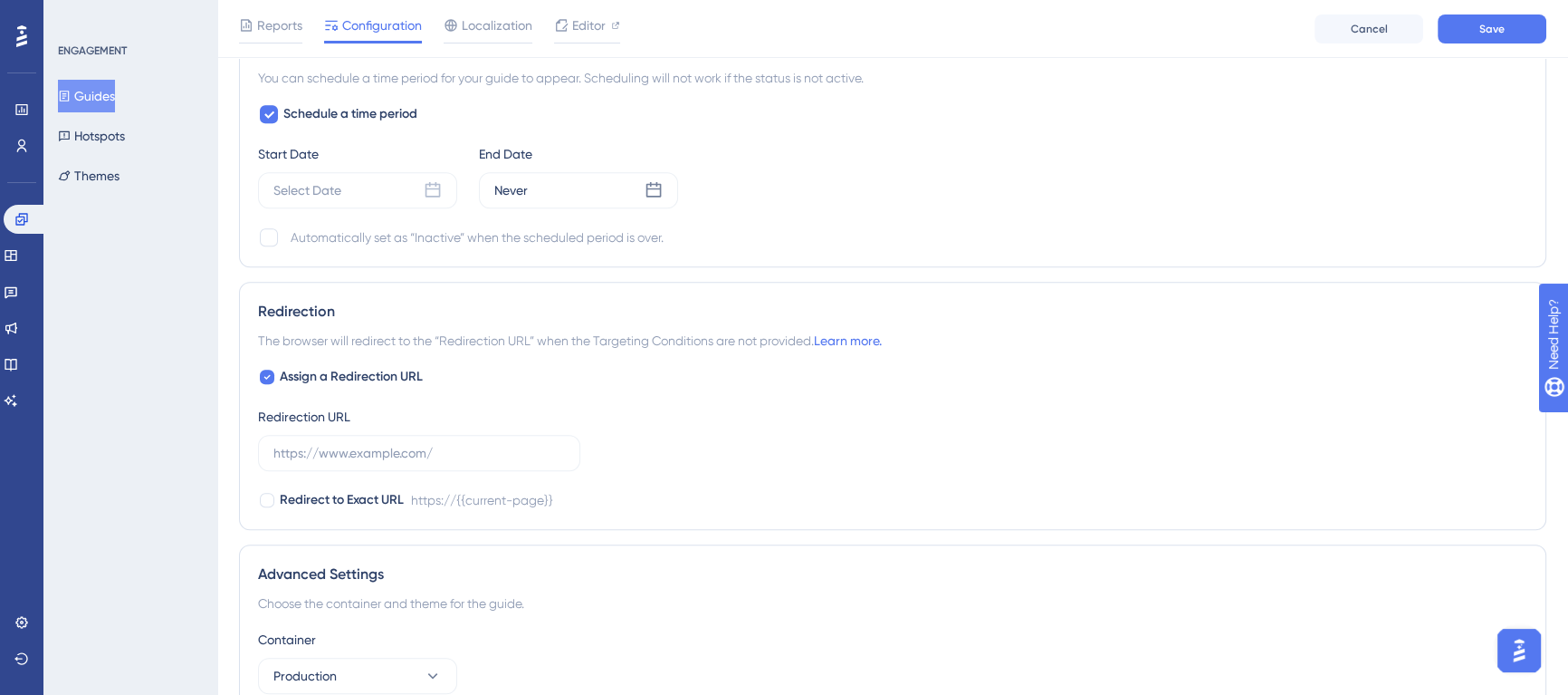
scroll to position [1206, 0]
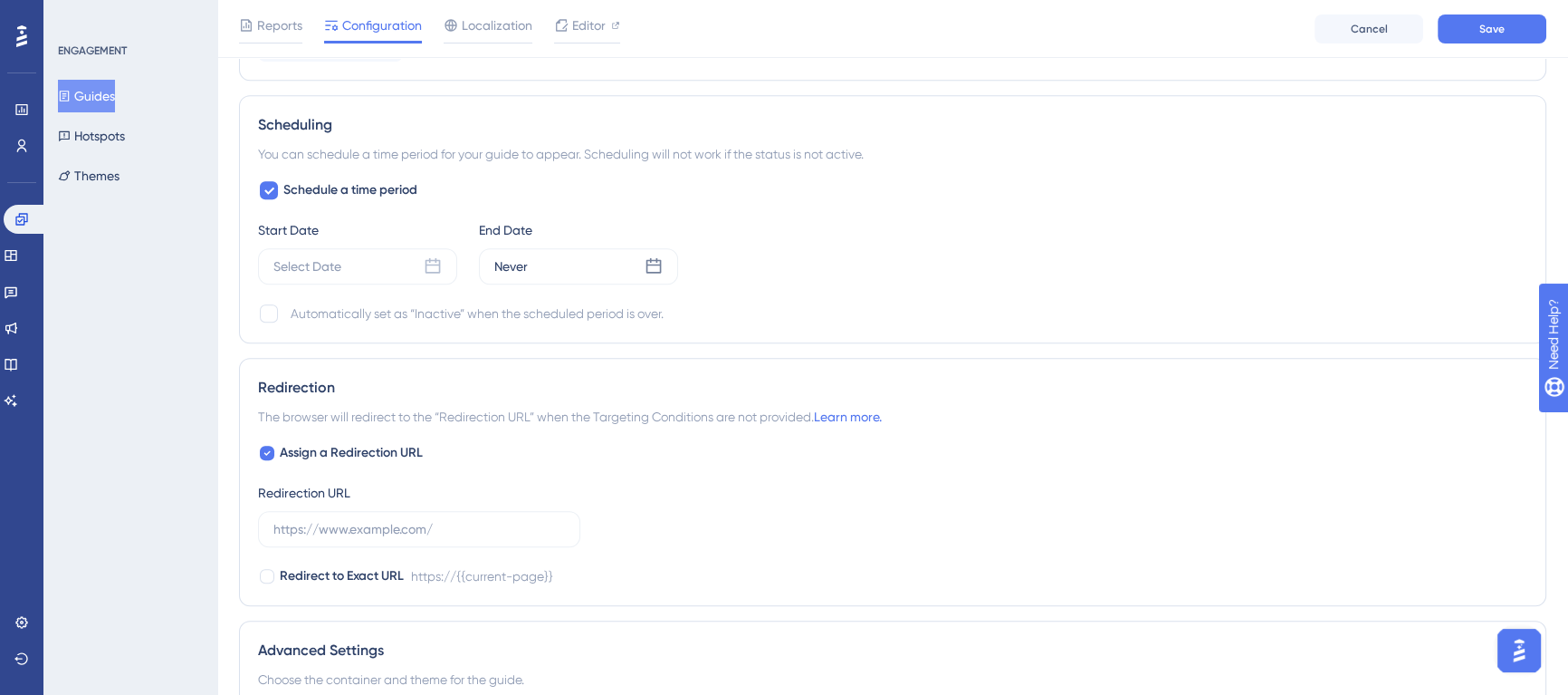
drag, startPoint x: 656, startPoint y: 494, endPoint x: 587, endPoint y: 366, distance: 145.4
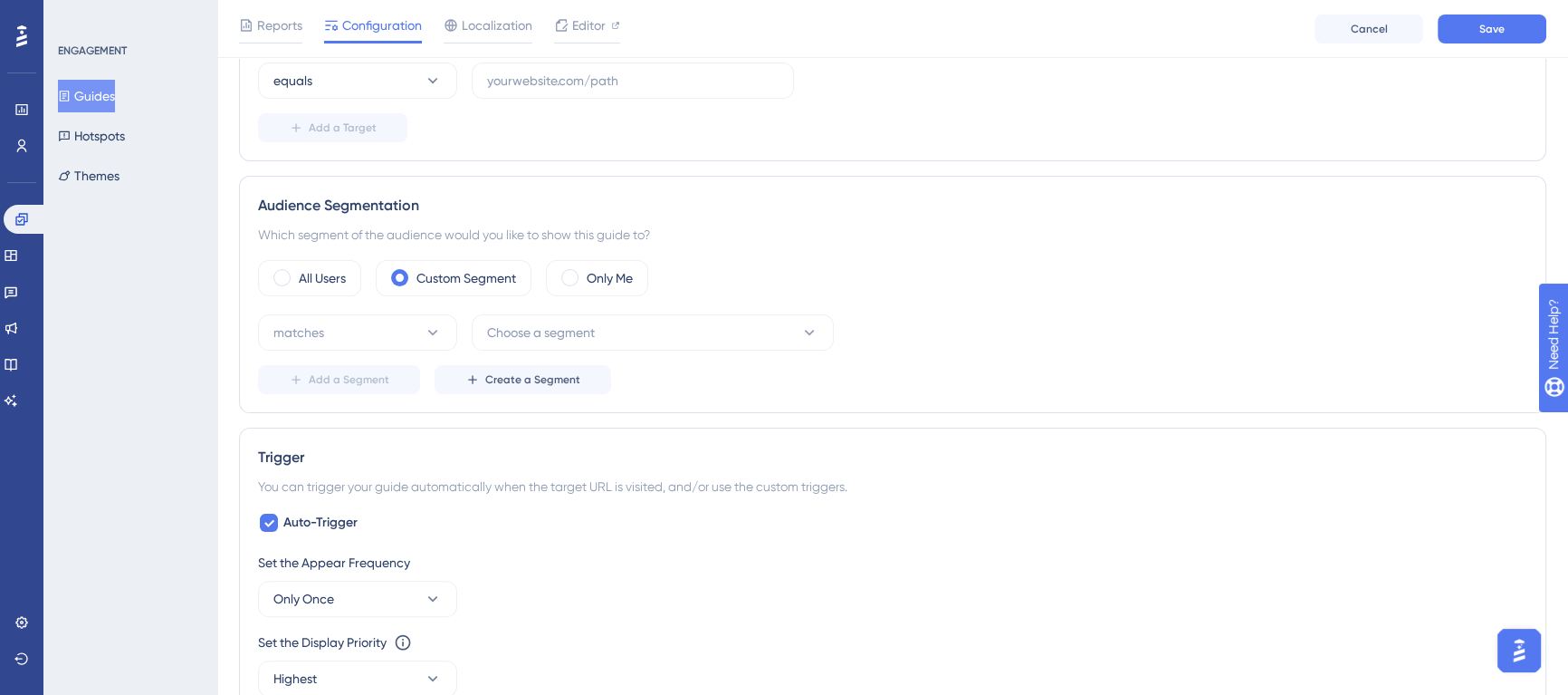
scroll to position [465, 0]
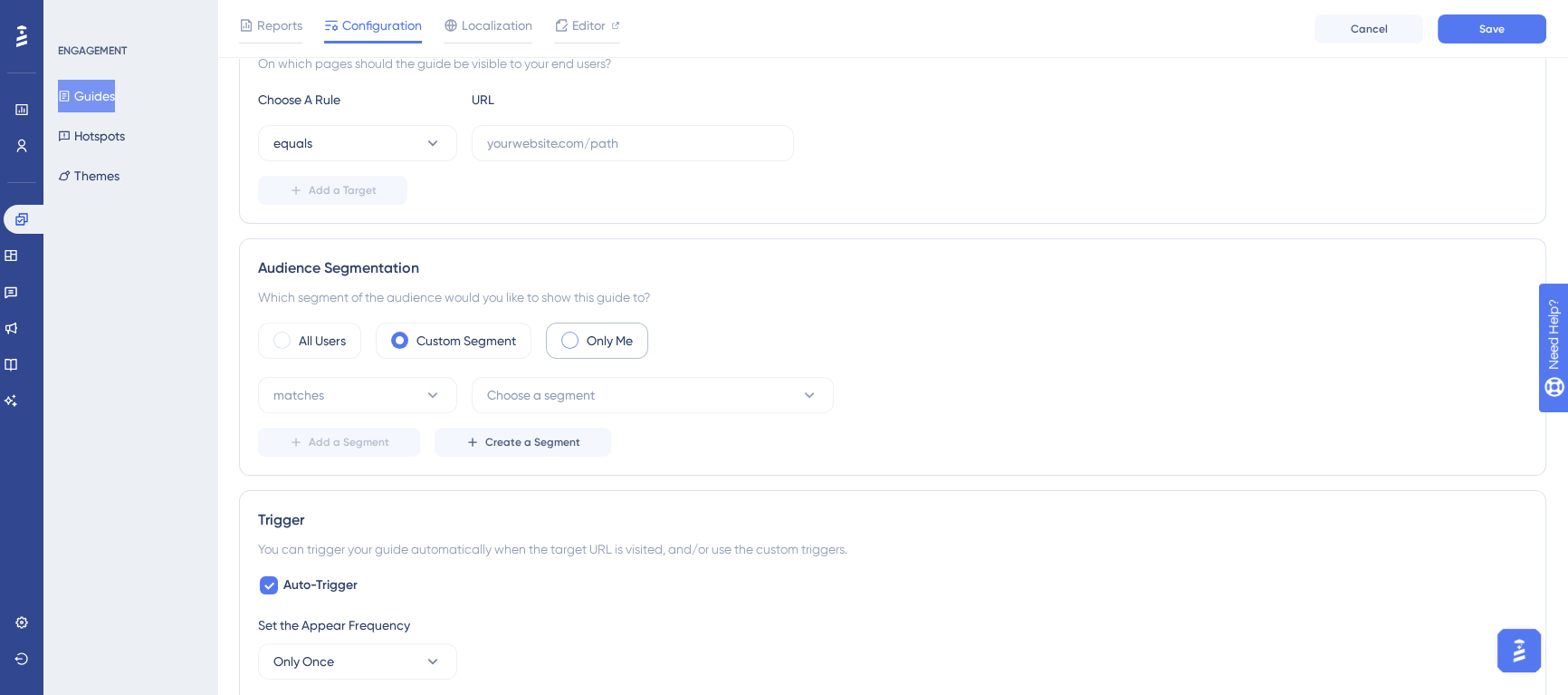
click at [601, 342] on label "Only Me" at bounding box center [610, 341] width 47 height 22
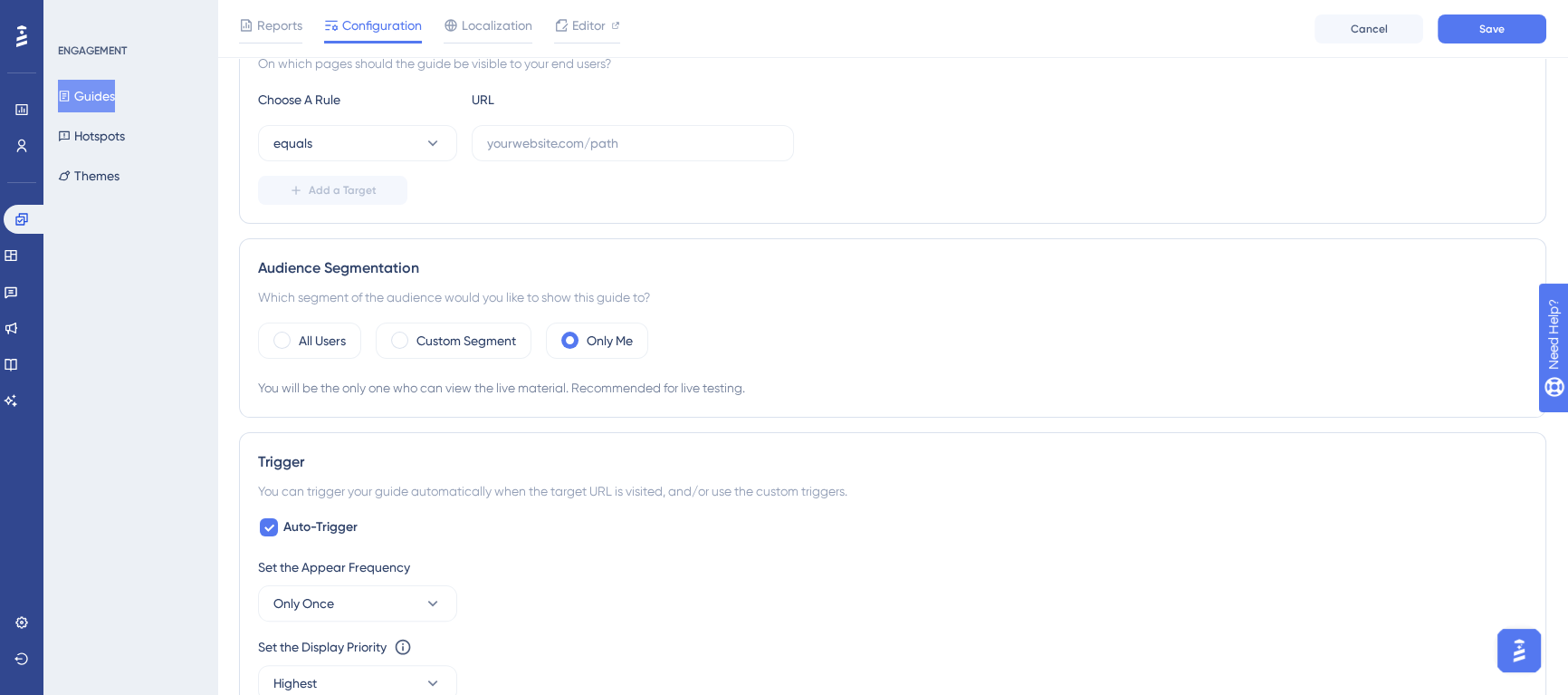
click at [878, 322] on div "All Users Custom Segment Only Me" at bounding box center [892, 340] width 1270 height 37
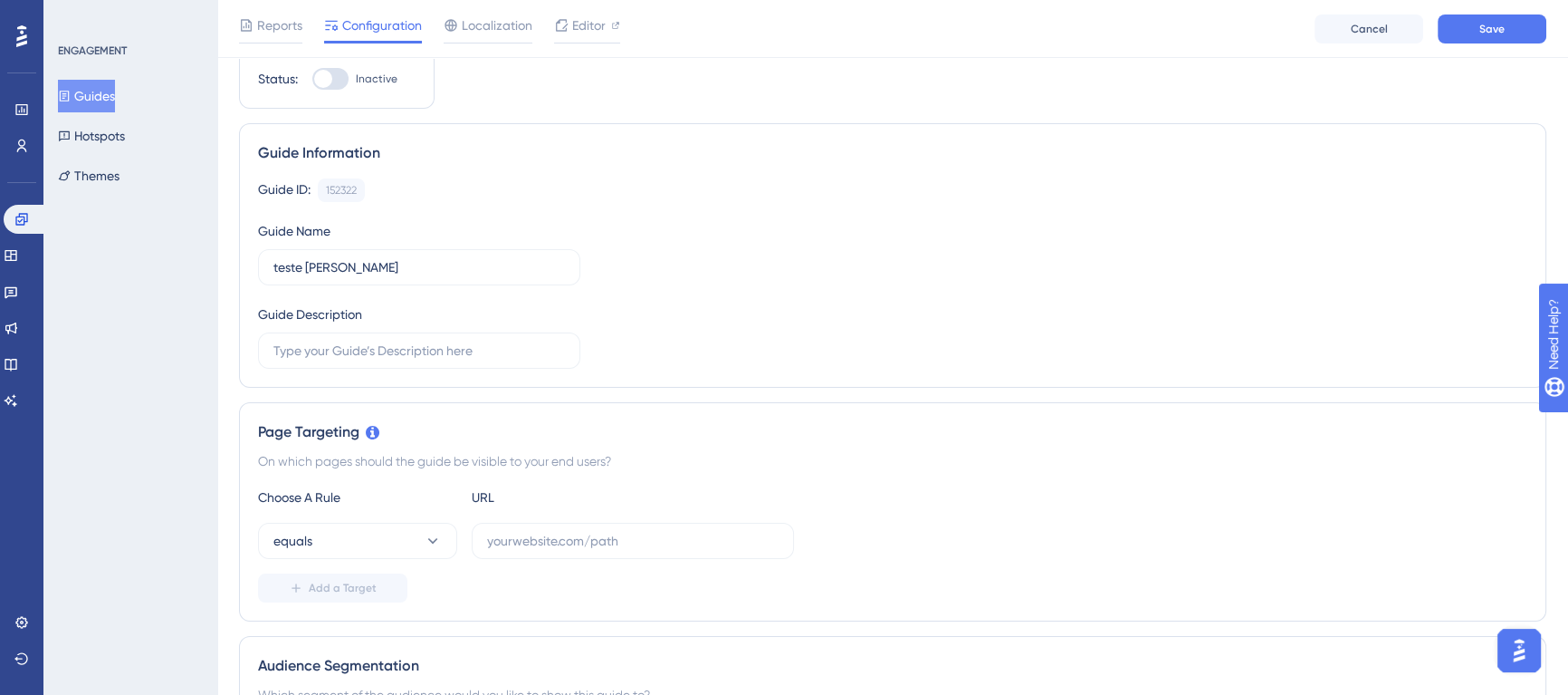
scroll to position [0, 0]
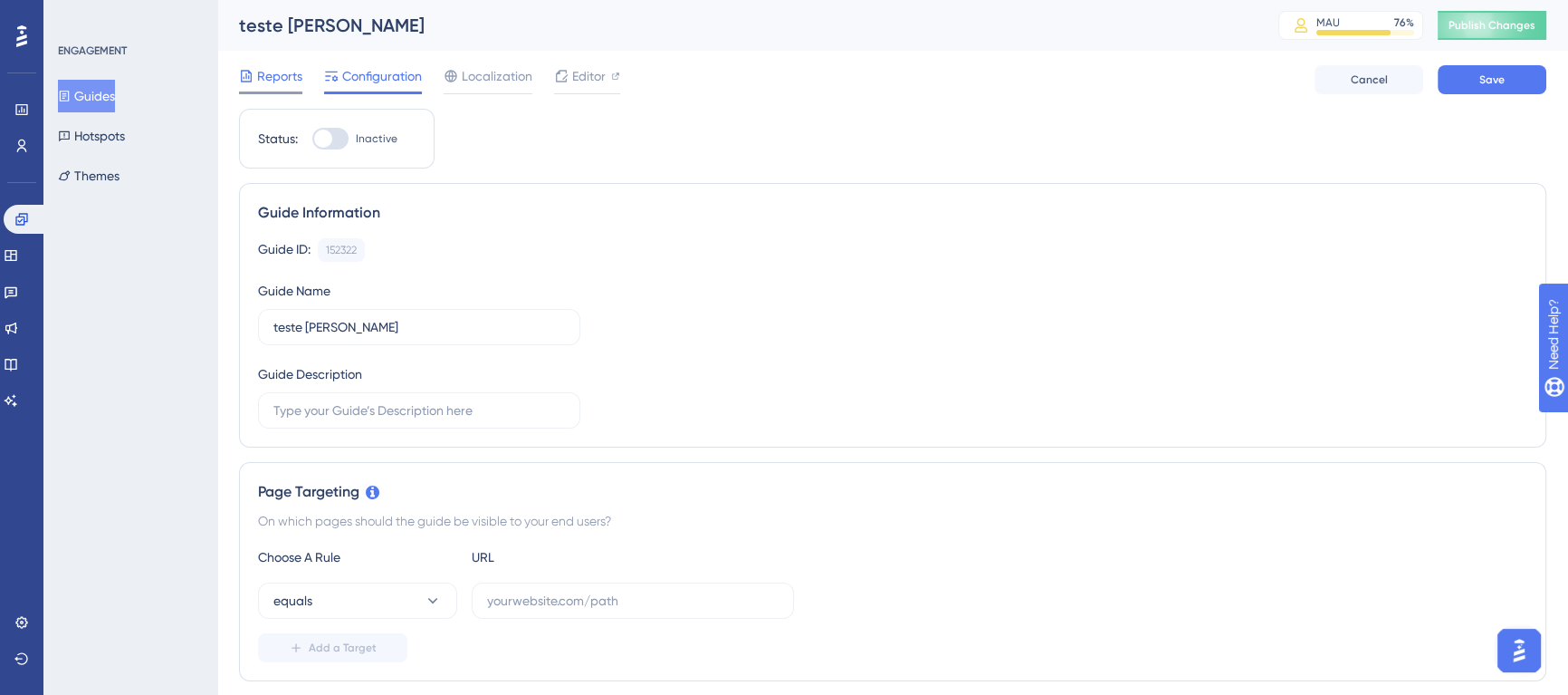
click at [291, 68] on span "Reports" at bounding box center [280, 76] width 46 height 22
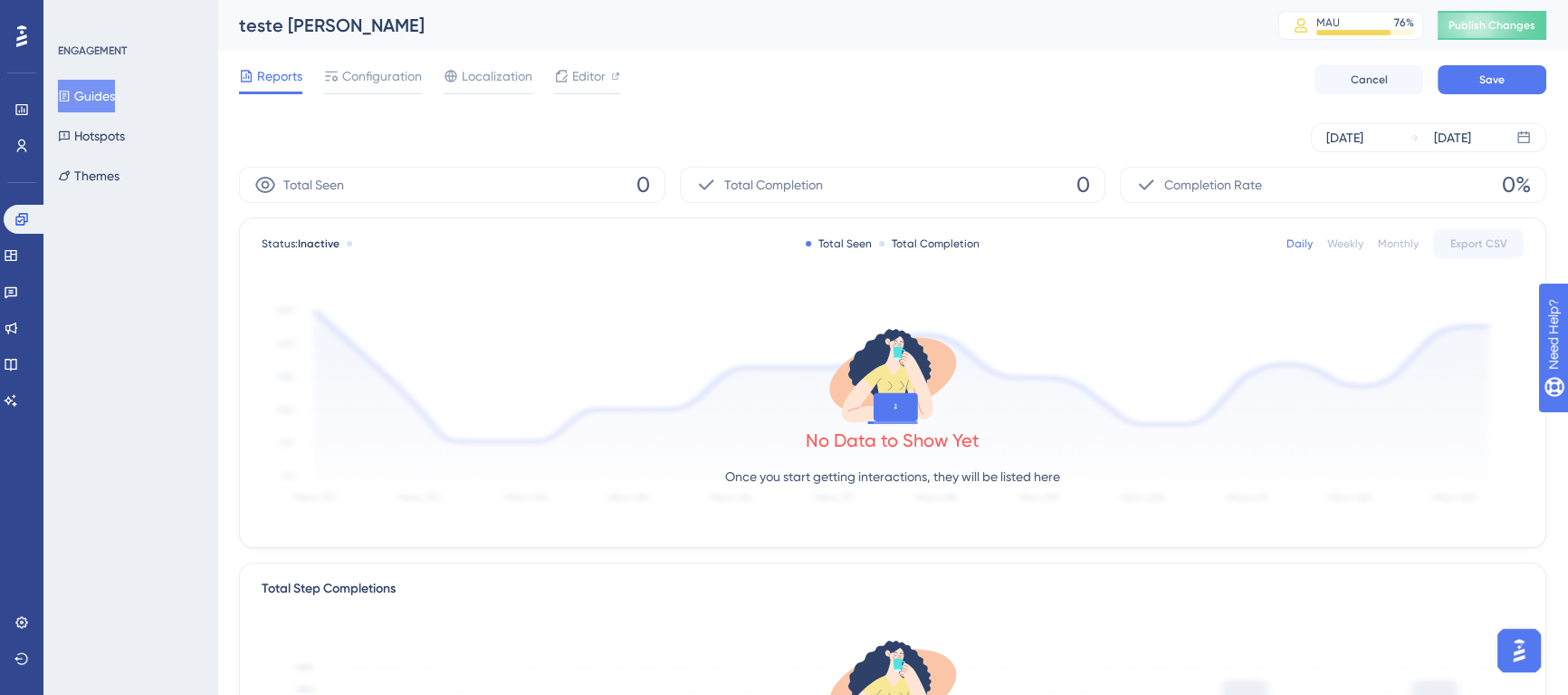
click at [996, 101] on div "Reports Configuration Localization Editor Cancel Save" at bounding box center [892, 79] width 1307 height 58
click at [1226, 180] on span "Completion Rate" at bounding box center [1213, 184] width 98 height 22
click at [1234, 128] on div "Sep 19 2025 Sep 19 2025" at bounding box center [892, 137] width 1307 height 29
click at [390, 85] on span "Configuration" at bounding box center [382, 76] width 79 height 22
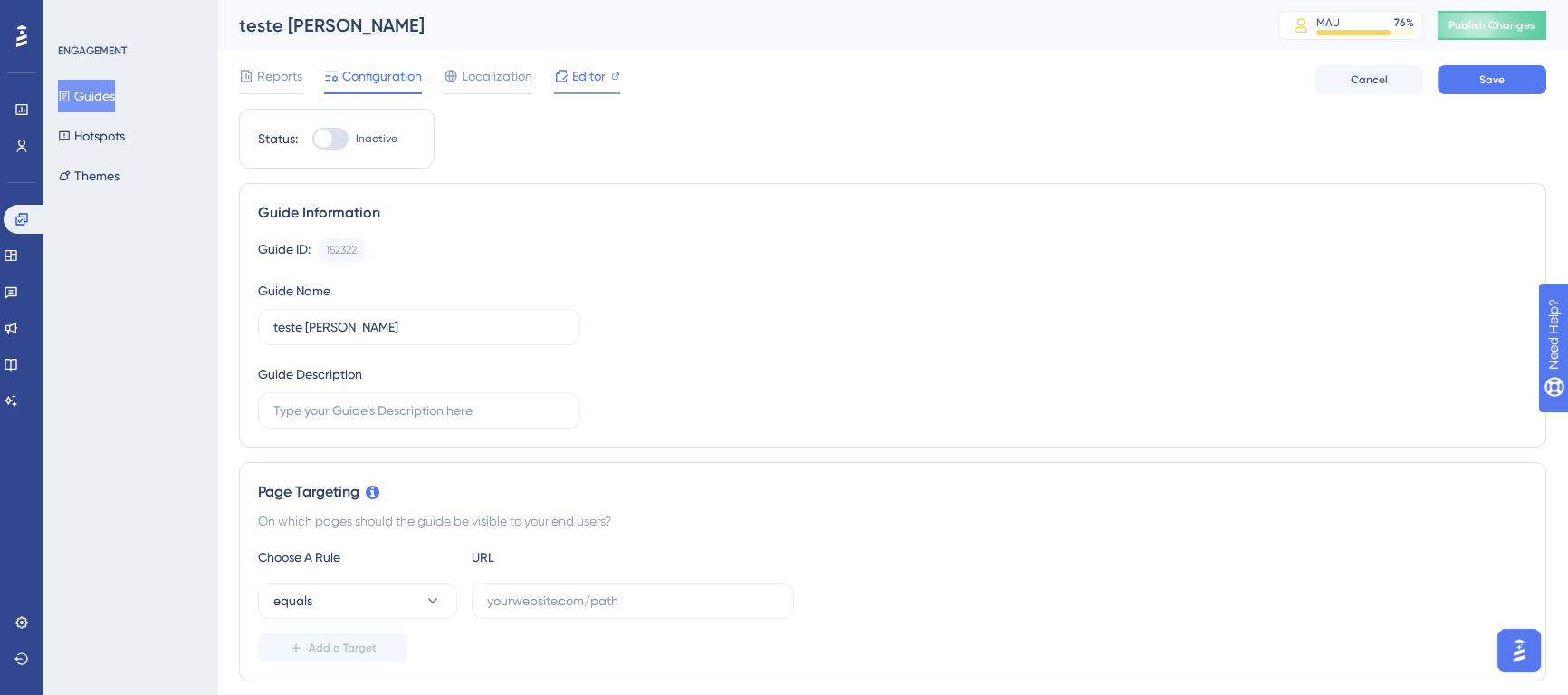
click at [601, 78] on span "Editor" at bounding box center [589, 76] width 34 height 22
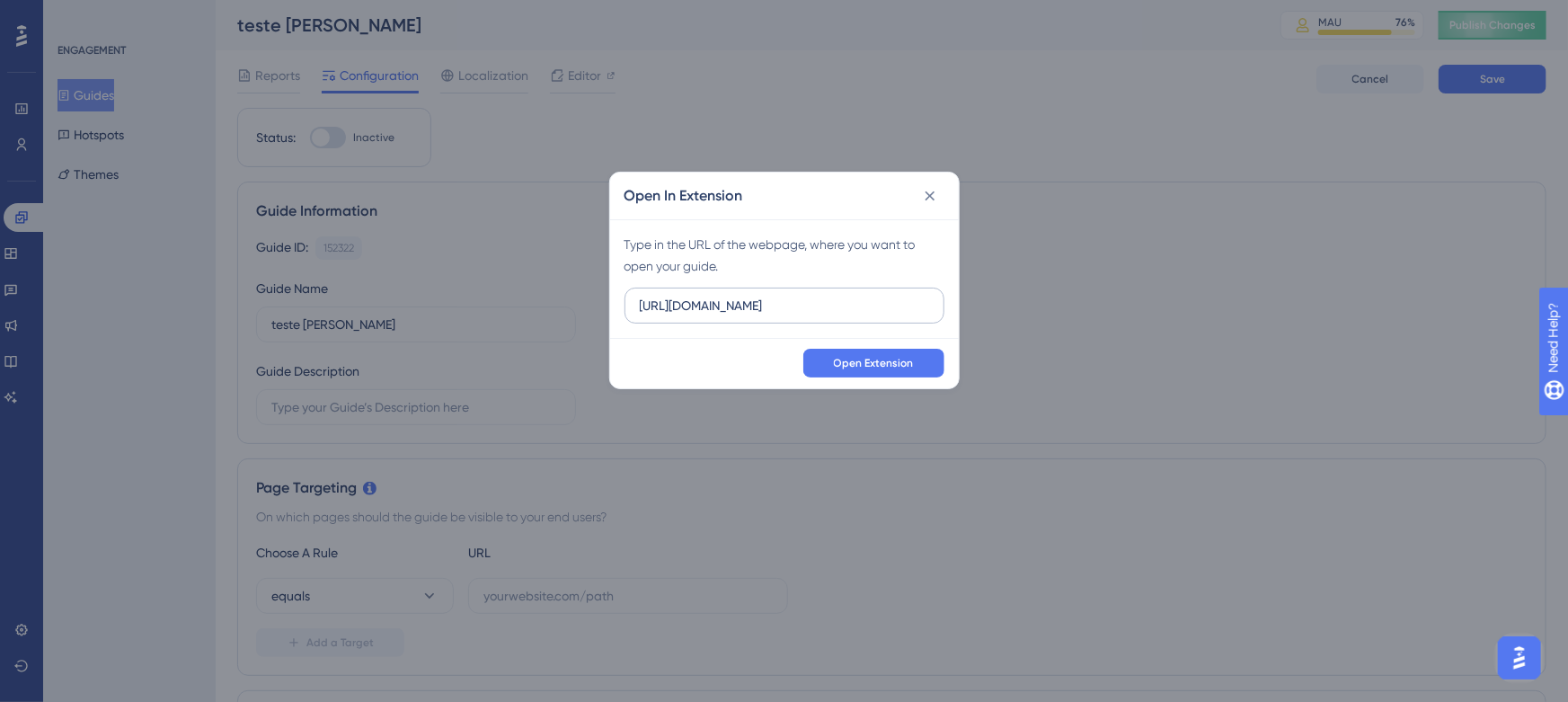
click at [787, 304] on input "https://empresa.caju.com.br" at bounding box center [784, 306] width 289 height 20
click at [865, 359] on span "Open Extension" at bounding box center [874, 363] width 80 height 15
click at [931, 196] on icon at bounding box center [930, 196] width 10 height 10
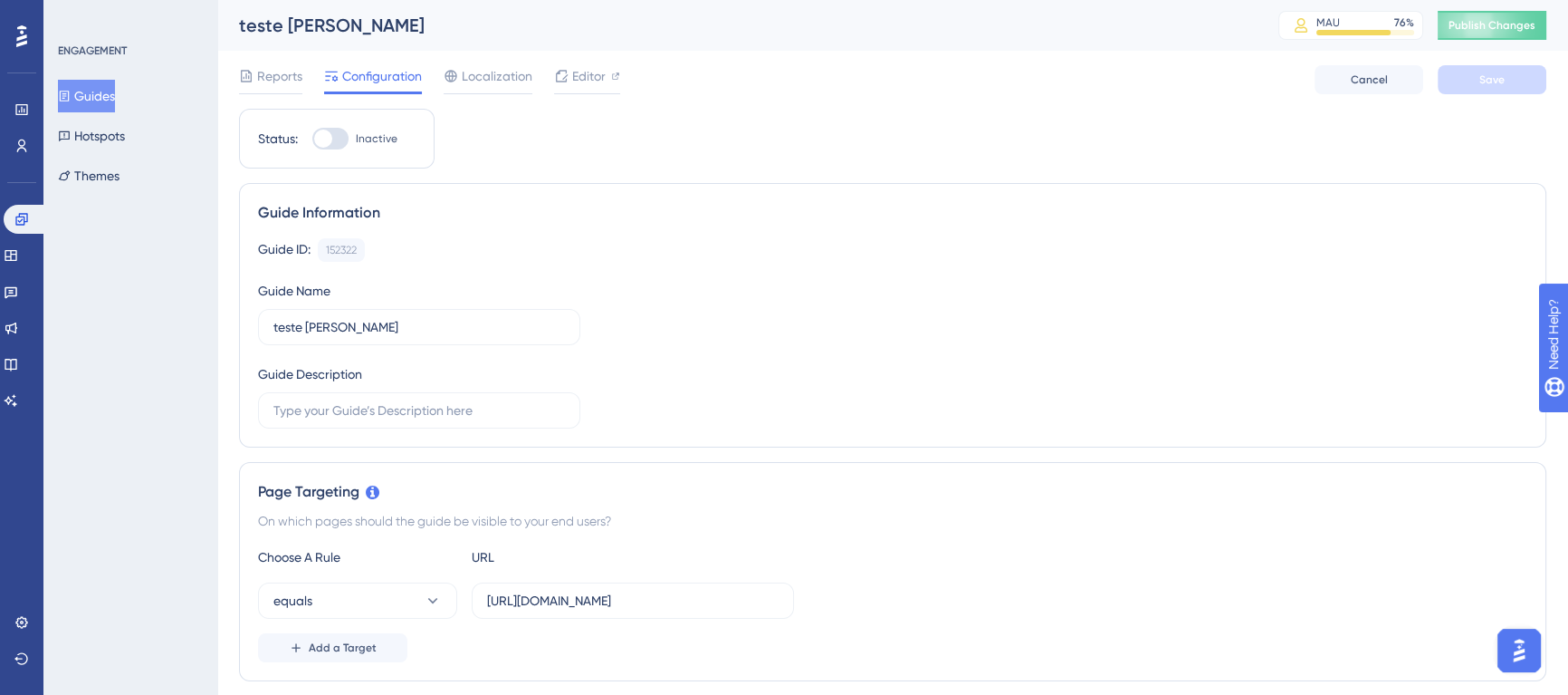
click at [24, 99] on link at bounding box center [22, 109] width 15 height 29
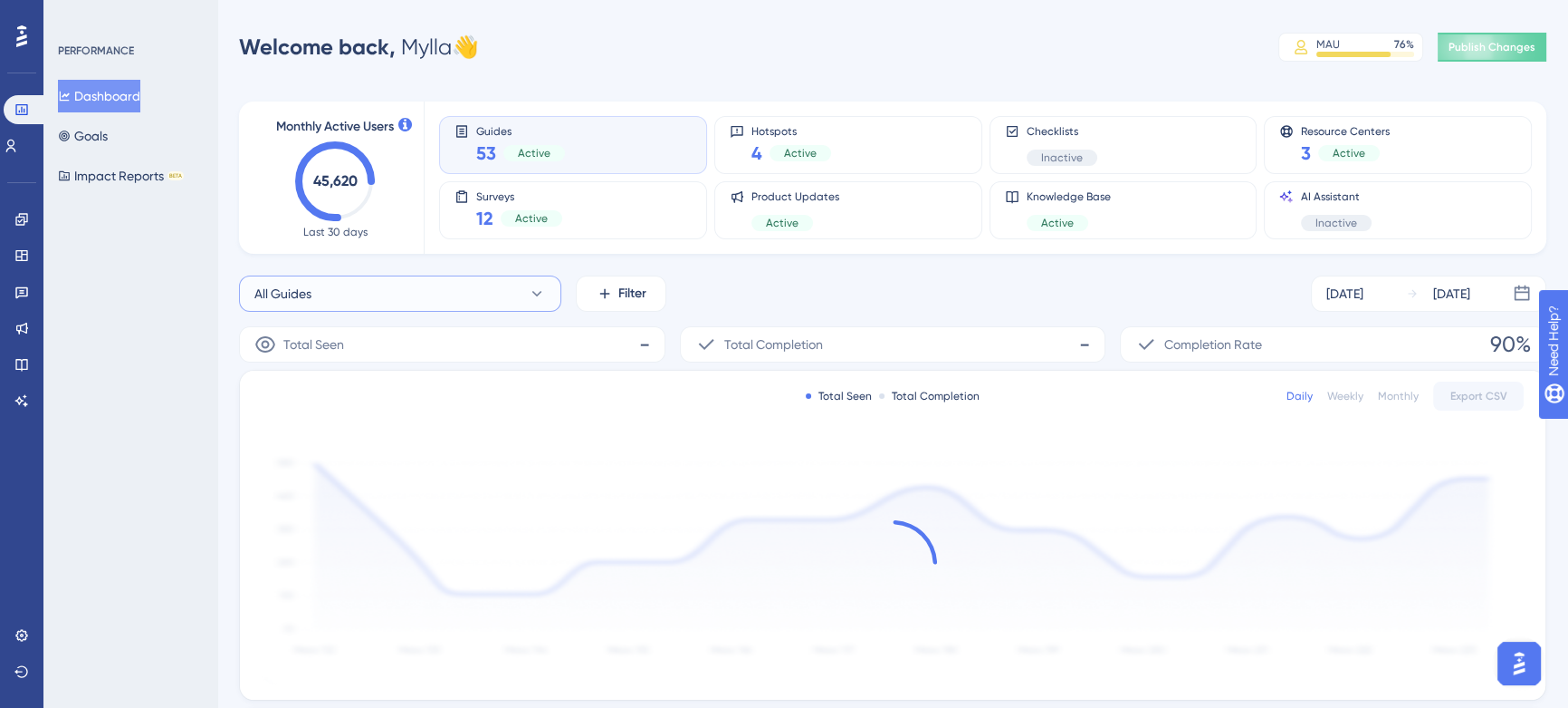
click at [342, 289] on button "All Guides" at bounding box center [399, 294] width 322 height 37
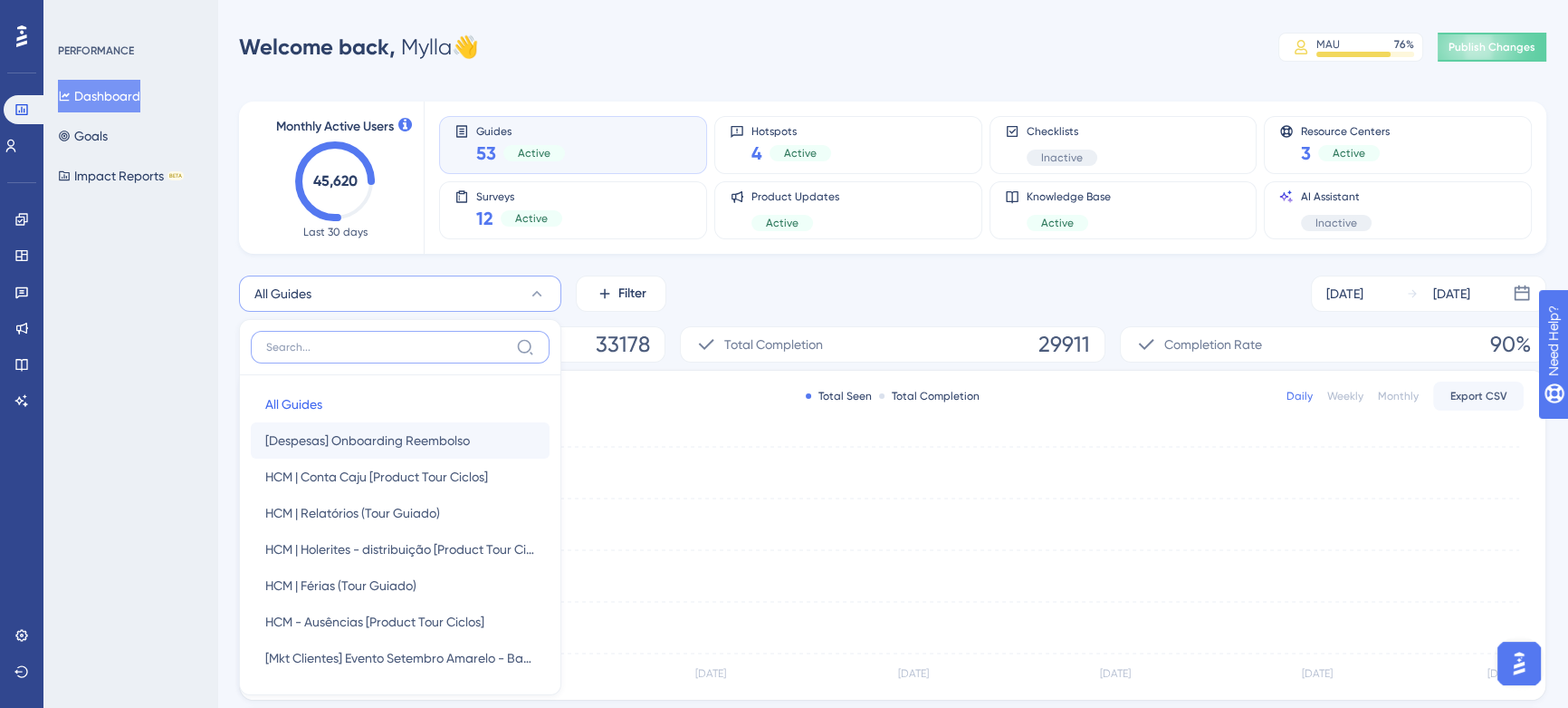
scroll to position [116, 0]
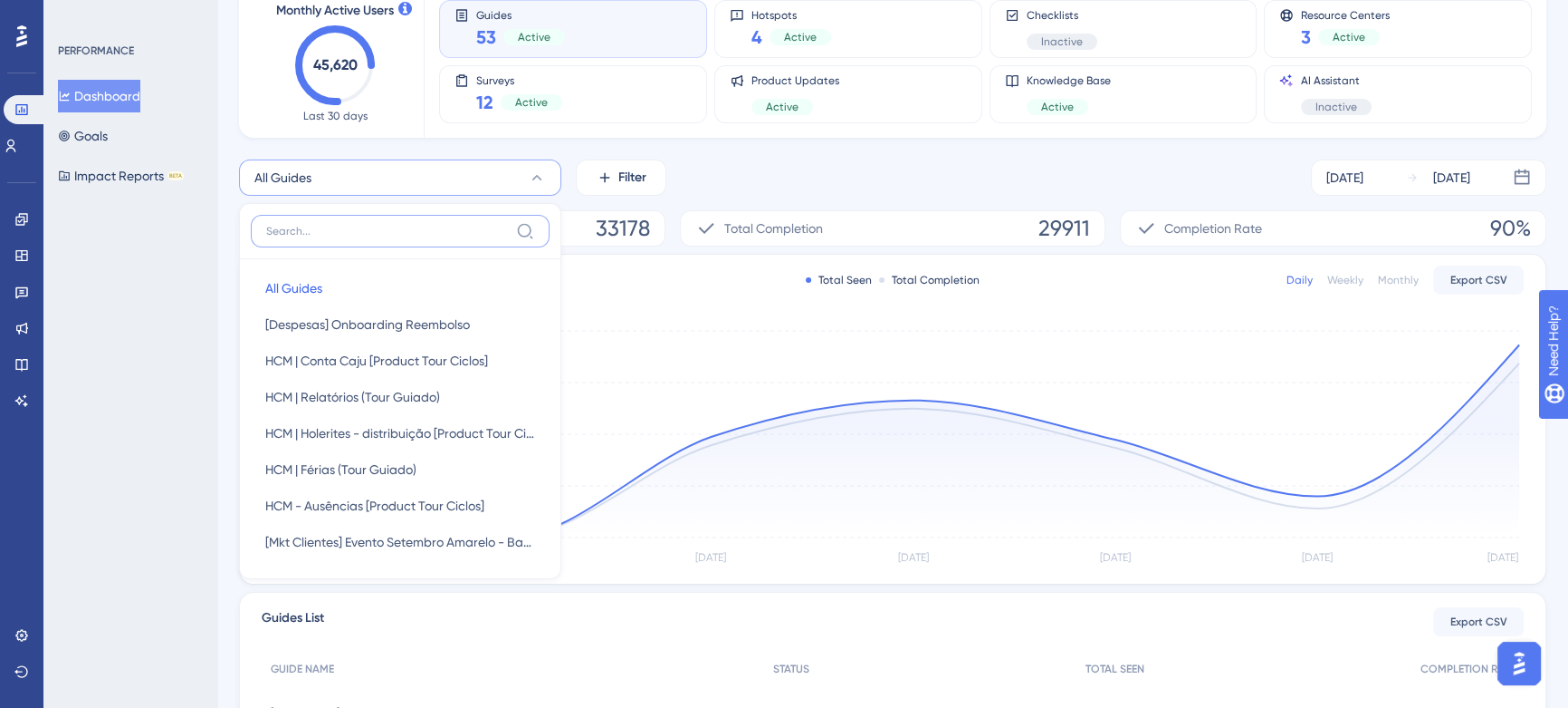
click at [311, 232] on input at bounding box center [388, 231] width 243 height 15
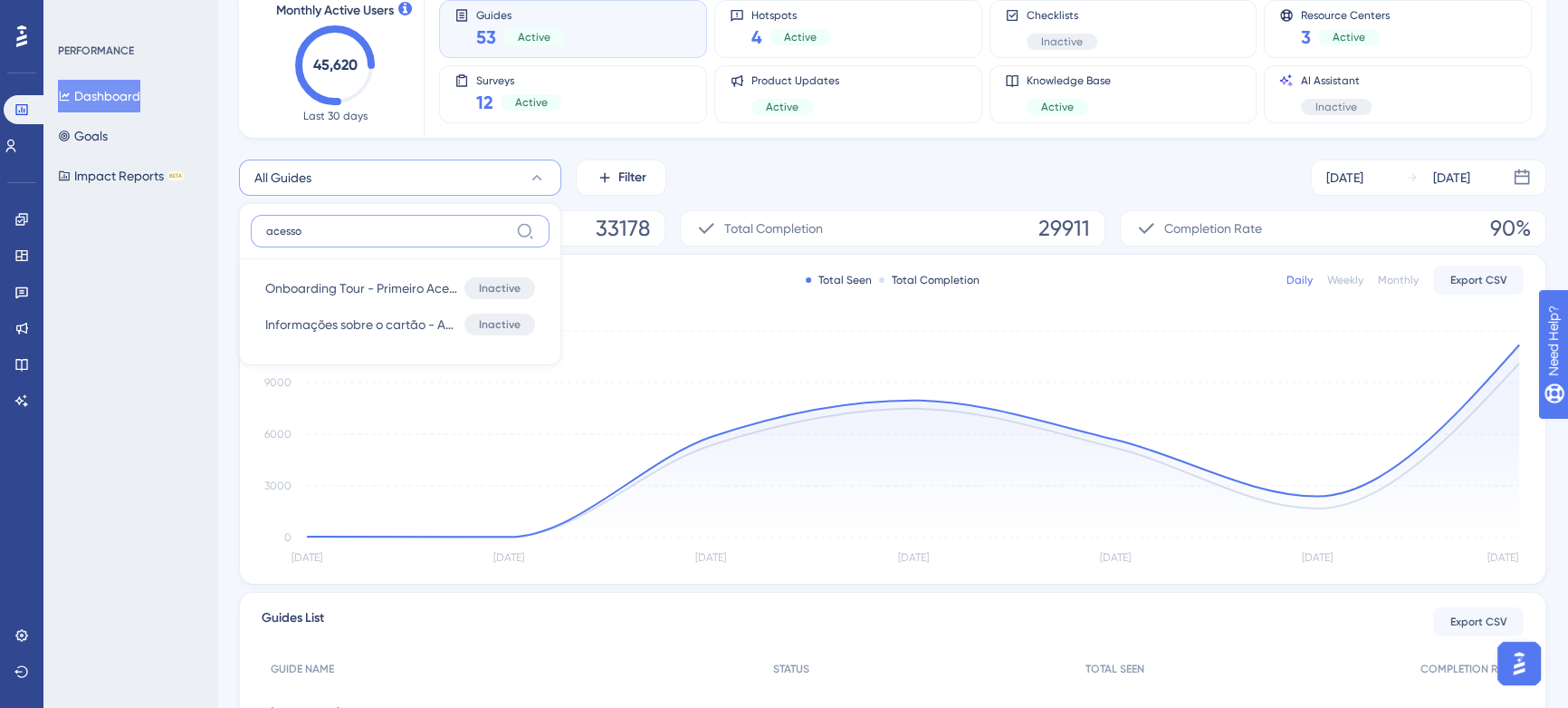
type input "acesso"
click at [201, 335] on div "PERFORMANCE Dashboard Goals Impact Reports BETA" at bounding box center [130, 354] width 173 height 708
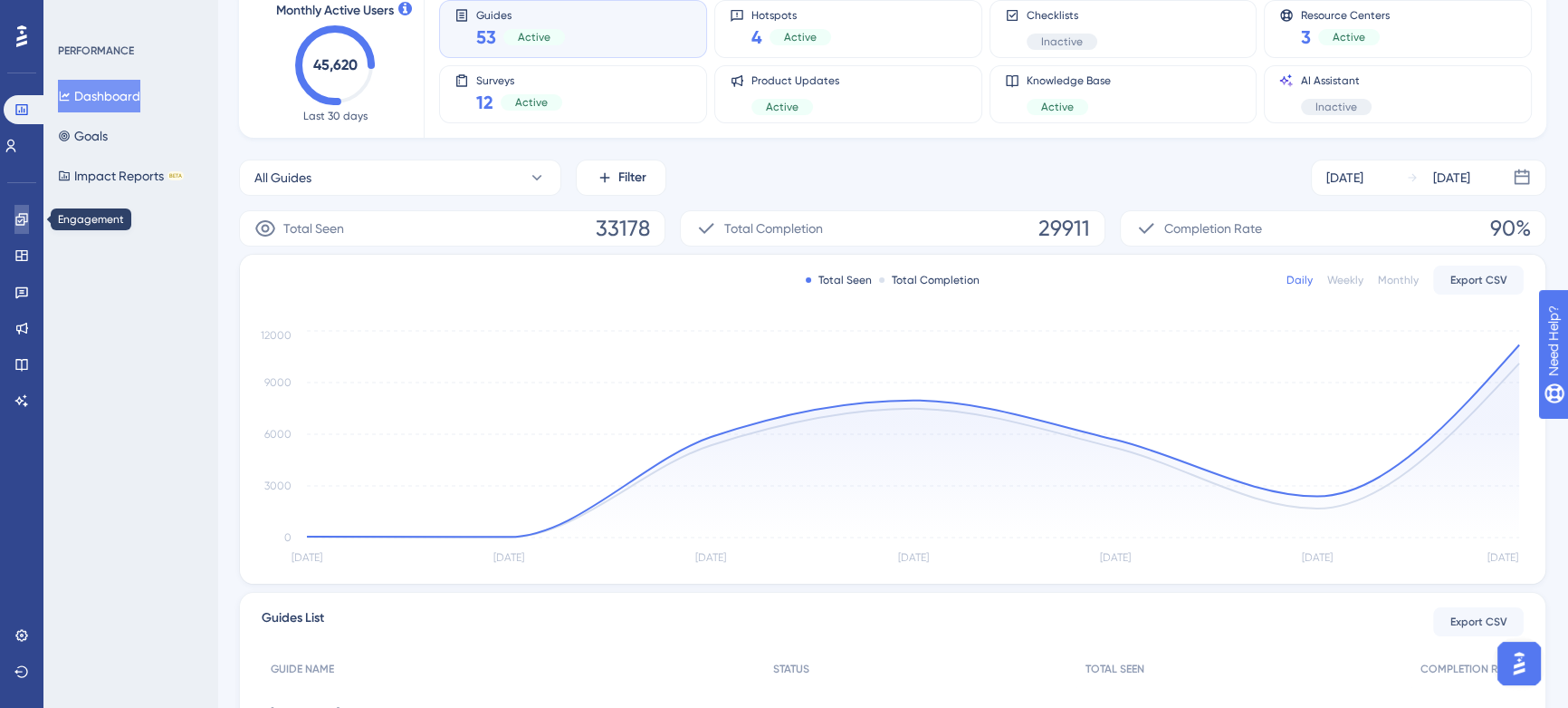
drag, startPoint x: 28, startPoint y: 223, endPoint x: 68, endPoint y: 246, distance: 46.1
click at [27, 223] on icon at bounding box center [22, 219] width 15 height 15
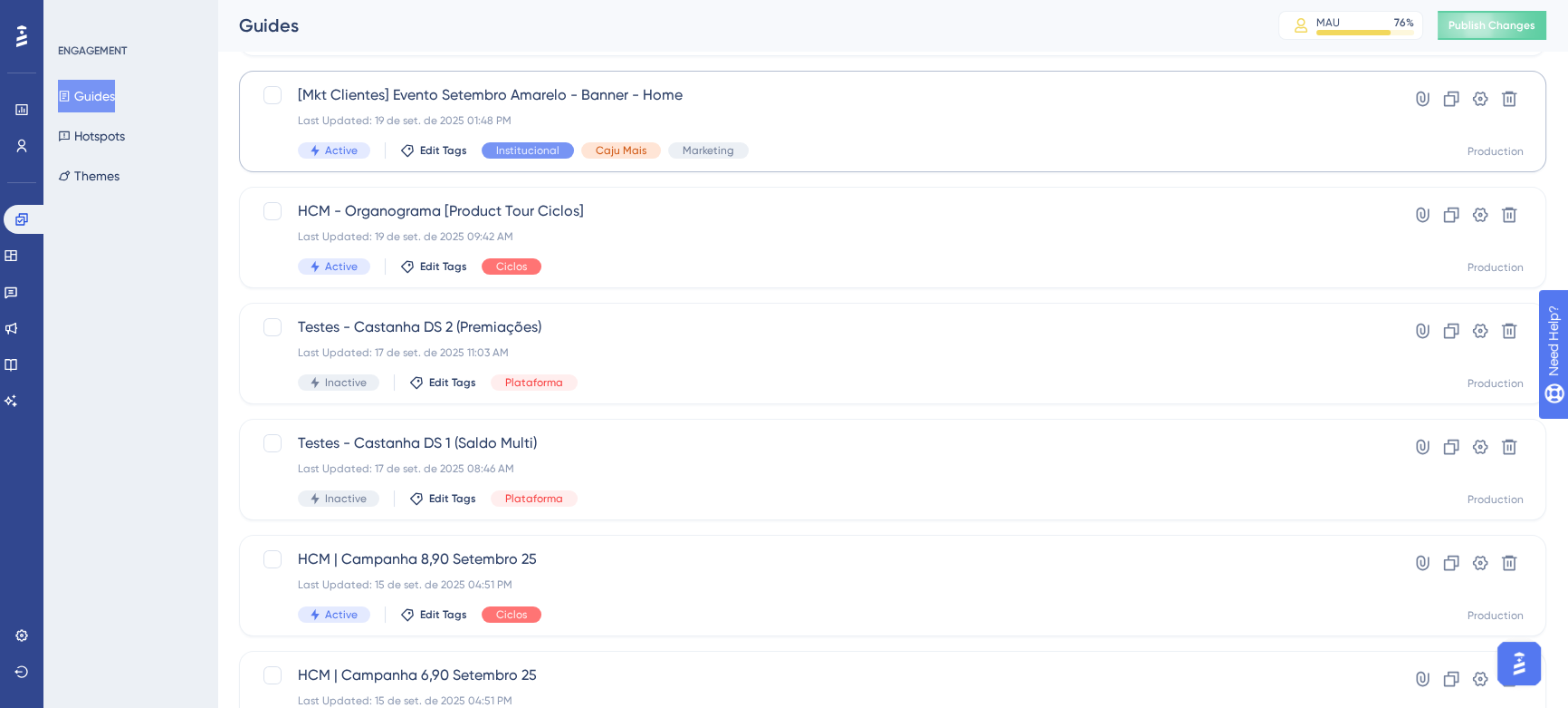
scroll to position [329, 0]
click at [800, 126] on div "Last Updated: 19 de set. de 2025 01:48 PM" at bounding box center [821, 119] width 1045 height 15
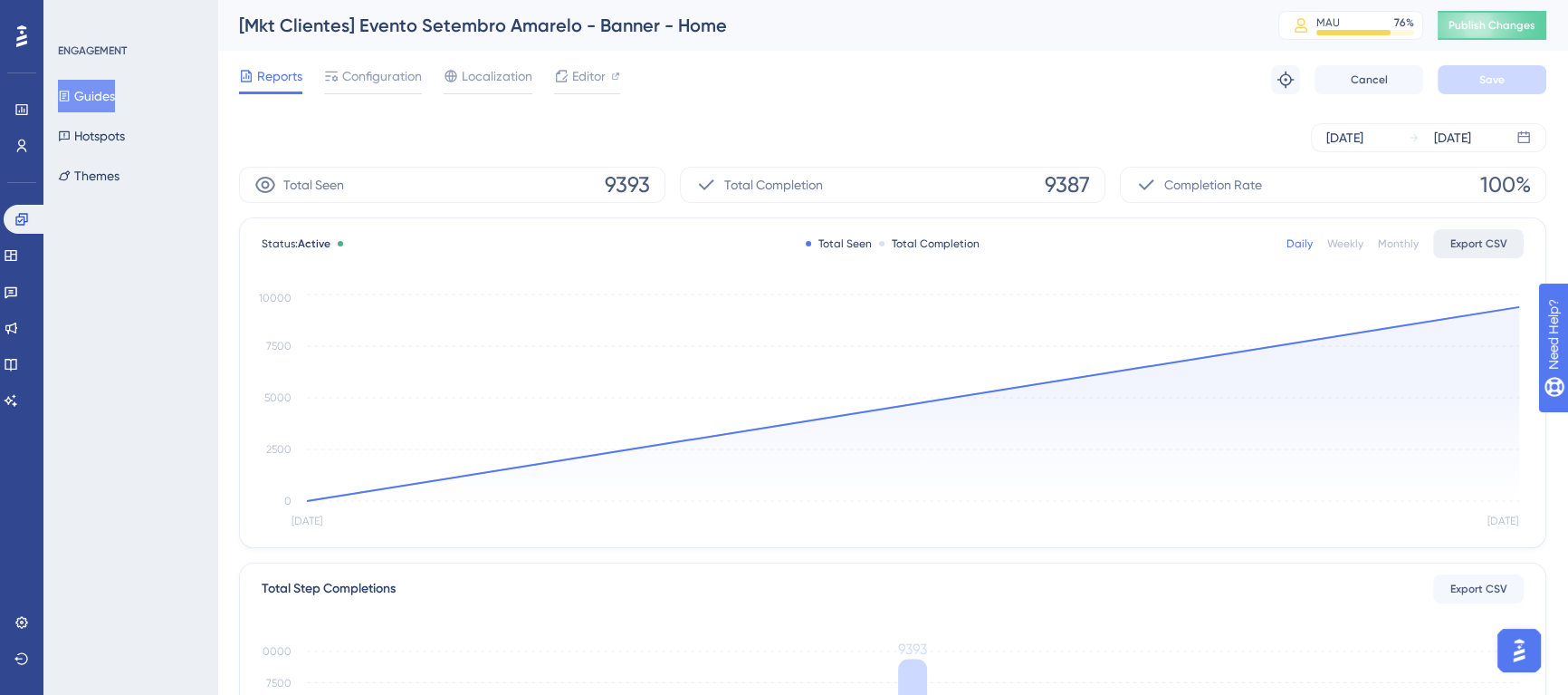
click at [1464, 249] on span "Export CSV" at bounding box center [1480, 243] width 57 height 15
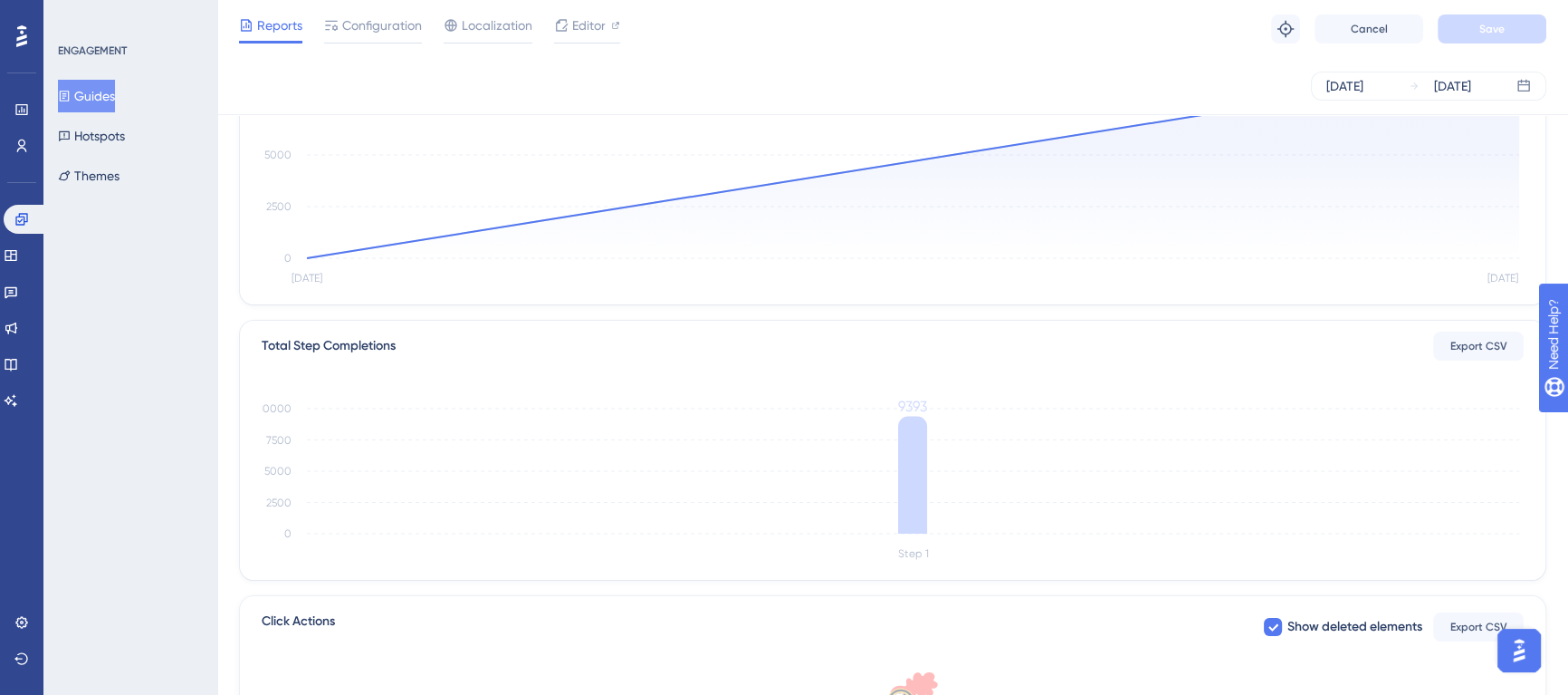
scroll to position [246, 0]
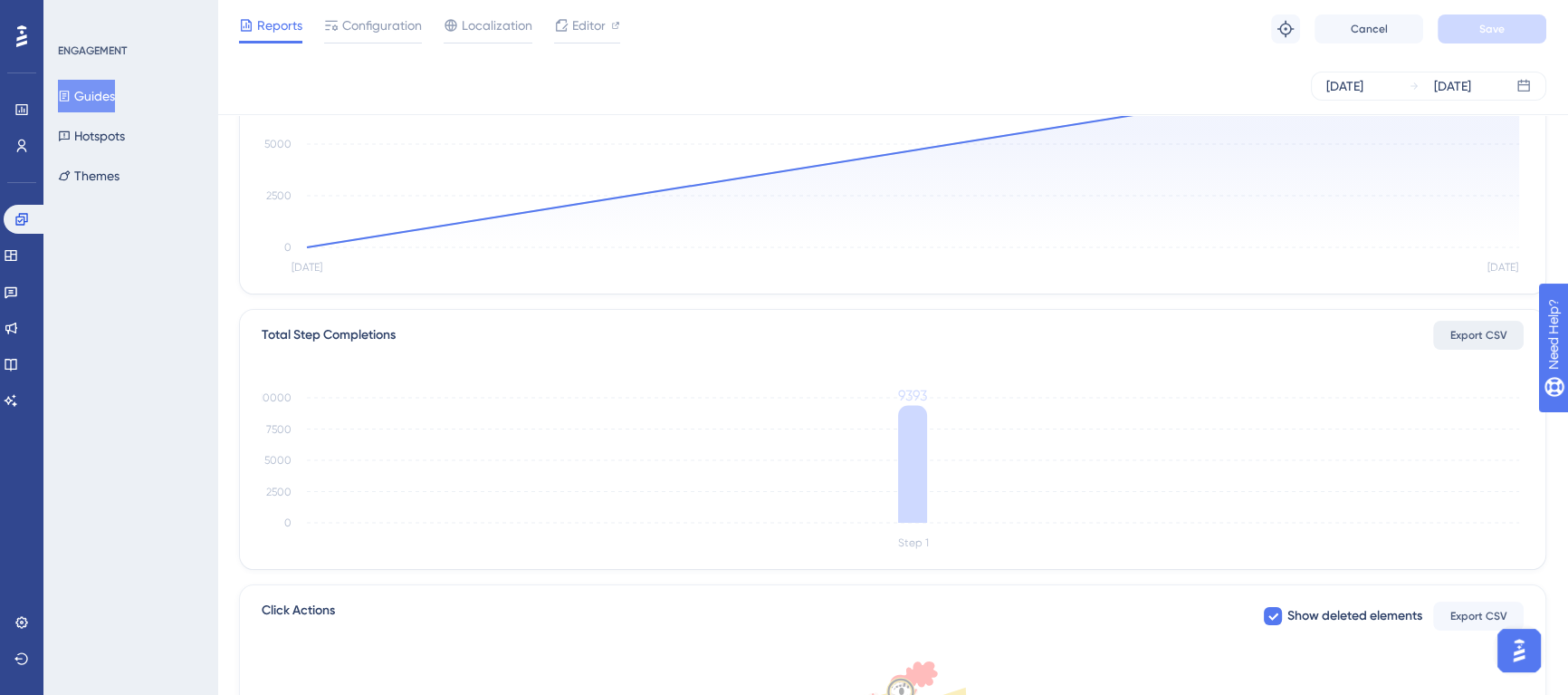
click at [1471, 334] on span "Export CSV" at bounding box center [1480, 335] width 57 height 15
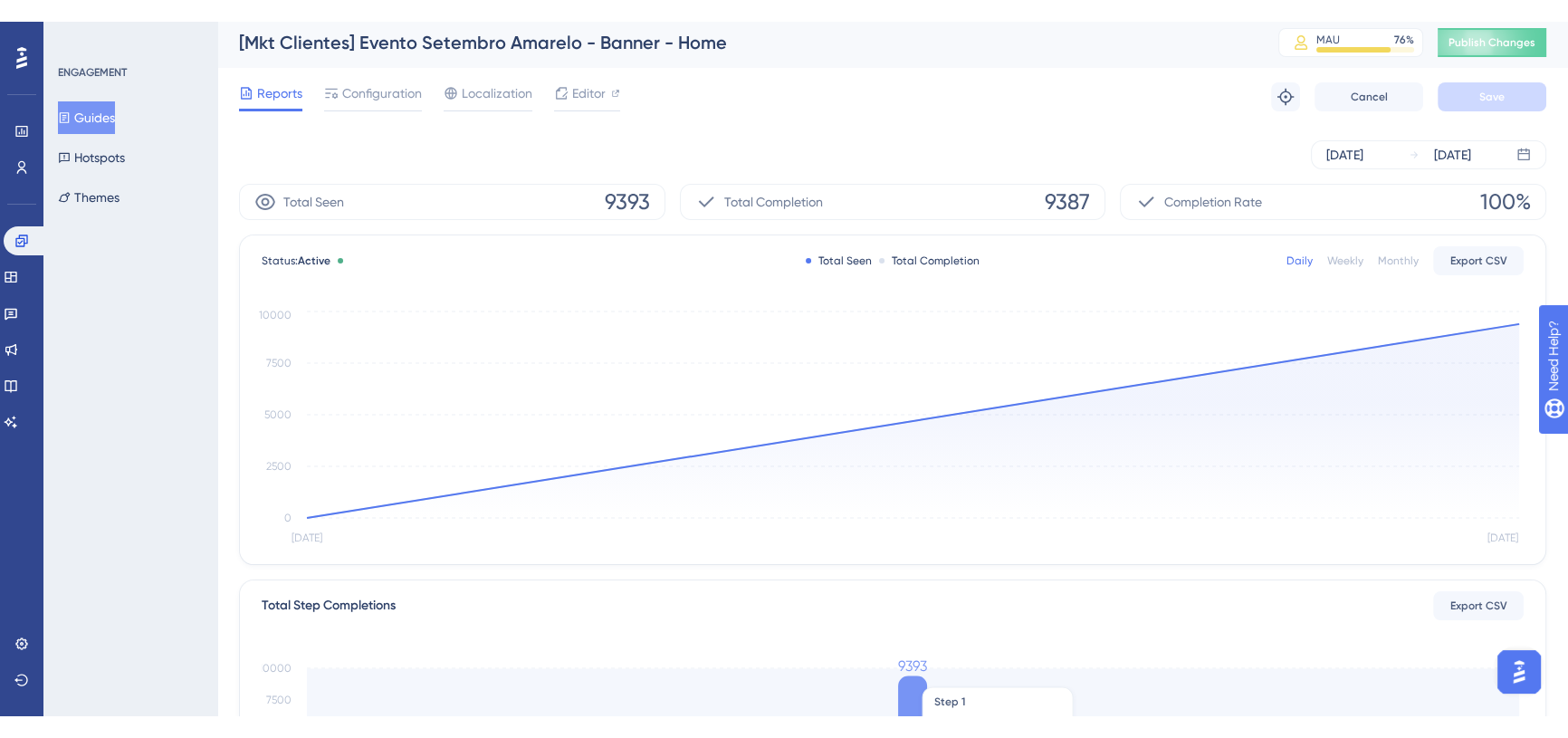
scroll to position [0, 0]
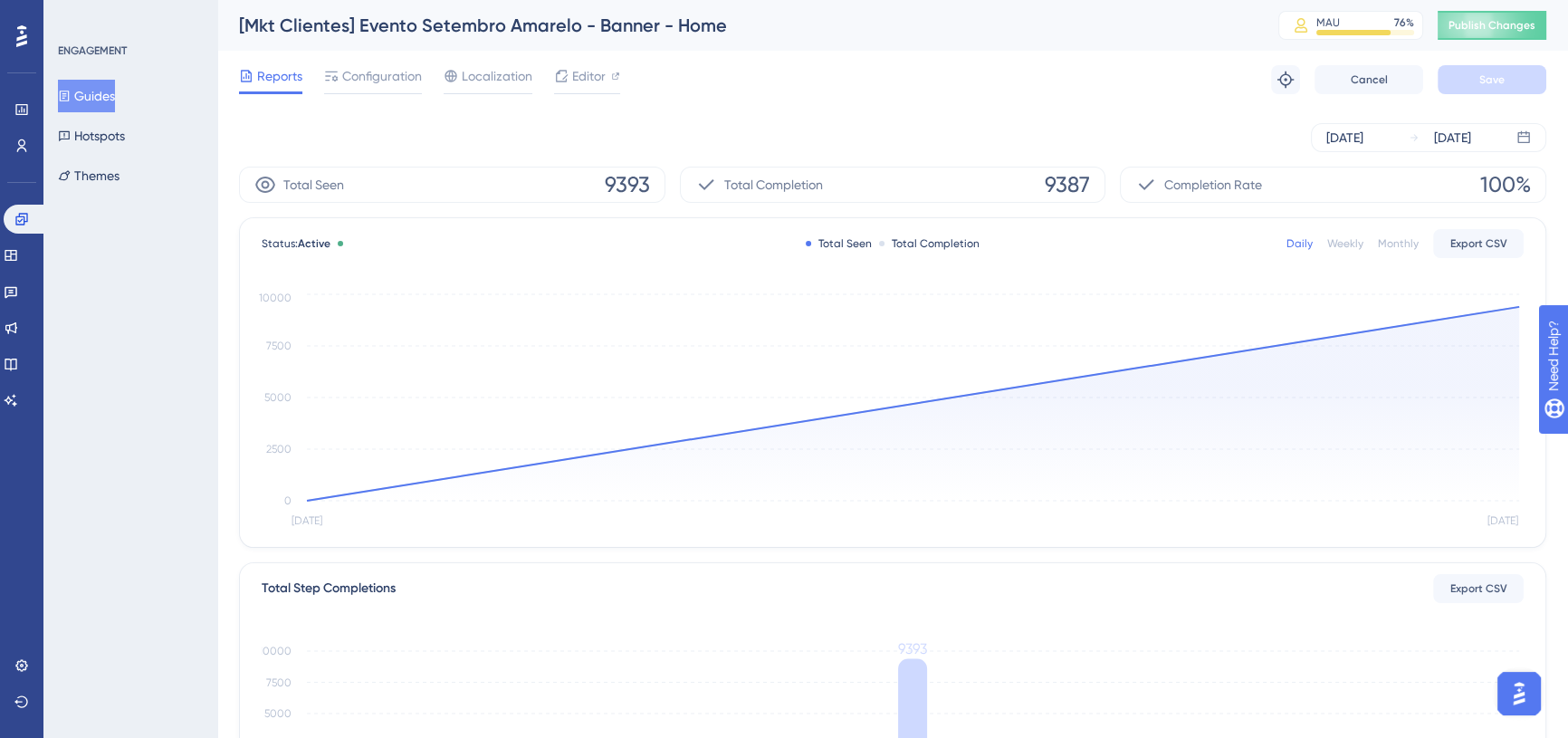
click at [938, 65] on div "Reports Configuration Localization Editor Troubleshoot Cancel Save" at bounding box center [892, 79] width 1307 height 57
